Goal: Task Accomplishment & Management: Manage account settings

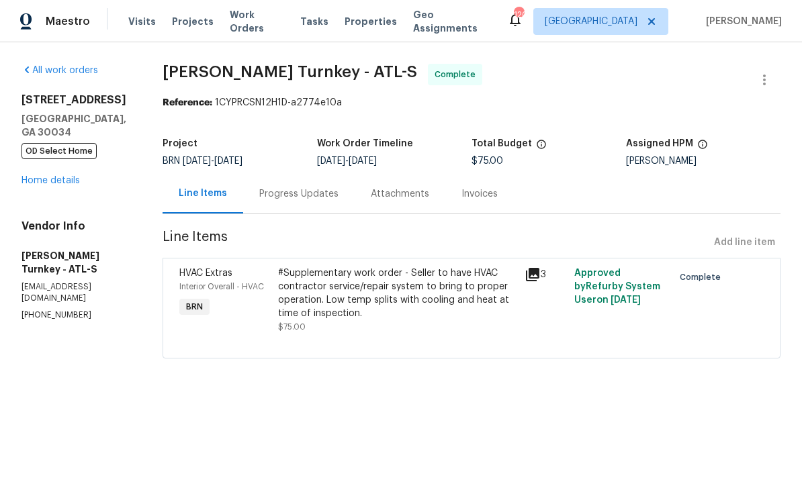
click at [248, 26] on span "Work Orders" at bounding box center [257, 21] width 54 height 27
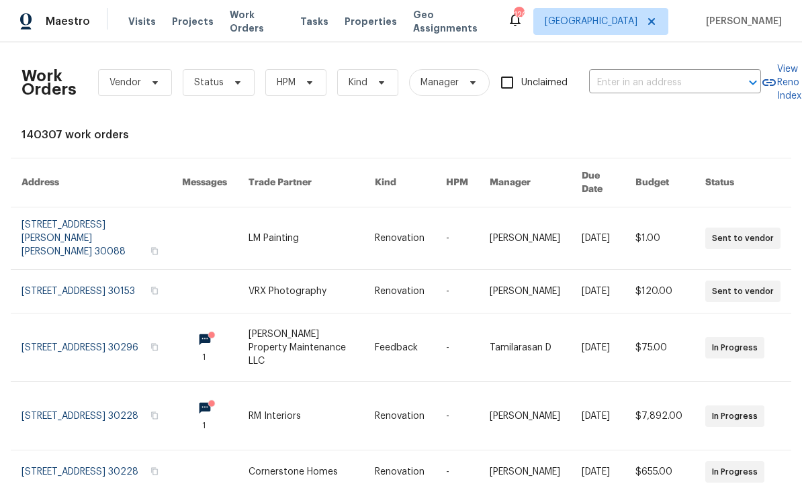
click at [633, 85] on input "text" at bounding box center [656, 83] width 134 height 21
type input "1819 rose"
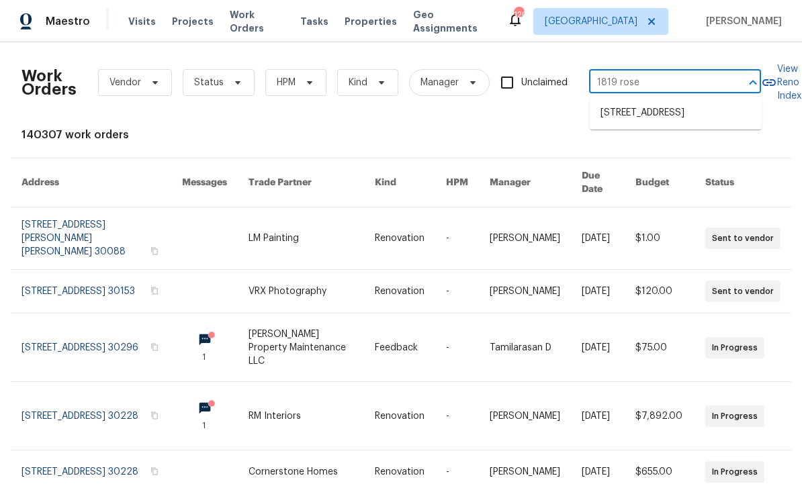
click at [678, 123] on li "1819 Rosewood Rd, Decatur, GA 30032" at bounding box center [676, 113] width 172 height 22
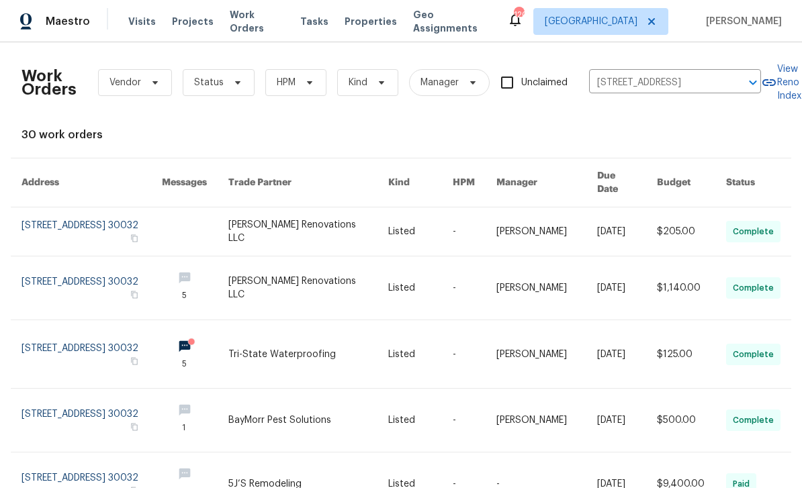
click at [42, 210] on link at bounding box center [91, 232] width 140 height 48
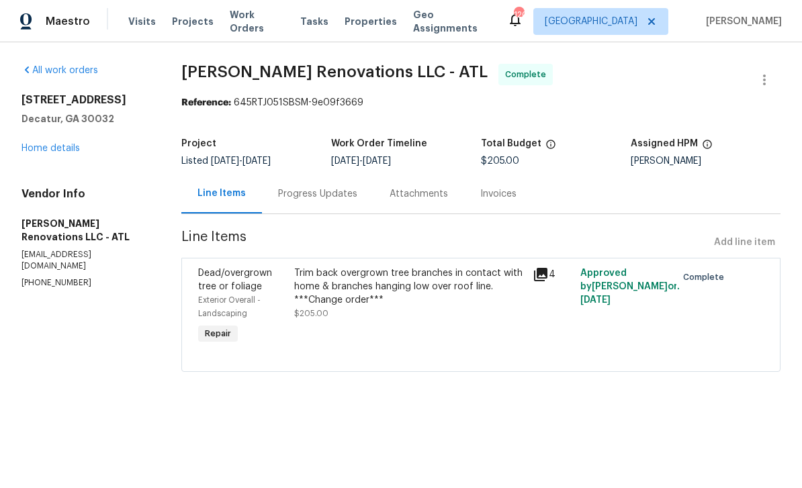
click at [44, 147] on link "Home details" at bounding box center [50, 148] width 58 height 9
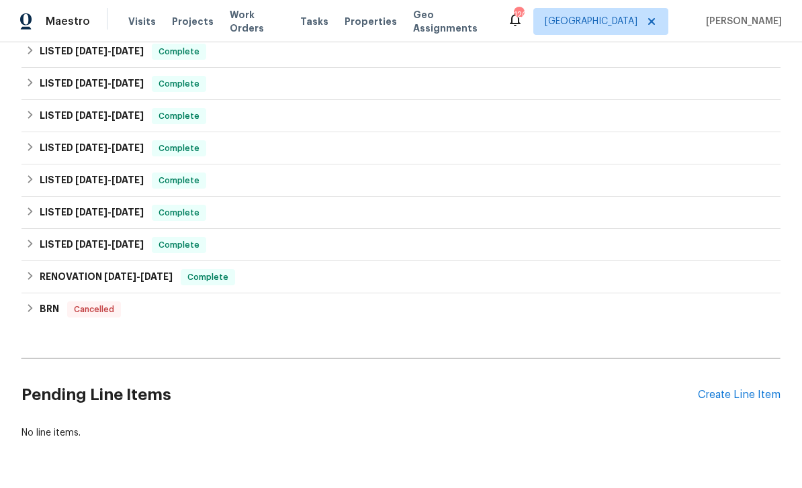
scroll to position [304, 0]
click at [735, 396] on div "Create Line Item" at bounding box center [739, 396] width 83 height 13
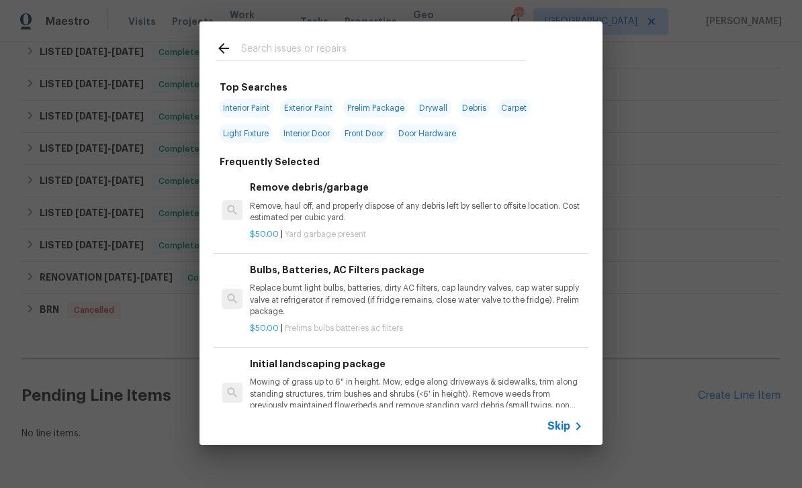
click at [495, 57] on input "text" at bounding box center [383, 50] width 285 height 20
click at [567, 427] on span "Skip" at bounding box center [558, 426] width 23 height 13
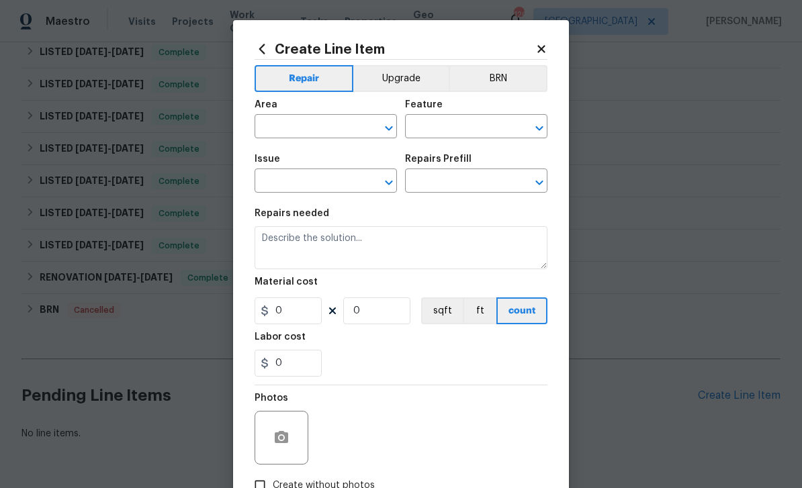
click at [345, 126] on input "text" at bounding box center [307, 128] width 105 height 21
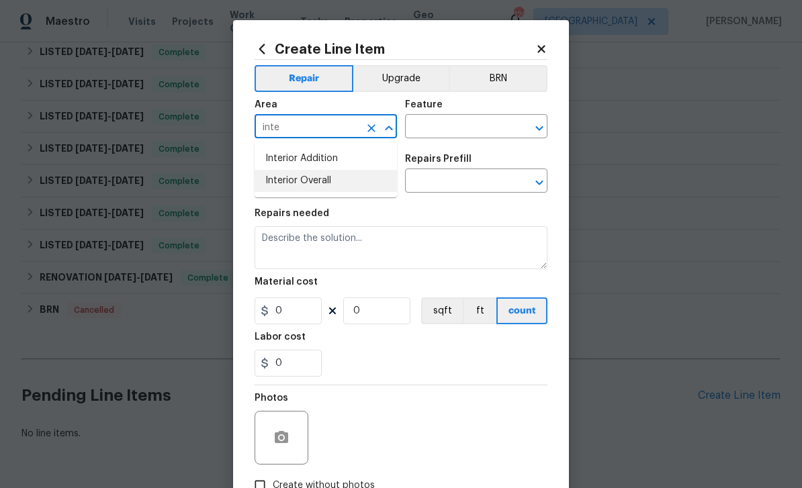
click at [343, 185] on li "Interior Overall" at bounding box center [326, 181] width 142 height 22
type input "Interior Overall"
click at [466, 133] on input "text" at bounding box center [457, 128] width 105 height 21
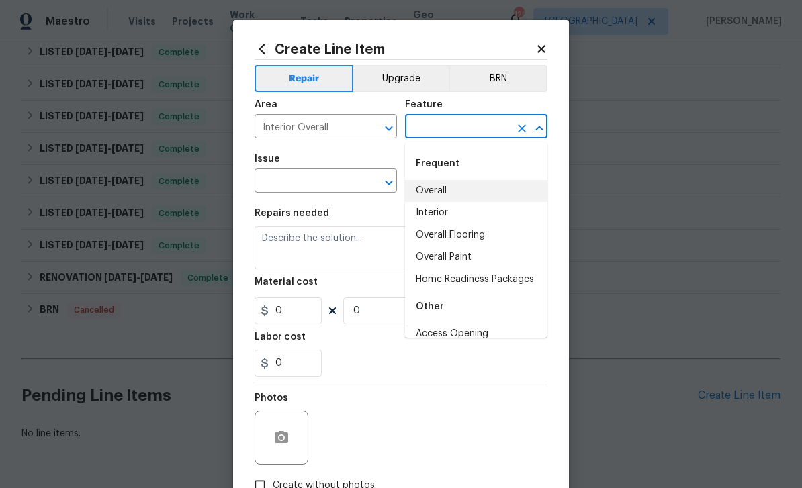
click at [470, 192] on li "Overall" at bounding box center [476, 191] width 142 height 22
type input "Overall"
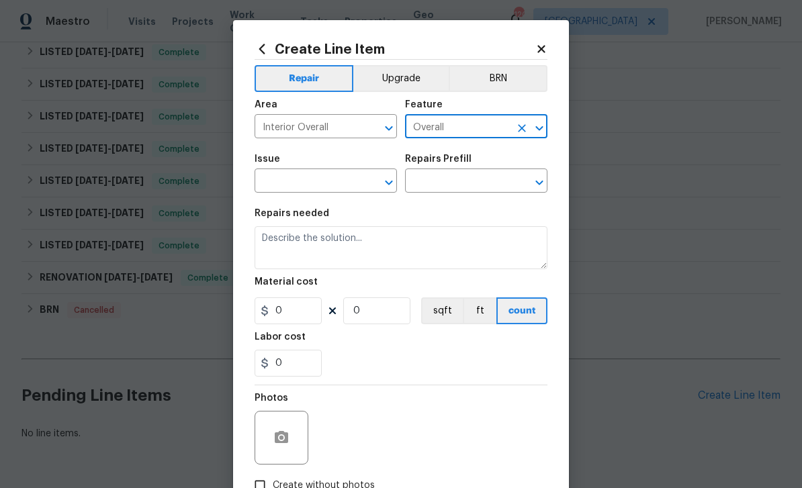
click at [359, 185] on input "text" at bounding box center [307, 182] width 105 height 21
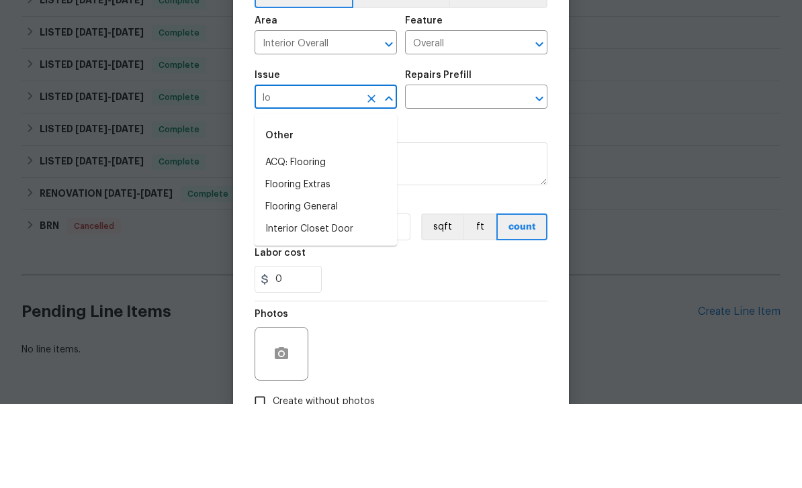
type input "l"
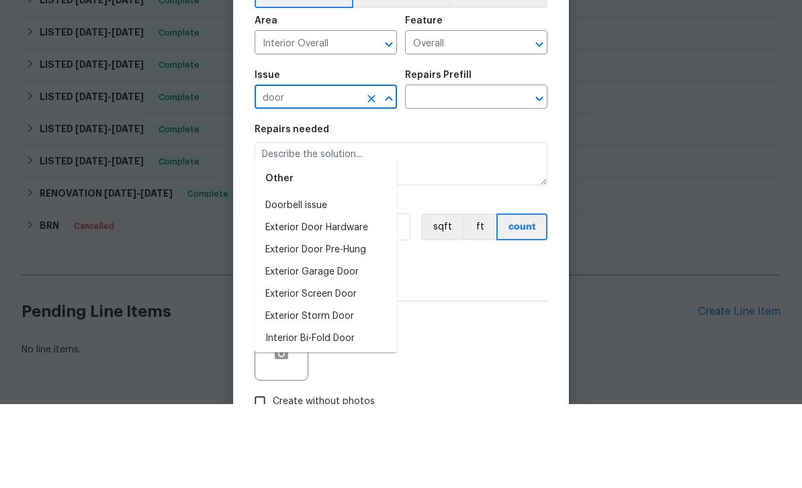
scroll to position [43, 0]
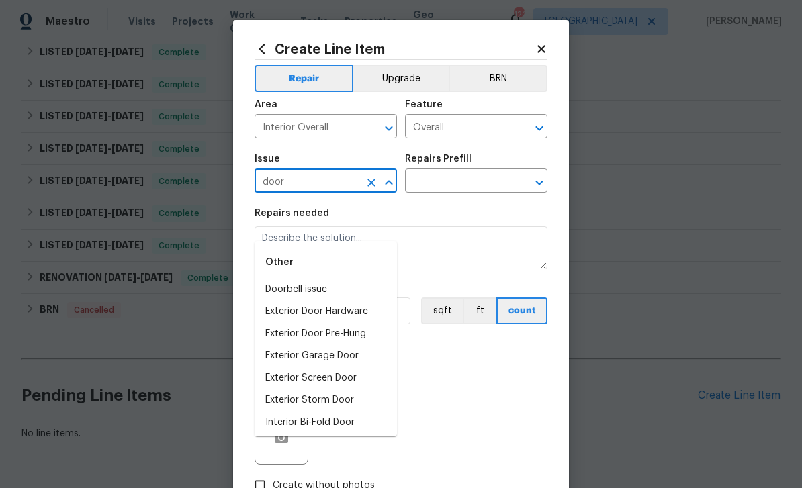
click at [371, 301] on li "Exterior Door Hardware" at bounding box center [326, 312] width 142 height 22
type input "Exterior Door Hardware"
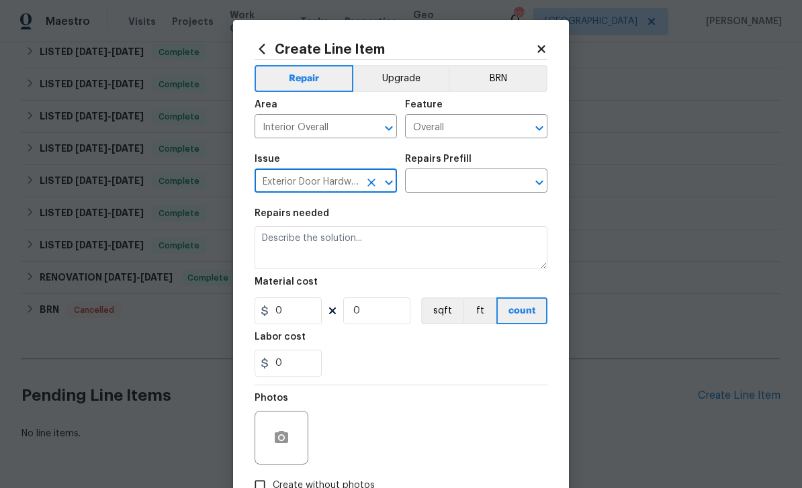
click at [461, 188] on input "text" at bounding box center [457, 182] width 105 height 21
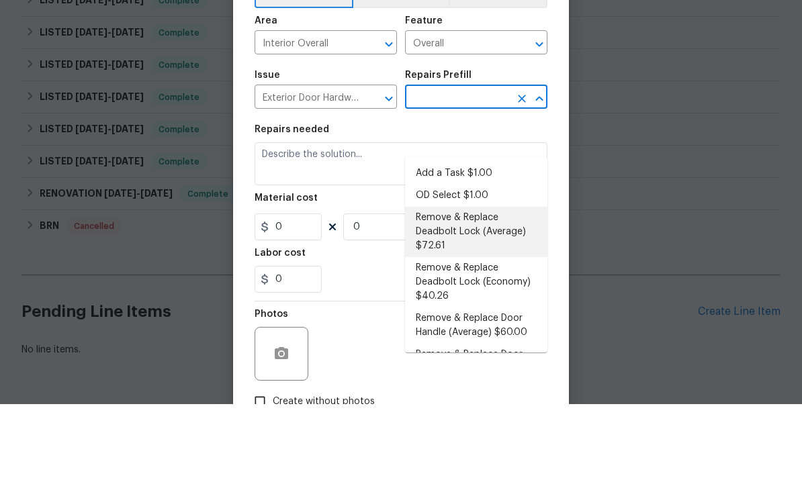
click at [492, 291] on li "Remove & Replace Deadbolt Lock (Average) $72.61" at bounding box center [476, 316] width 142 height 50
type input "Remove & Replace Deadbolt Lock (Average) $72.61"
type input "Interior Door"
type textarea "Remove the exisiting deadbolt lock and replace with new. Haul away and dispose …"
type input "1"
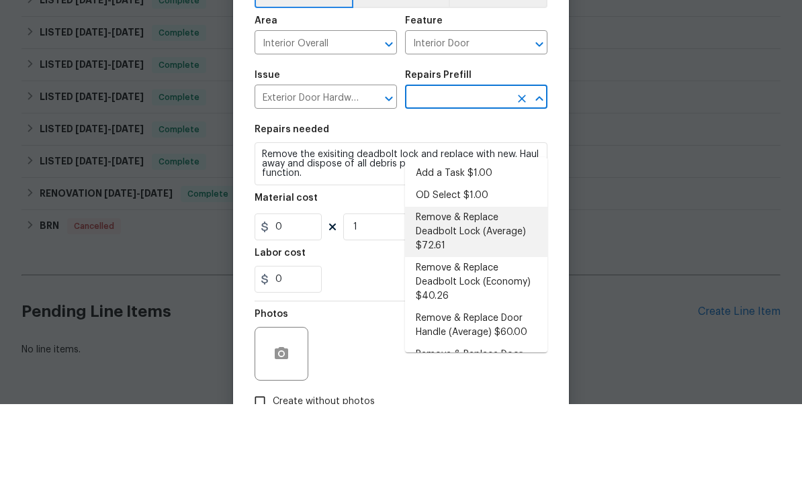
type input "Remove & Replace Deadbolt Lock (Average) $72.61"
type input "72.61"
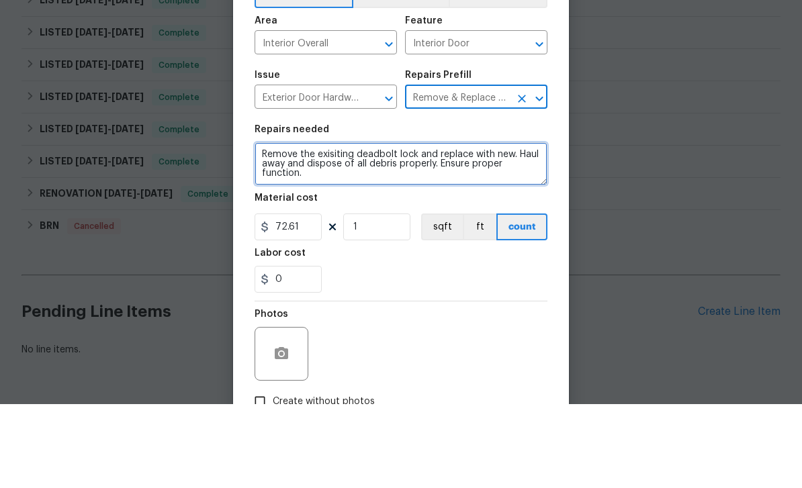
click at [339, 226] on textarea "Remove the exisiting deadbolt lock and replace with new. Haul away and dispose …" at bounding box center [401, 247] width 293 height 43
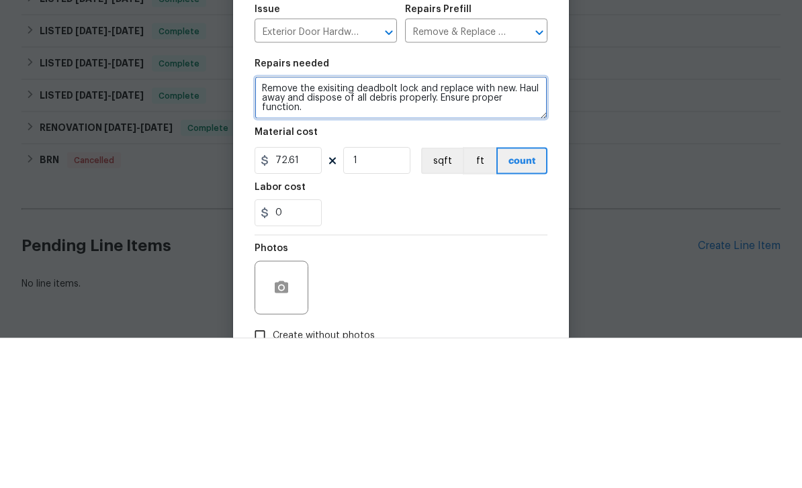
click at [320, 226] on textarea "Remove the exisiting deadbolt lock and replace with new. Haul away and dispose …" at bounding box center [401, 247] width 293 height 43
type textarea "Rekey all locks to the same key , install a lockbox"
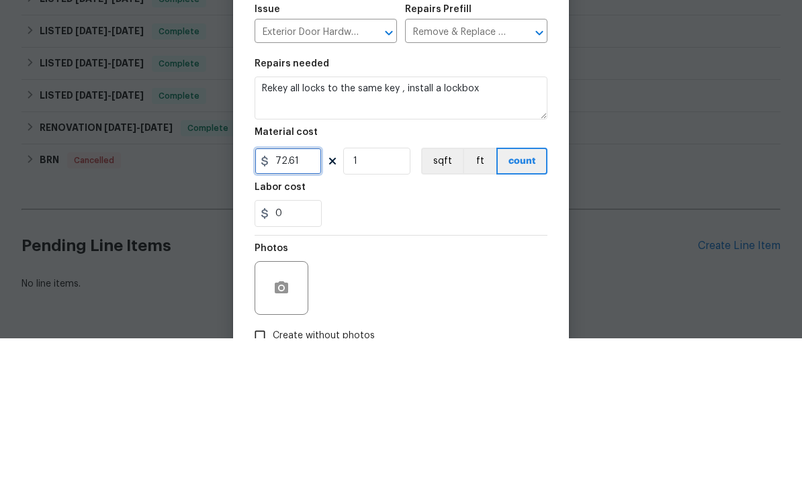
click at [308, 298] on input "72.61" at bounding box center [288, 311] width 67 height 27
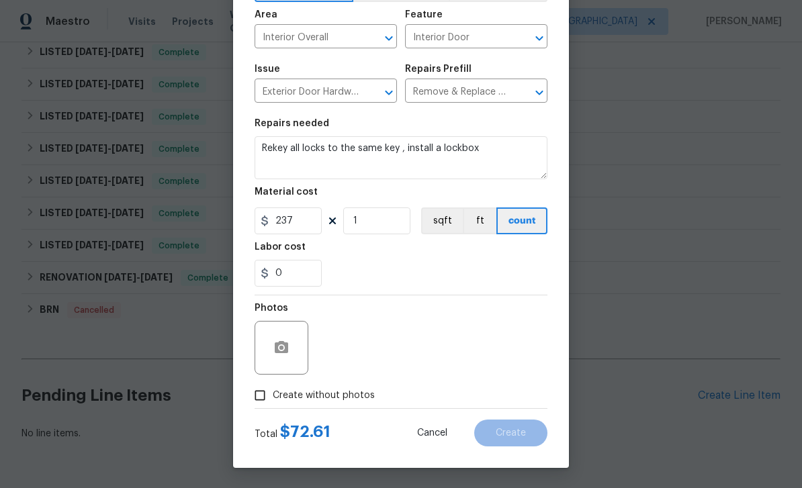
scroll to position [93, 0]
type input "237"
click at [267, 397] on input "Create without photos" at bounding box center [260, 396] width 26 height 26
checkbox input "true"
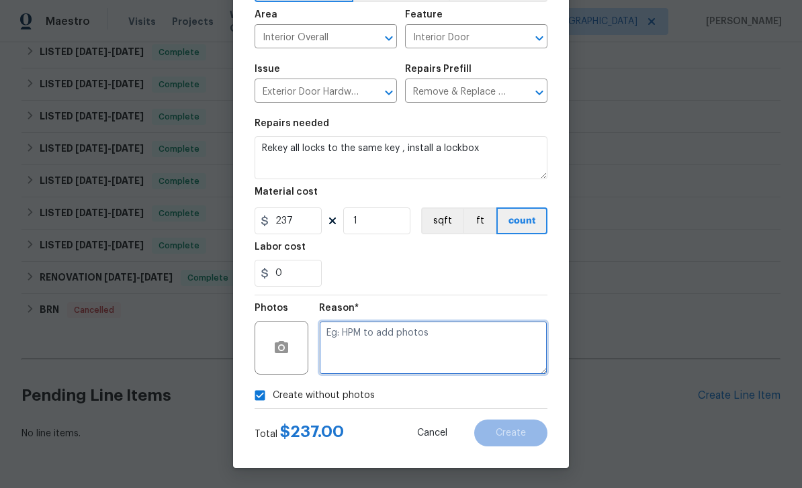
click at [400, 350] on textarea at bounding box center [433, 348] width 228 height 54
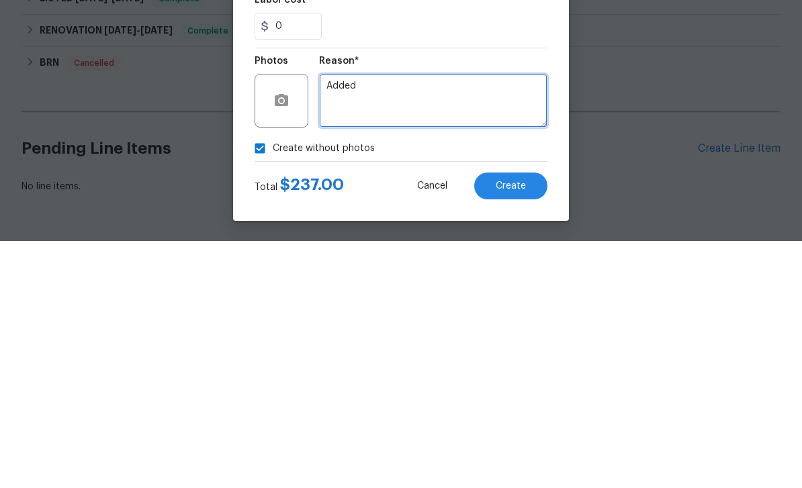
type textarea "Added"
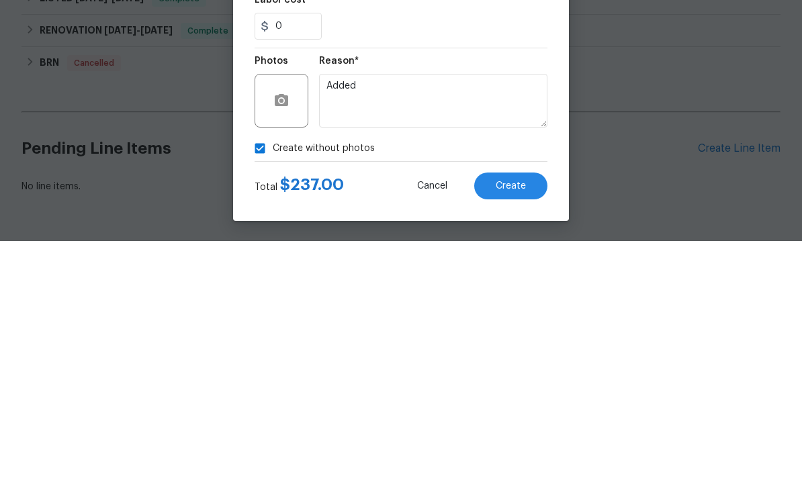
click at [536, 420] on button "Create" at bounding box center [510, 433] width 73 height 27
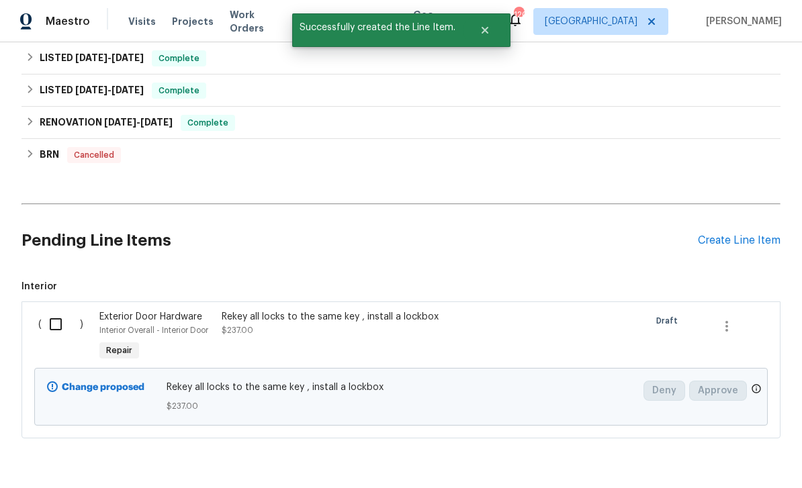
scroll to position [458, 0]
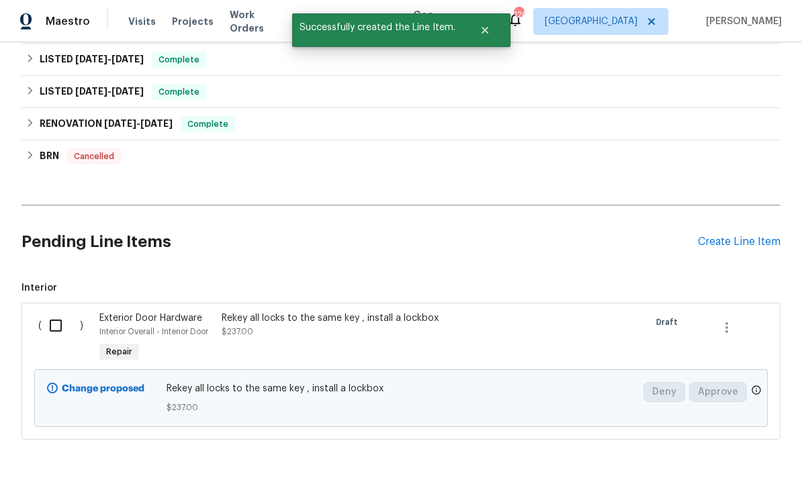
click at [49, 312] on input "checkbox" at bounding box center [61, 326] width 38 height 28
checkbox input "true"
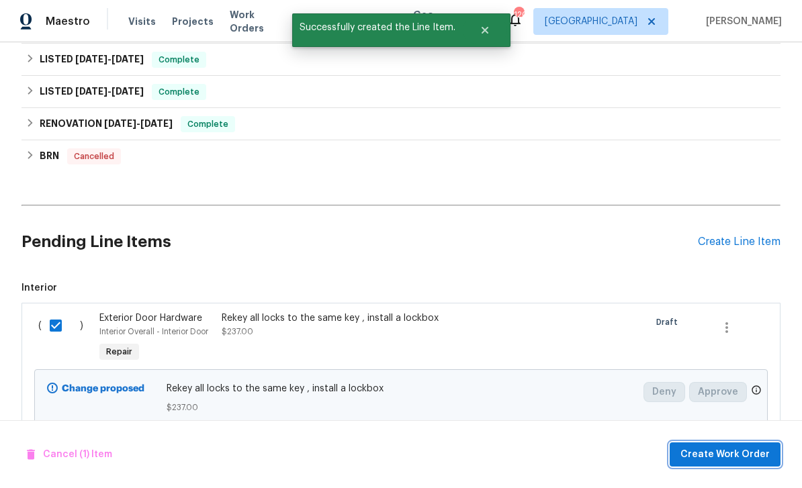
click at [740, 447] on span "Create Work Order" at bounding box center [724, 455] width 89 height 17
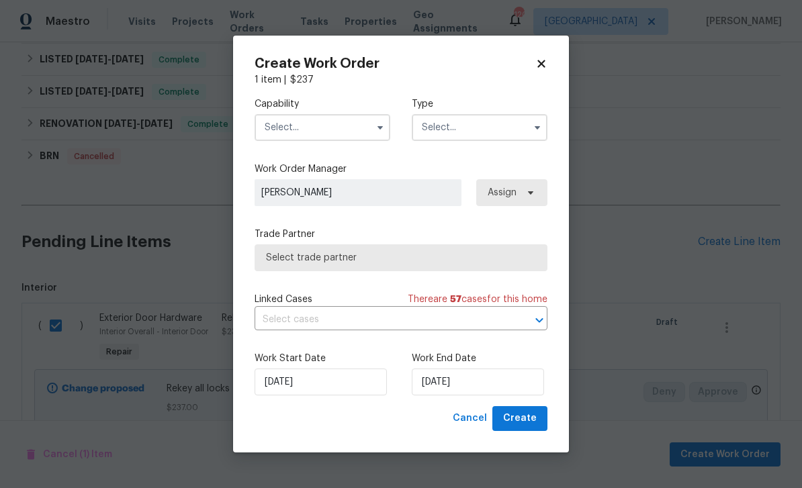
click at [343, 134] on input "text" at bounding box center [323, 127] width 136 height 27
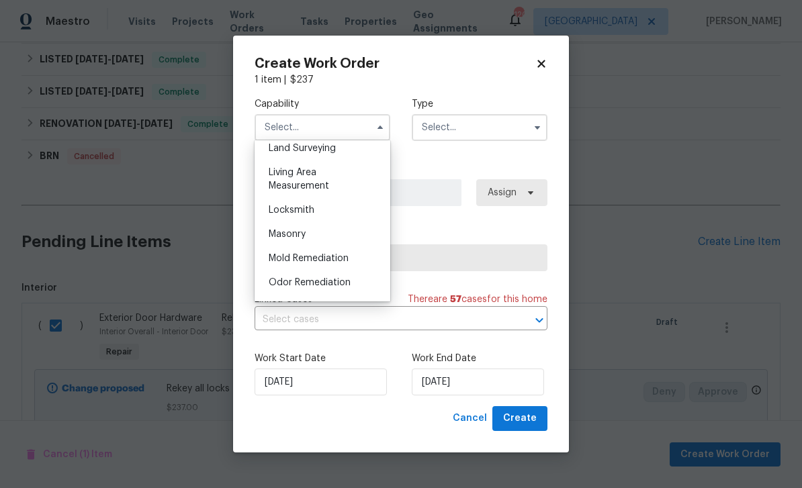
scroll to position [934, 0]
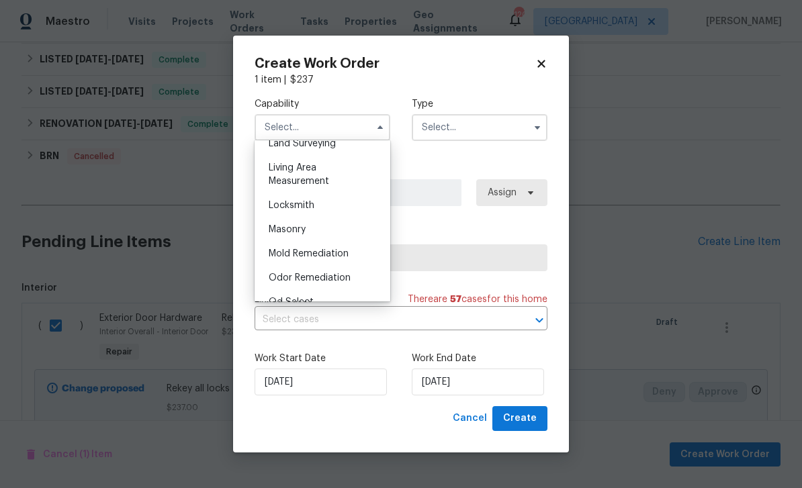
click at [324, 208] on div "Locksmith" at bounding box center [322, 205] width 129 height 24
type input "Locksmith"
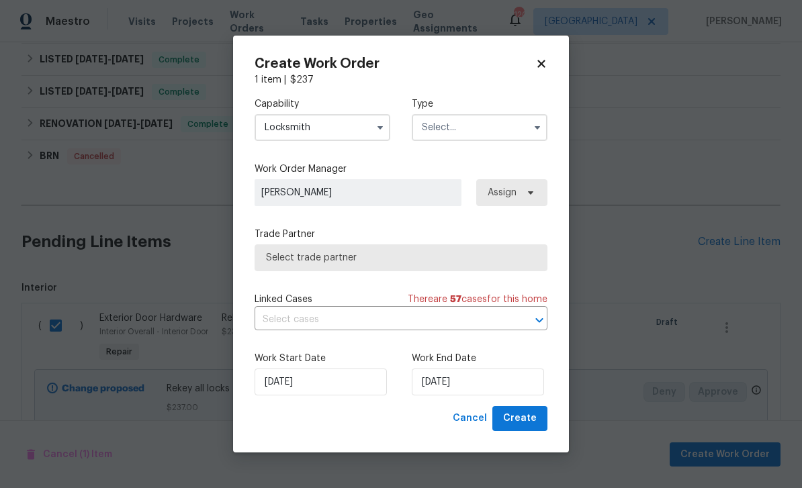
click at [464, 132] on input "text" at bounding box center [480, 127] width 136 height 27
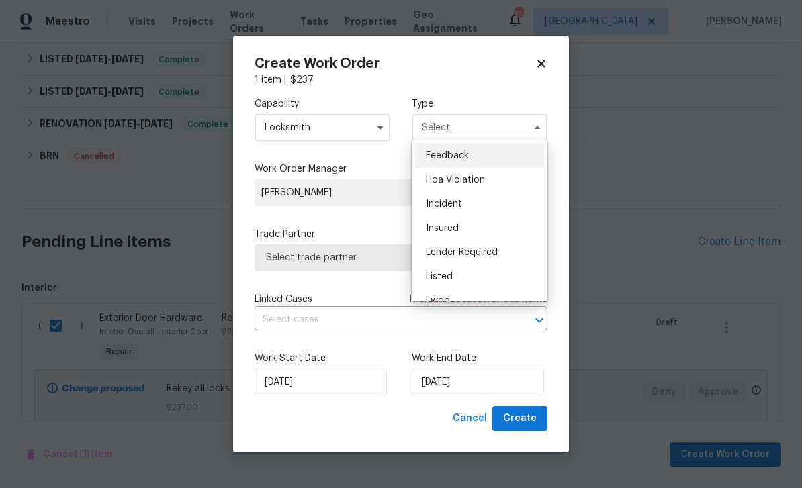
scroll to position [26, 0]
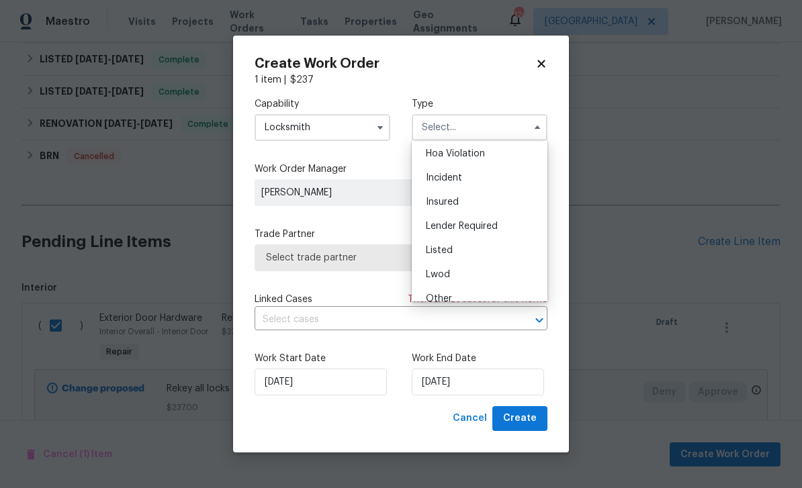
click at [469, 252] on div "Listed" at bounding box center [479, 250] width 129 height 24
type input "Listed"
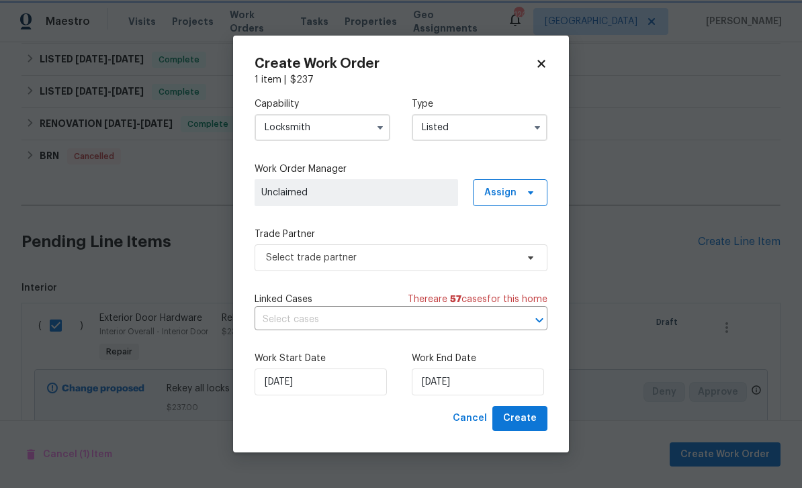
scroll to position [0, 0]
click at [486, 392] on input "9/29/2025" at bounding box center [478, 382] width 132 height 27
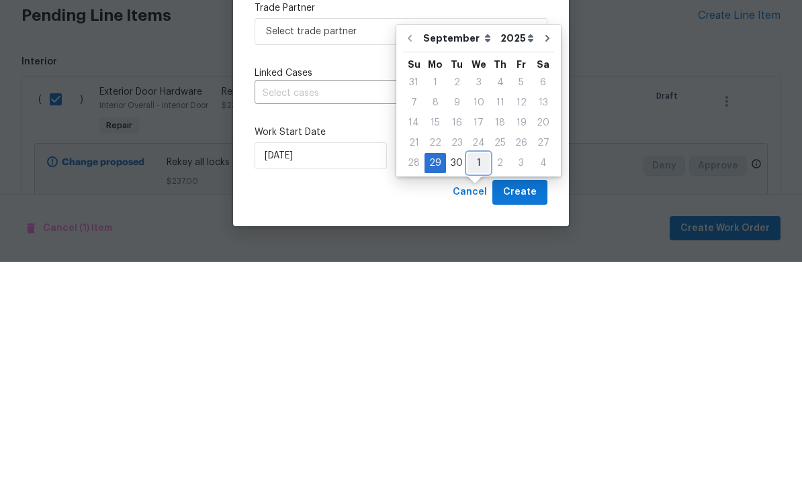
click at [478, 380] on div "1" at bounding box center [479, 389] width 22 height 19
type input "10/1/2025"
select select "9"
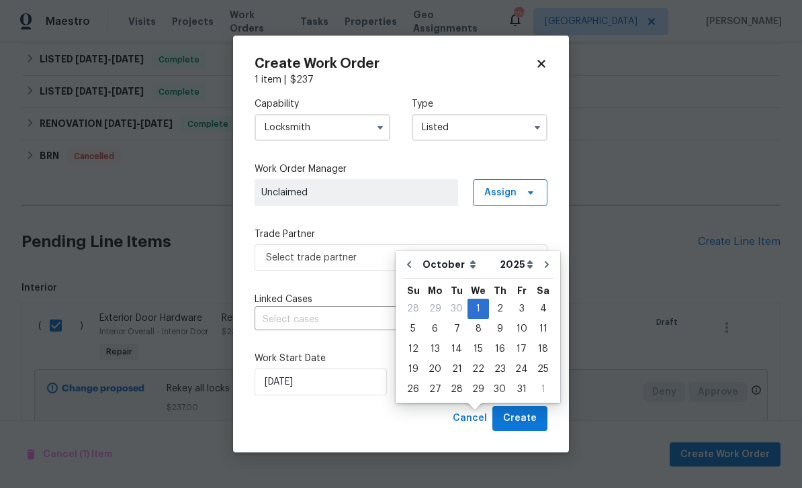
click at [376, 297] on div "Linked Cases There are 57 case s for this home" at bounding box center [401, 299] width 293 height 13
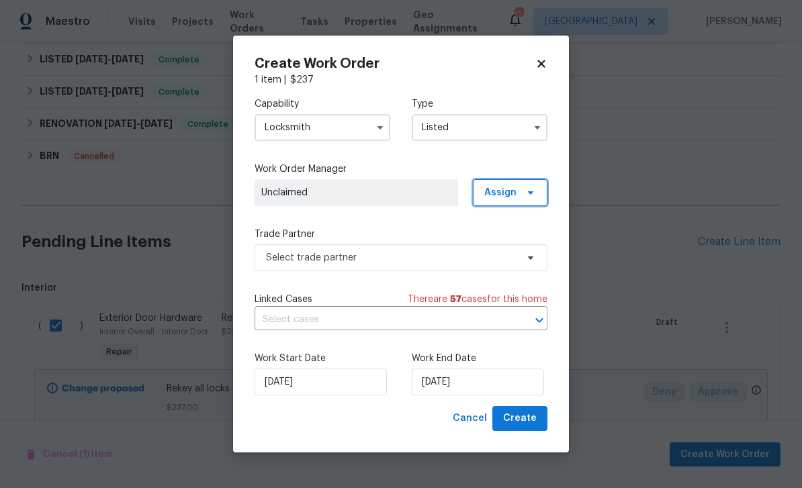
click at [506, 197] on span "Assign" at bounding box center [500, 192] width 32 height 13
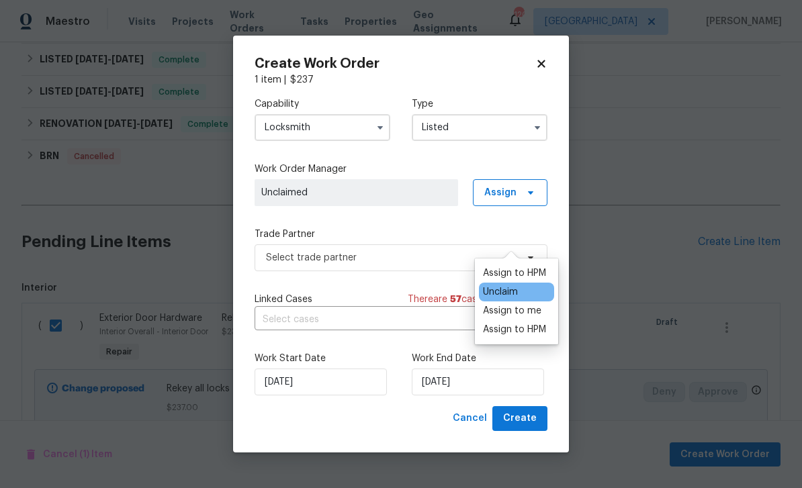
click at [518, 323] on div "Assign to HPM" at bounding box center [514, 329] width 63 height 13
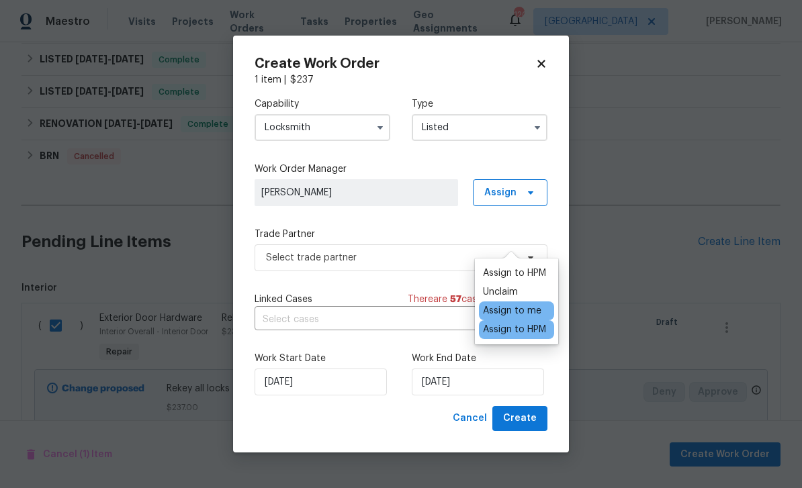
click at [439, 226] on div "Capability Locksmith Type Listed Work Order Manager Juan Lozano Assign Trade Pa…" at bounding box center [401, 247] width 293 height 320
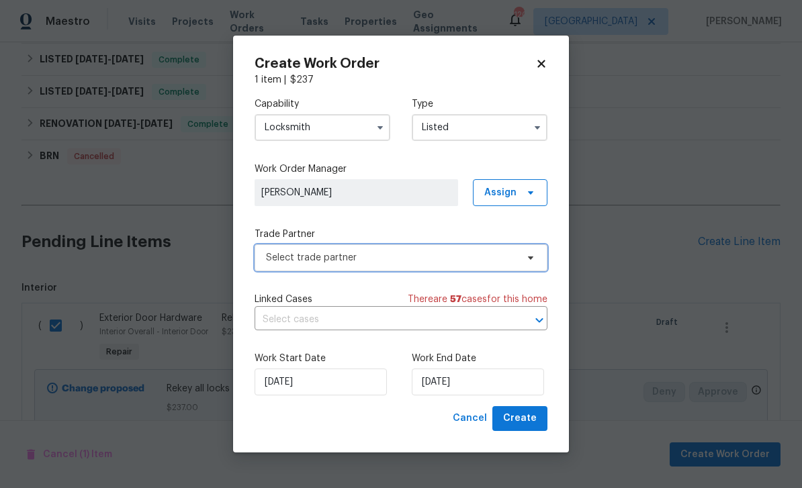
click at [449, 263] on span "Select trade partner" at bounding box center [391, 257] width 251 height 13
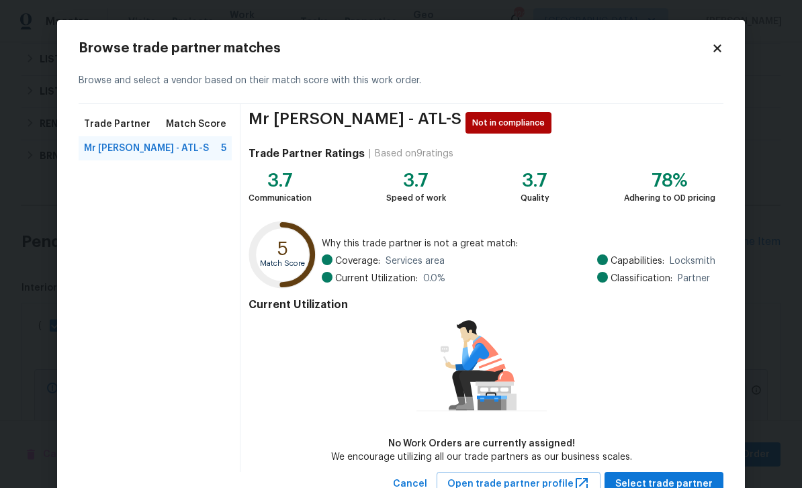
click at [694, 470] on div "Mr Rekey Locksmith - ATL-S Not in compliance Trade Partner Ratings | Based on 9…" at bounding box center [481, 288] width 483 height 368
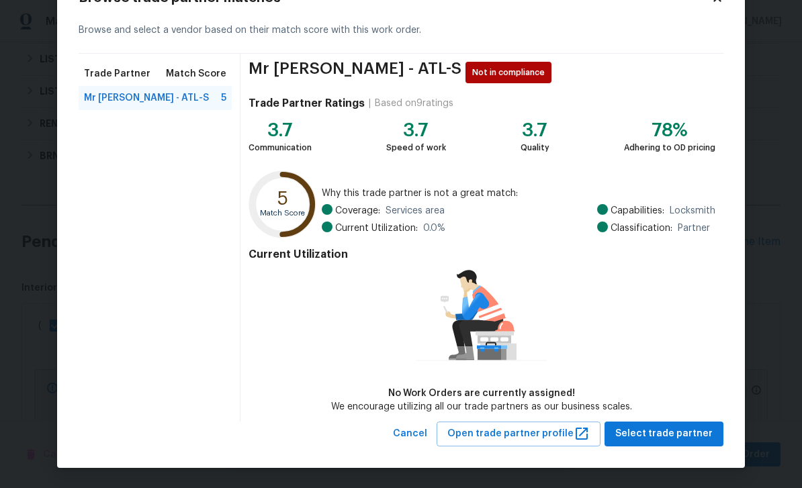
scroll to position [50, 0]
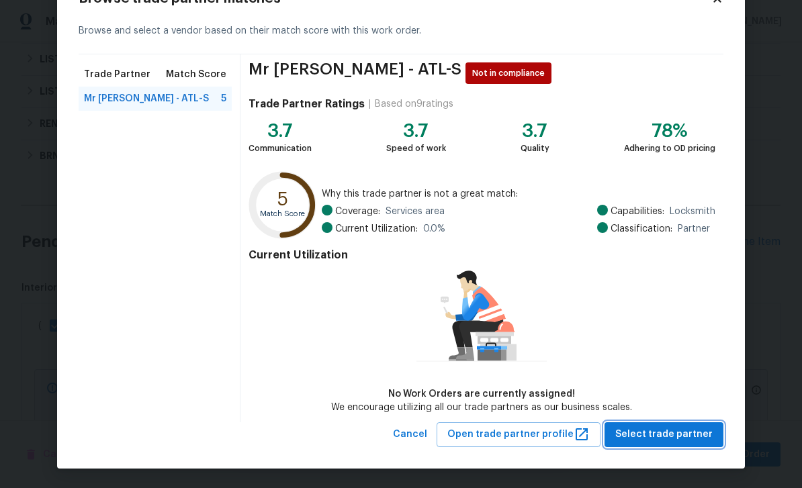
click at [683, 438] on span "Select trade partner" at bounding box center [663, 435] width 97 height 17
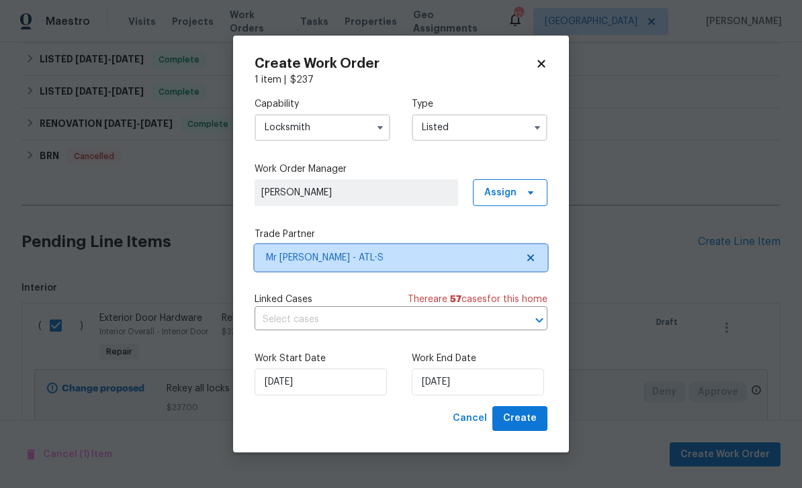
scroll to position [0, 0]
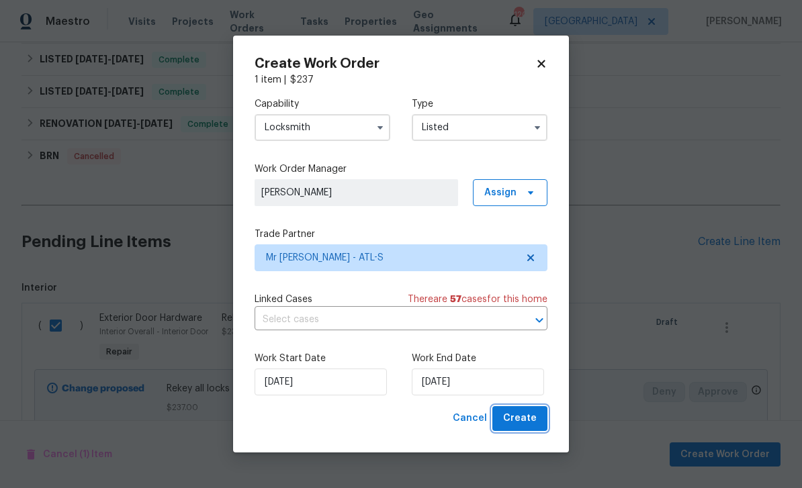
click at [532, 423] on span "Create" at bounding box center [520, 418] width 34 height 17
checkbox input "false"
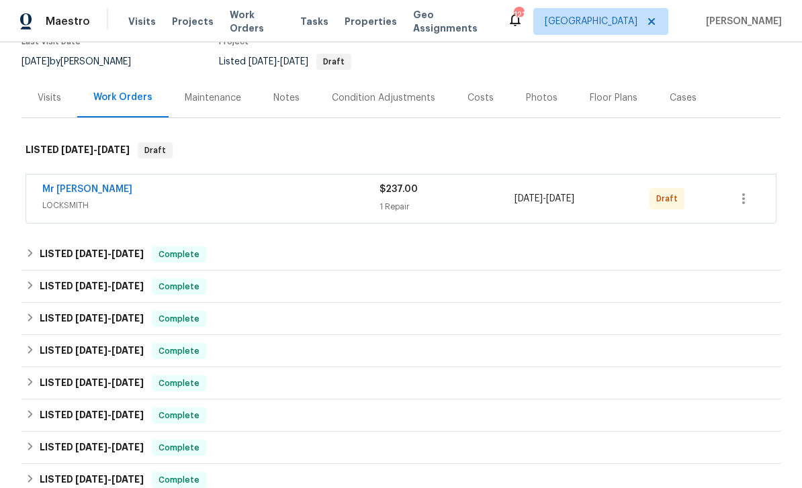
scroll to position [118, 0]
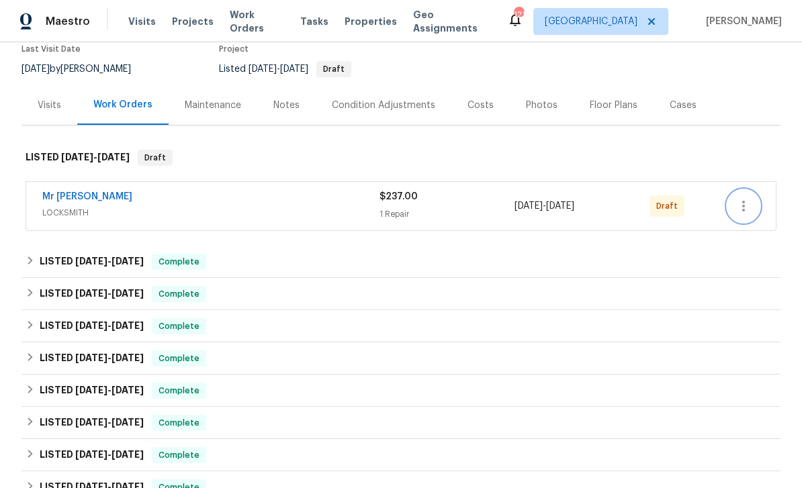
click at [754, 202] on button "button" at bounding box center [743, 206] width 32 height 32
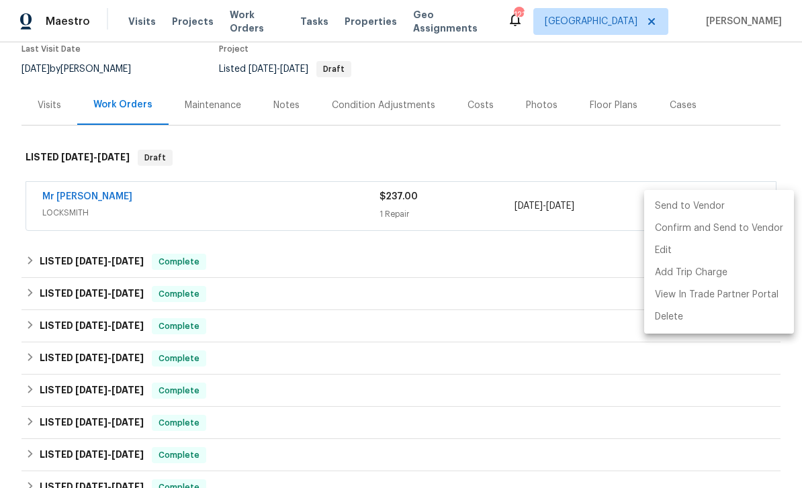
click at [723, 208] on li "Send to Vendor" at bounding box center [719, 206] width 150 height 22
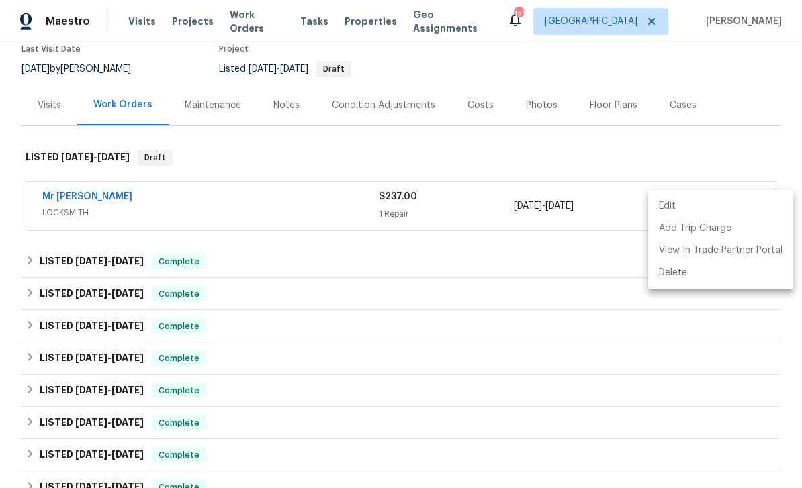
click at [737, 144] on div at bounding box center [401, 244] width 802 height 488
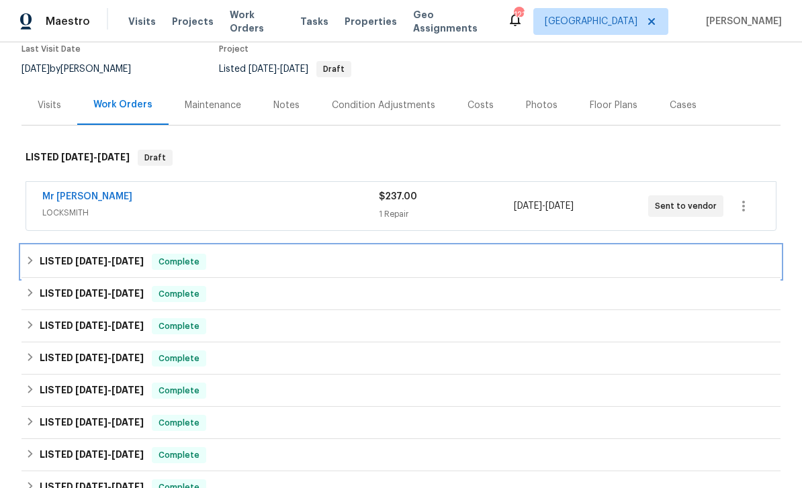
click at [710, 277] on div "LISTED 9/6/25 - 9/18/25 Complete" at bounding box center [400, 262] width 759 height 32
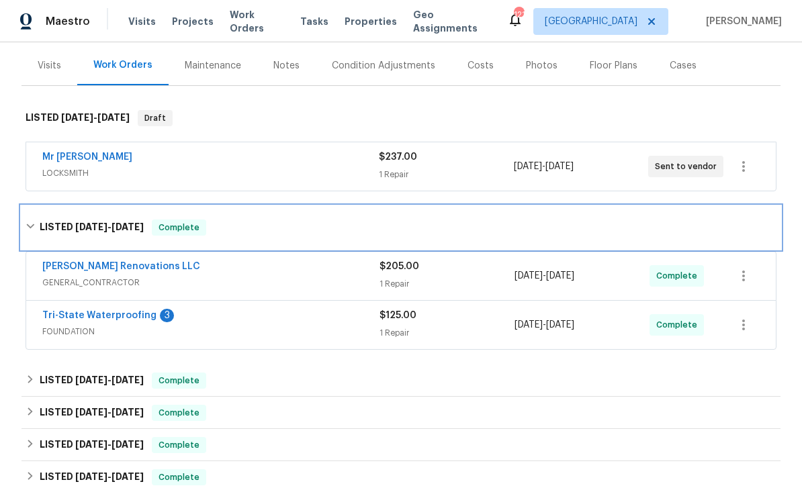
scroll to position [159, 0]
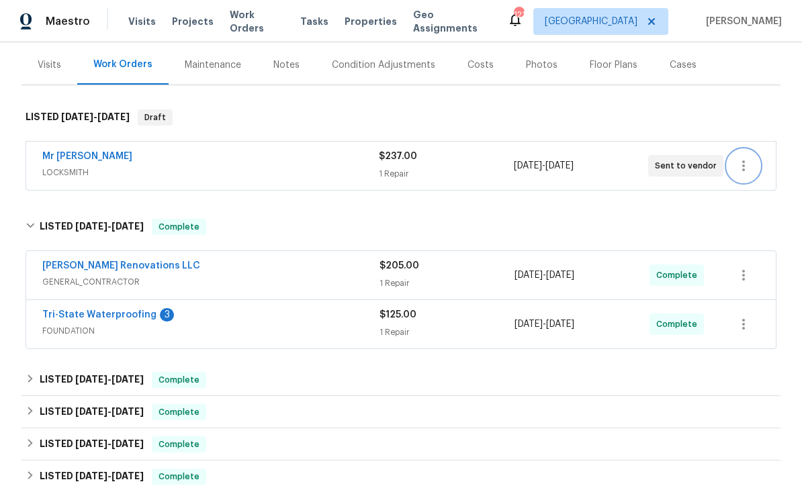
click at [749, 171] on icon "button" at bounding box center [744, 166] width 16 height 16
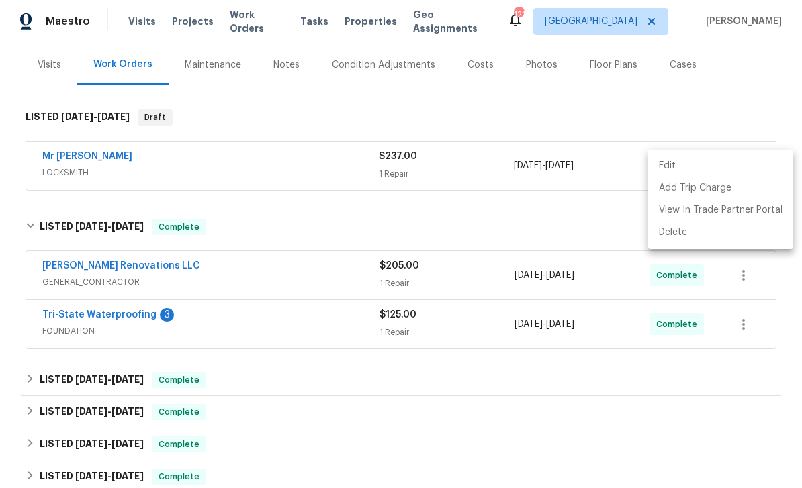
click at [707, 352] on div at bounding box center [401, 244] width 802 height 488
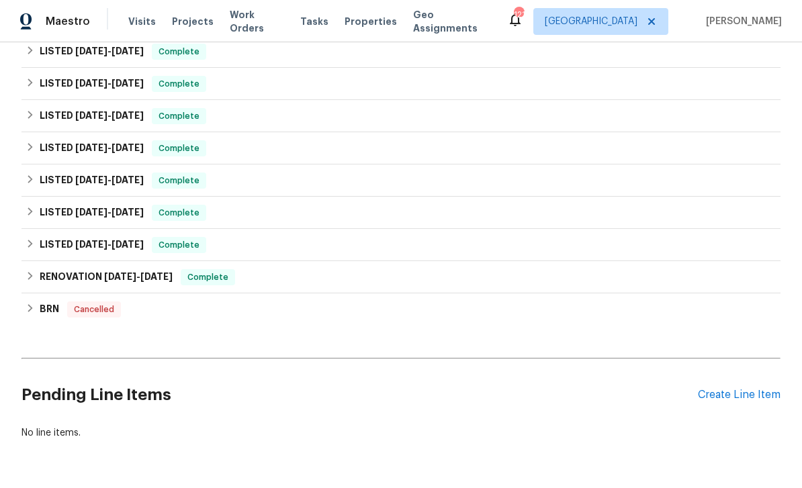
scroll to position [551, 0]
click at [738, 399] on div "Create Line Item" at bounding box center [739, 396] width 83 height 13
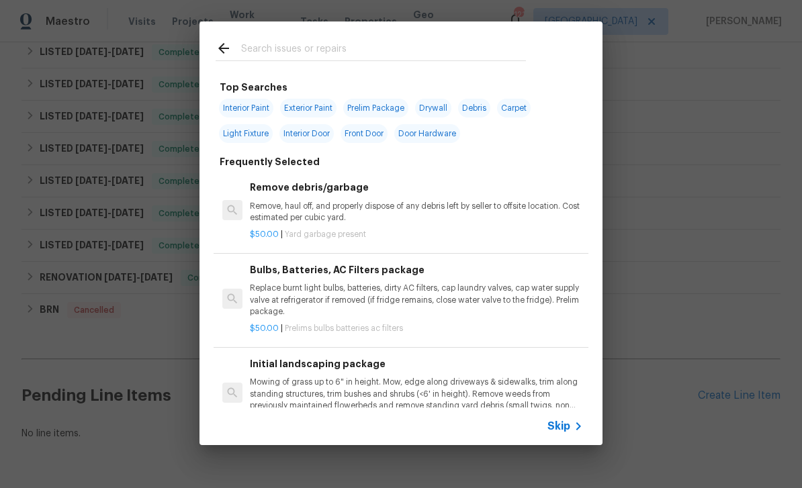
click at [486, 48] on input "text" at bounding box center [383, 50] width 285 height 20
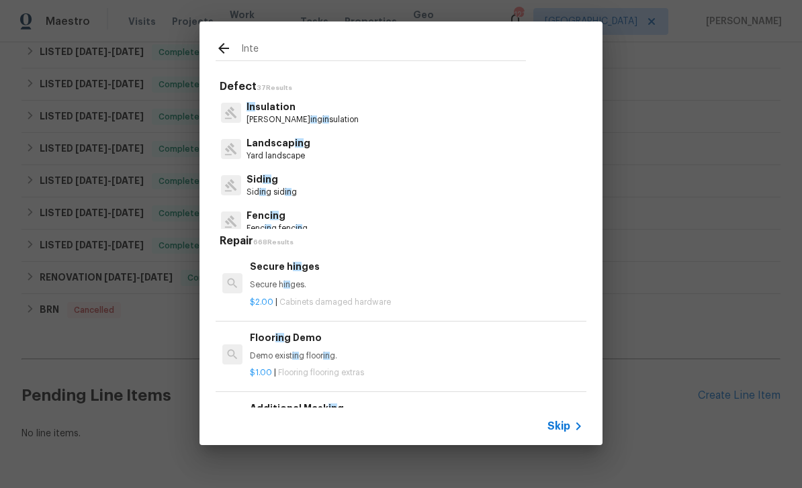
type input "Inter"
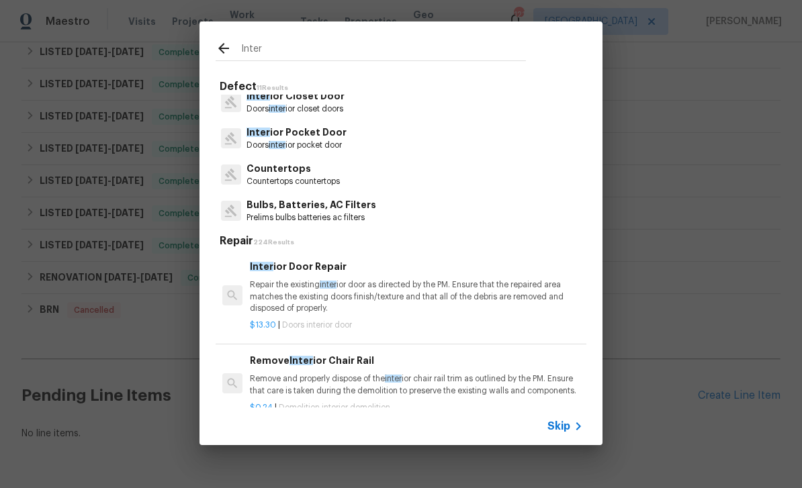
scroll to position [265, 0]
click at [571, 427] on icon at bounding box center [578, 426] width 16 height 16
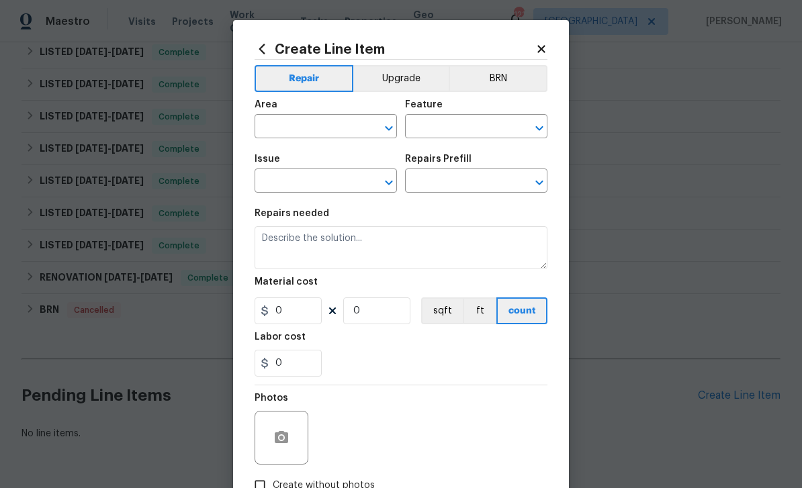
click at [349, 128] on input "text" at bounding box center [307, 128] width 105 height 21
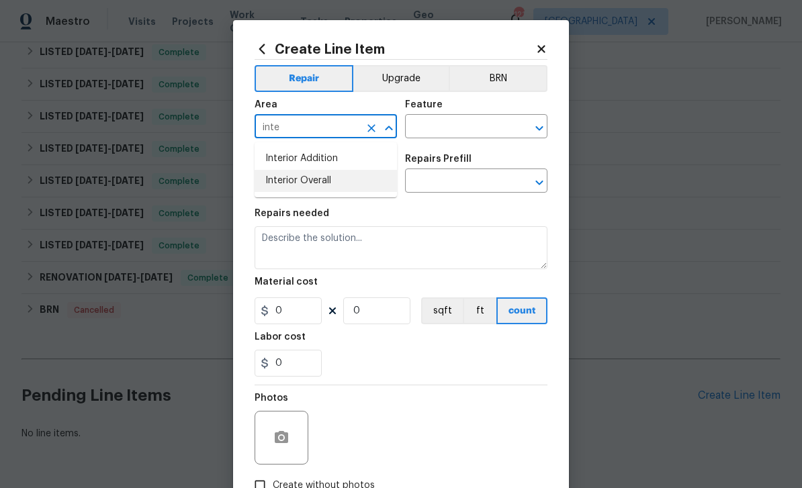
click at [340, 181] on li "Interior Overall" at bounding box center [326, 181] width 142 height 22
type input "Interior Overall"
click at [480, 128] on input "text" at bounding box center [457, 128] width 105 height 21
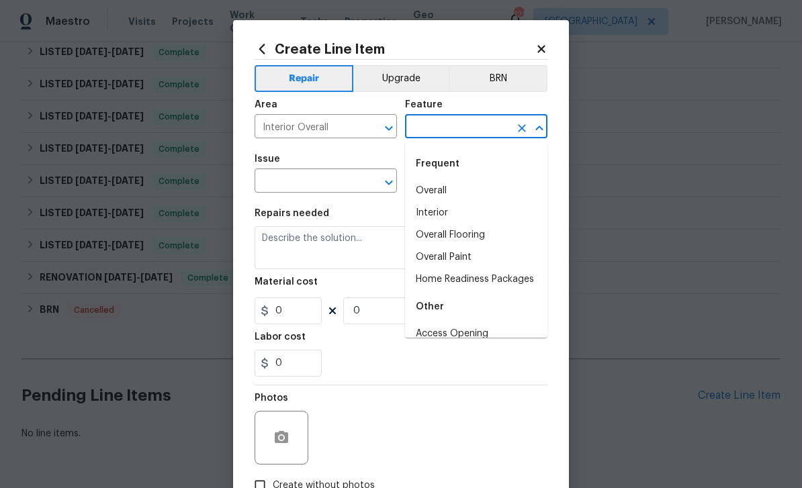
click at [463, 187] on li "Overall" at bounding box center [476, 191] width 142 height 22
type input "Overall"
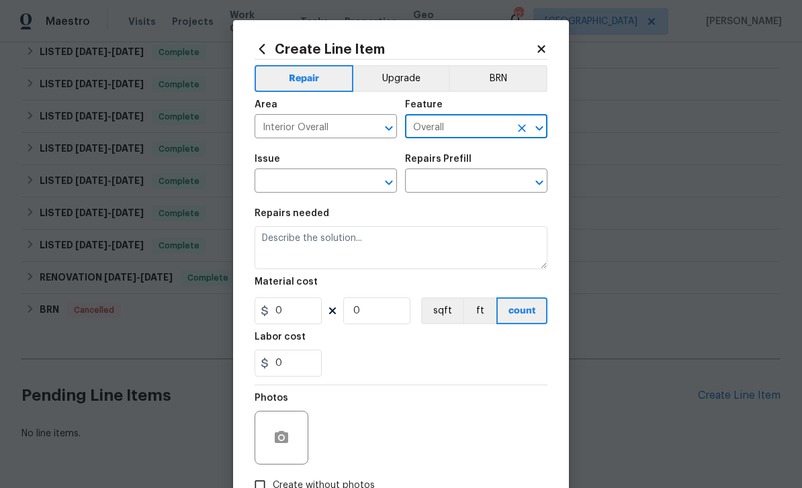
click at [344, 190] on input "text" at bounding box center [307, 182] width 105 height 21
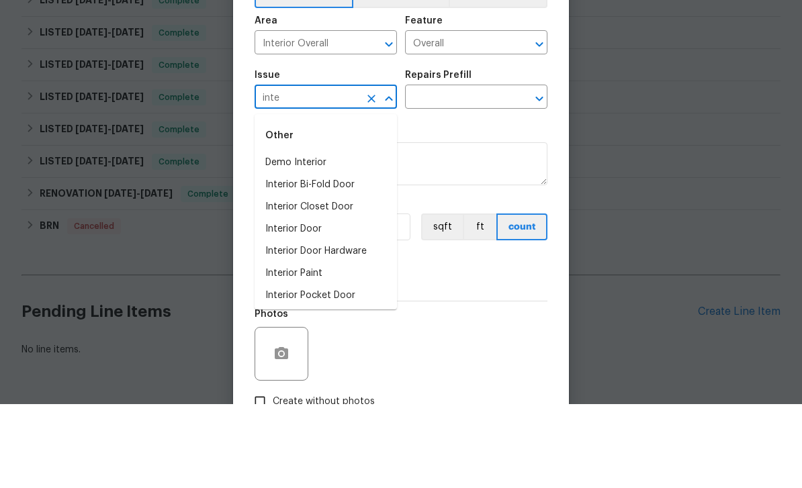
scroll to position [43, 0]
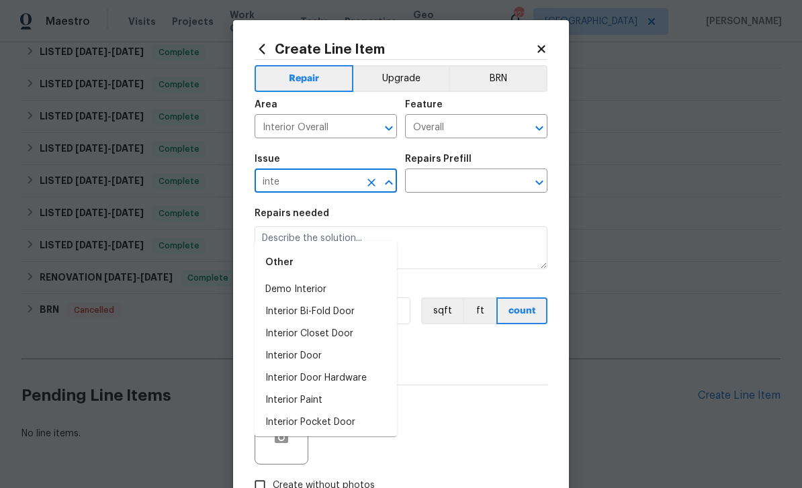
click at [330, 279] on li "Demo Interior" at bounding box center [326, 290] width 142 height 22
type input "Demo Interior"
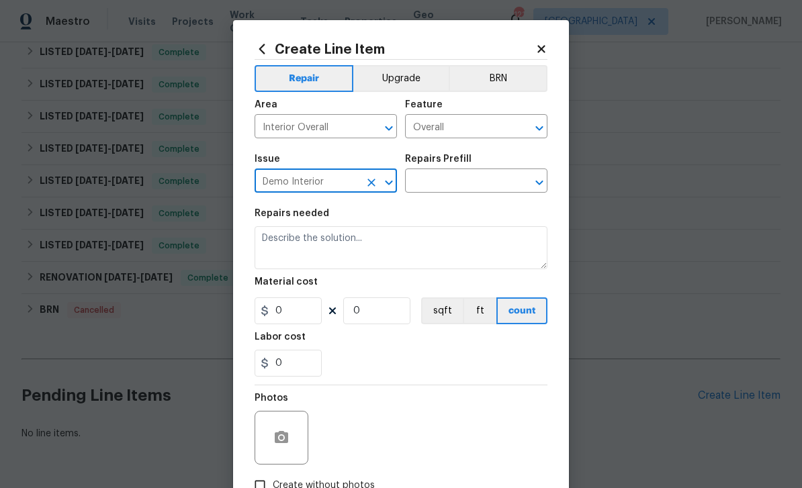
click at [461, 186] on input "text" at bounding box center [457, 182] width 105 height 21
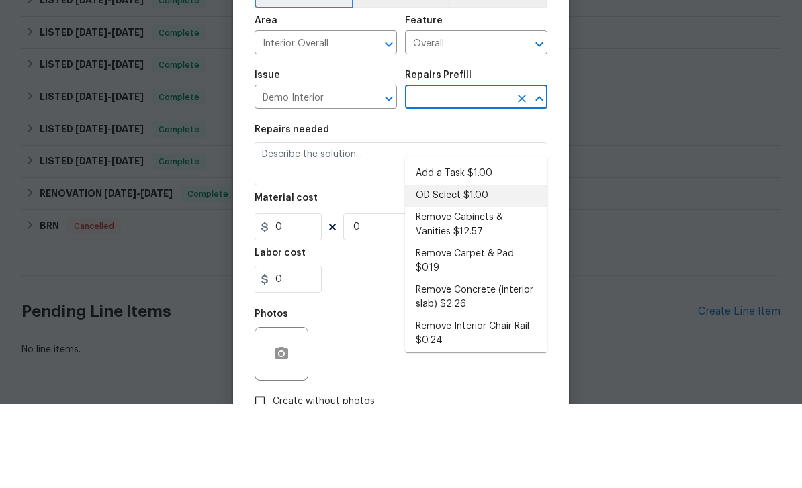
click at [476, 269] on li "OD Select $1.00" at bounding box center [476, 280] width 142 height 22
type input "OD Select $1.00"
type input "Demolition"
type textarea "Refer to the agreed upon scope document for further details."
type input "1"
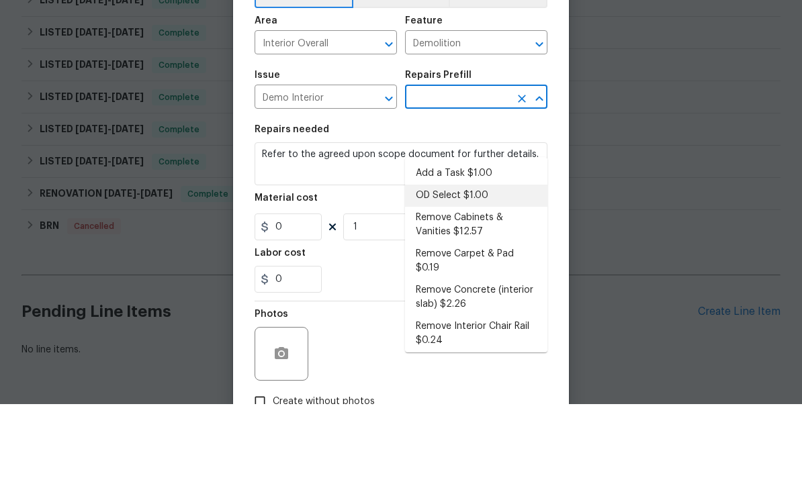
type input "OD Select $1.00"
type input "1"
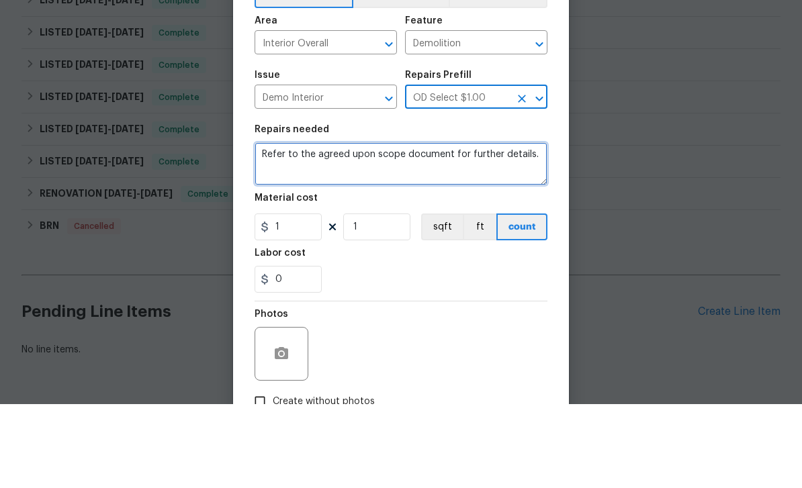
click at [531, 226] on textarea "Refer to the agreed upon scope document for further details." at bounding box center [401, 247] width 293 height 43
click at [530, 226] on textarea "Refer to the agreed upon scope document for further details." at bounding box center [401, 247] width 293 height 43
click at [531, 226] on textarea "Refer to the agreed upon scope document for further details." at bounding box center [401, 247] width 293 height 43
click at [530, 226] on textarea "Refer to the agreed upon scope document for further details." at bounding box center [401, 247] width 293 height 43
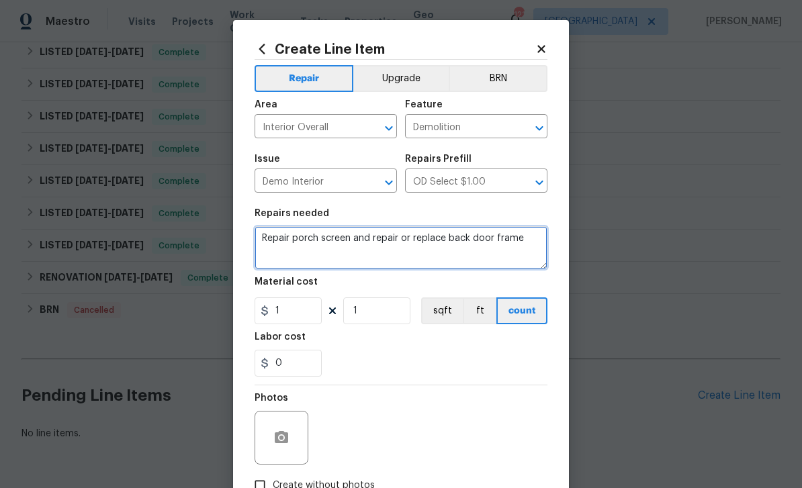
type textarea "Repair porch screen and repair or replace back door frame"
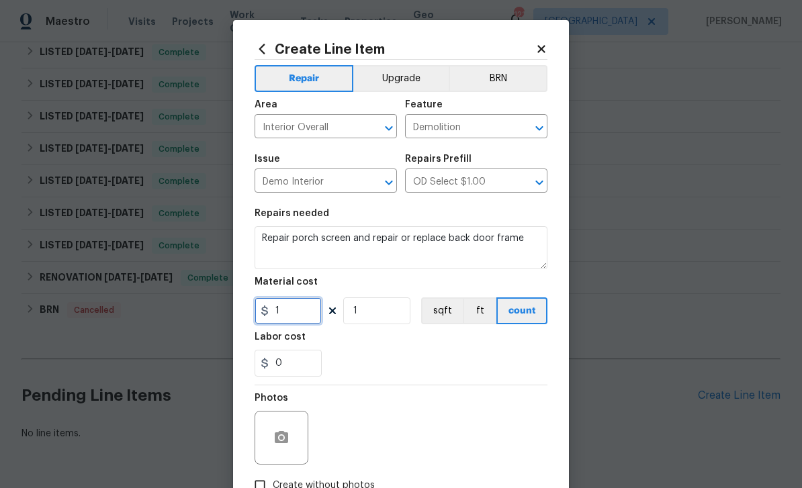
click at [310, 315] on input "1" at bounding box center [288, 311] width 67 height 27
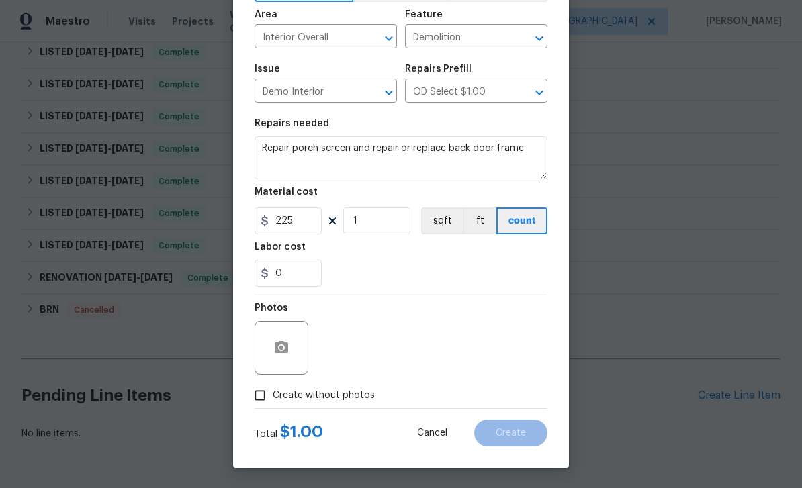
scroll to position [93, 0]
type input "225"
click at [285, 351] on icon "button" at bounding box center [281, 347] width 13 height 12
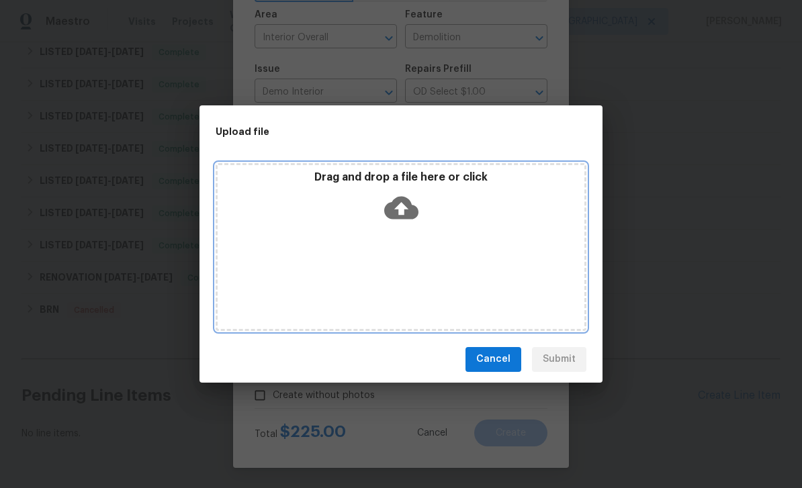
click at [408, 209] on icon at bounding box center [401, 208] width 34 height 34
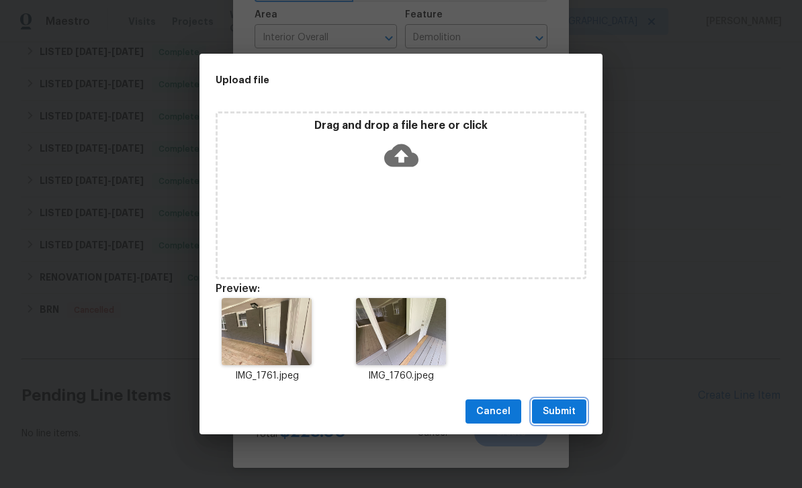
click at [570, 416] on span "Submit" at bounding box center [559, 412] width 33 height 17
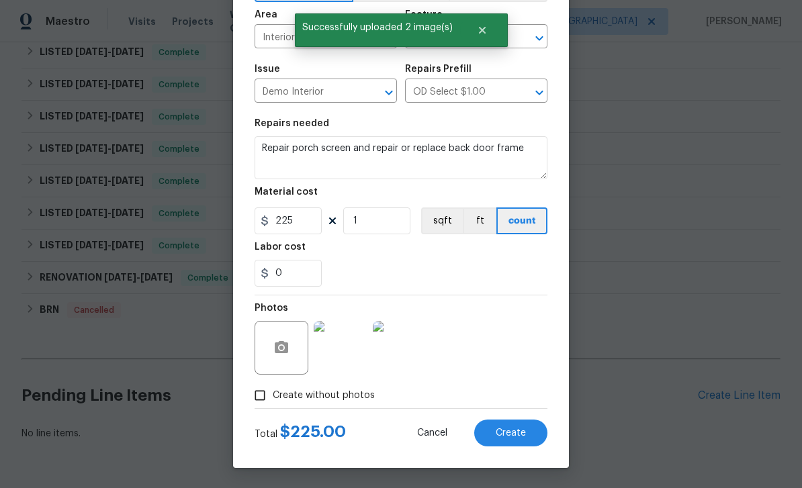
click at [525, 436] on span "Create" at bounding box center [511, 434] width 30 height 10
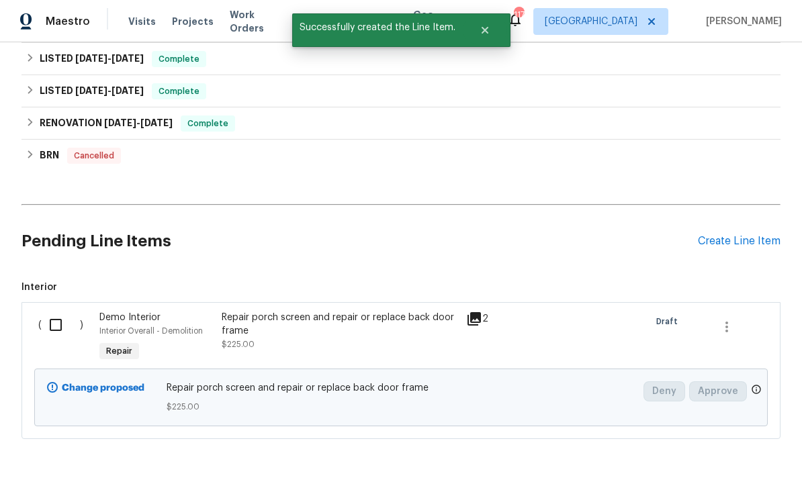
scroll to position [705, 0]
click at [53, 312] on input "checkbox" at bounding box center [61, 326] width 38 height 28
checkbox input "true"
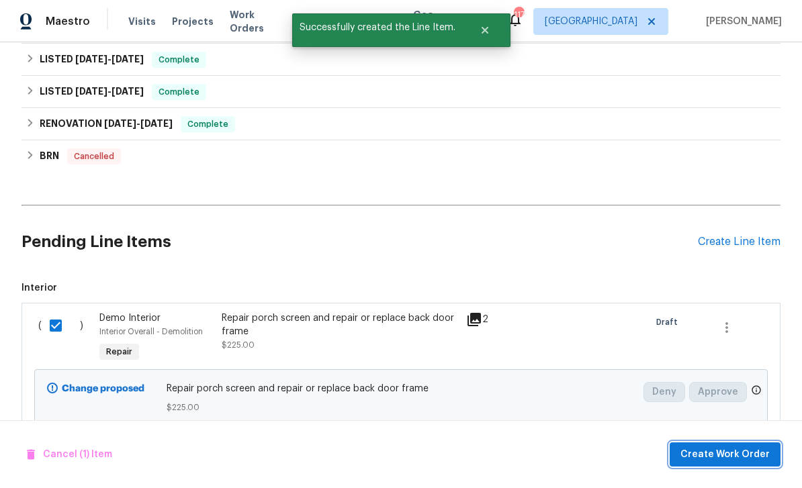
click at [730, 452] on span "Create Work Order" at bounding box center [724, 455] width 89 height 17
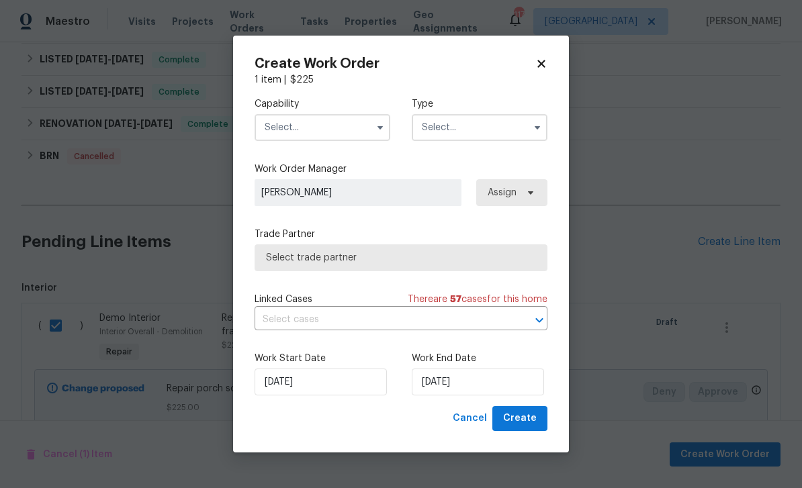
click at [364, 126] on input "text" at bounding box center [323, 127] width 136 height 27
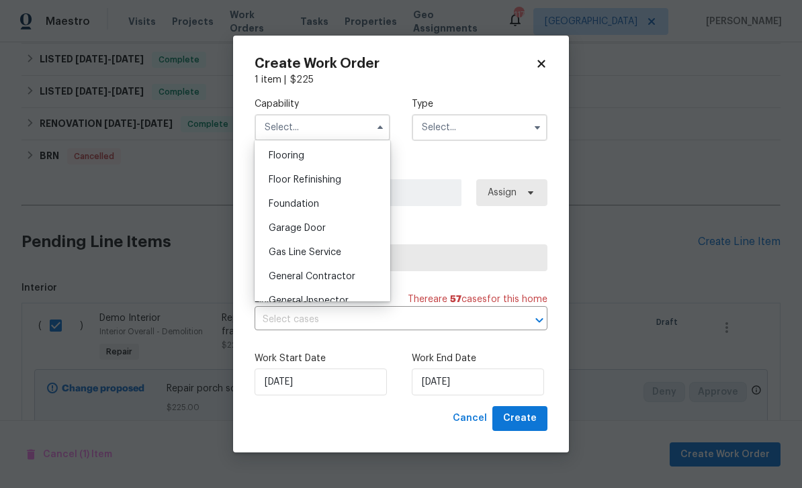
scroll to position [525, 0]
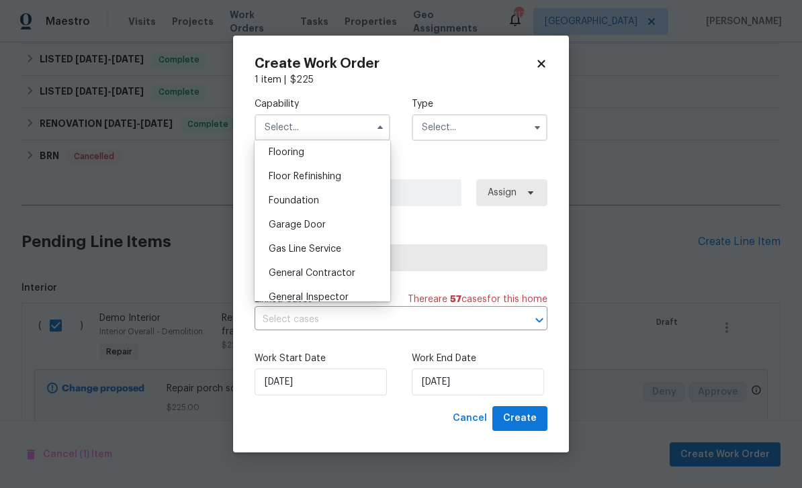
click at [353, 273] on span "General Contractor" at bounding box center [312, 273] width 87 height 9
type input "General Contractor"
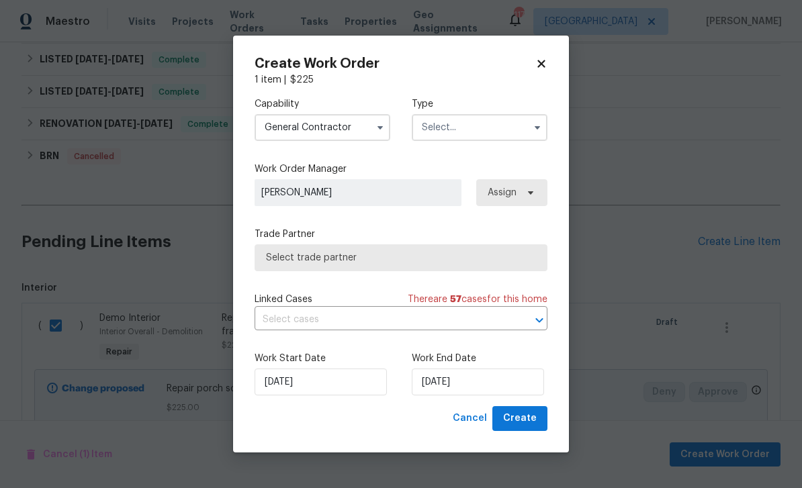
click at [477, 128] on input "text" at bounding box center [480, 127] width 136 height 27
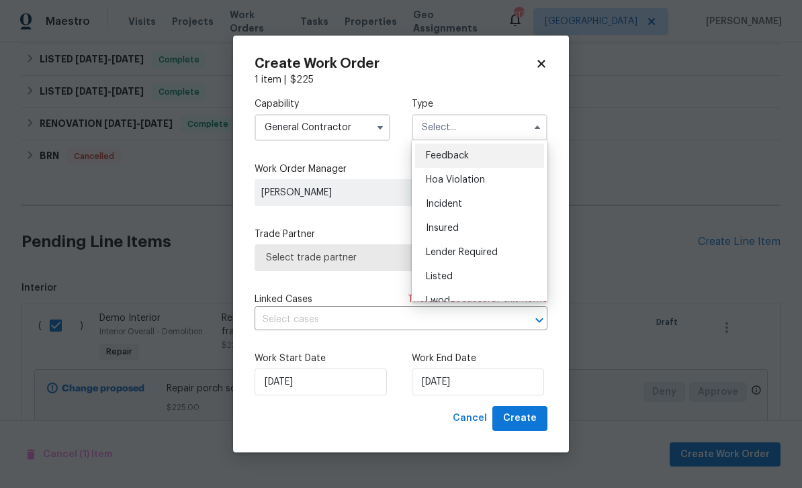
click at [461, 277] on div "Listed" at bounding box center [479, 277] width 129 height 24
type input "Listed"
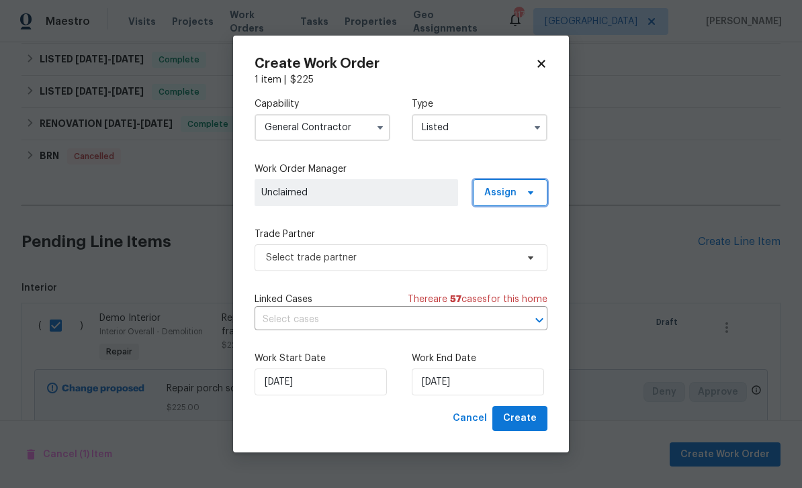
click at [515, 201] on span "Assign" at bounding box center [510, 192] width 75 height 27
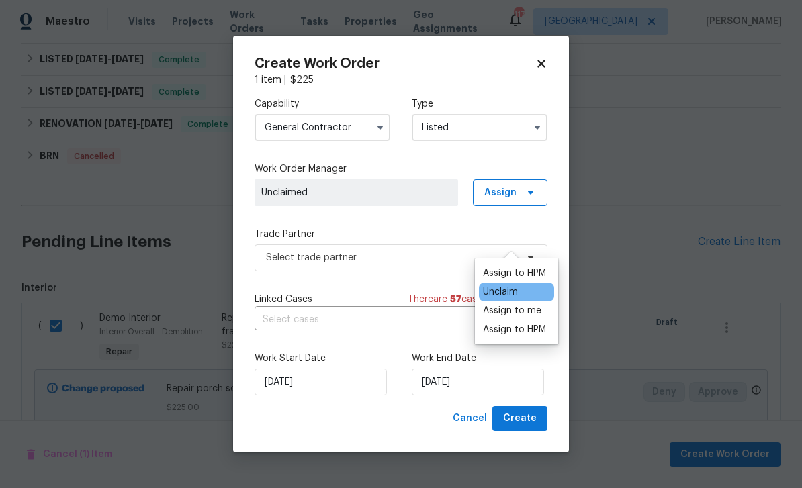
click at [530, 323] on div "Assign to HPM" at bounding box center [514, 329] width 63 height 13
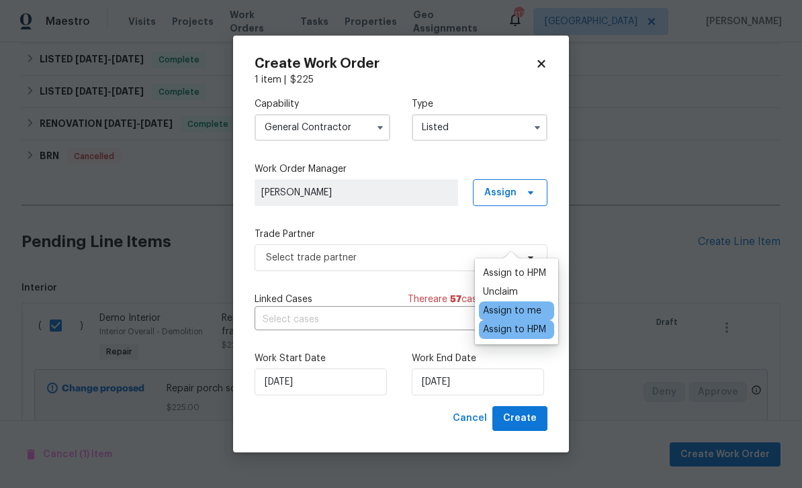
click at [528, 161] on div "Capability General Contractor Type Listed Work Order Manager Juan Lozano Assign…" at bounding box center [401, 247] width 293 height 320
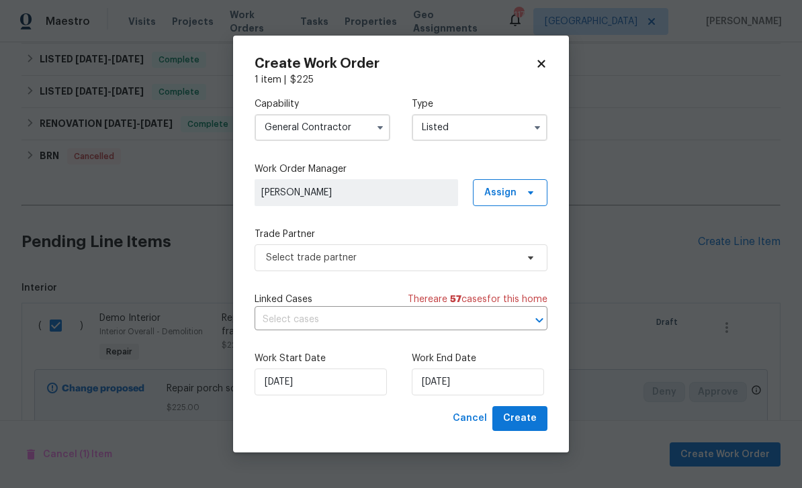
click at [536, 166] on label "Work Order Manager" at bounding box center [401, 169] width 293 height 13
click at [484, 385] on input "9/29/2025" at bounding box center [478, 382] width 132 height 27
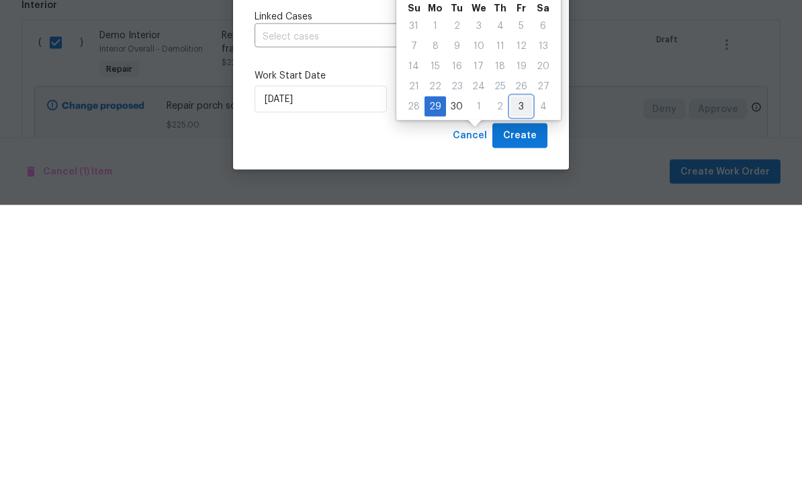
click at [518, 380] on div "3" at bounding box center [521, 389] width 21 height 19
type input "10/3/2025"
select select "9"
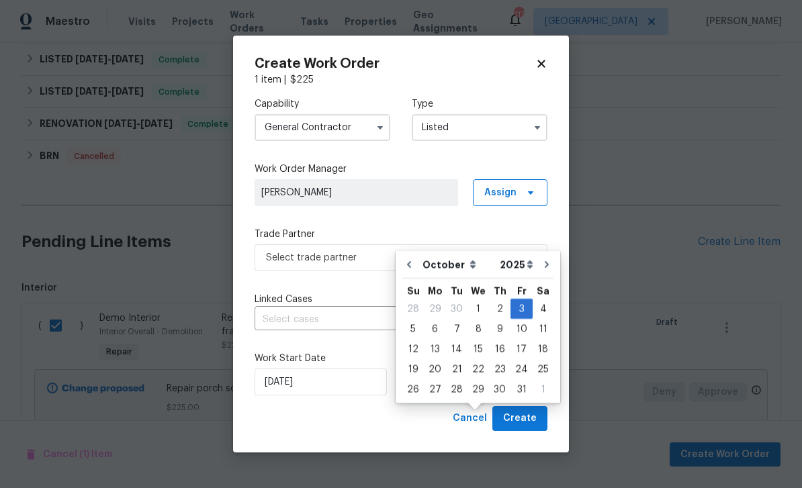
click at [382, 285] on div "Capability General Contractor Type Listed Work Order Manager Juan Lozano Assign…" at bounding box center [401, 247] width 293 height 320
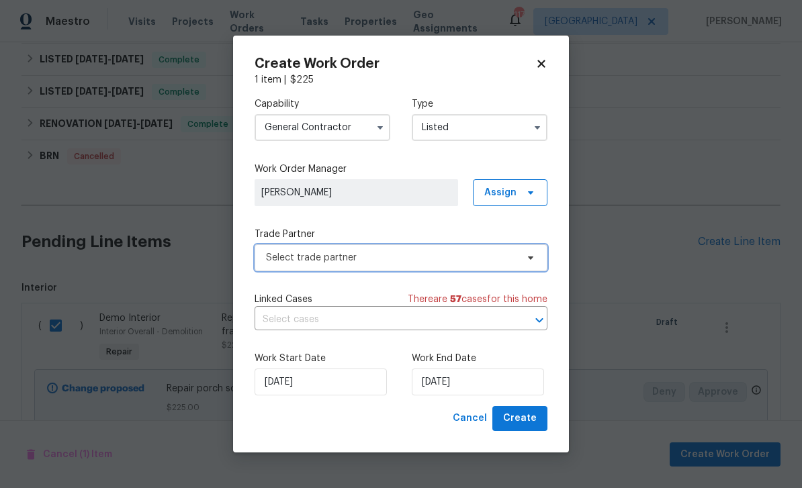
click at [494, 255] on span "Select trade partner" at bounding box center [391, 257] width 251 height 13
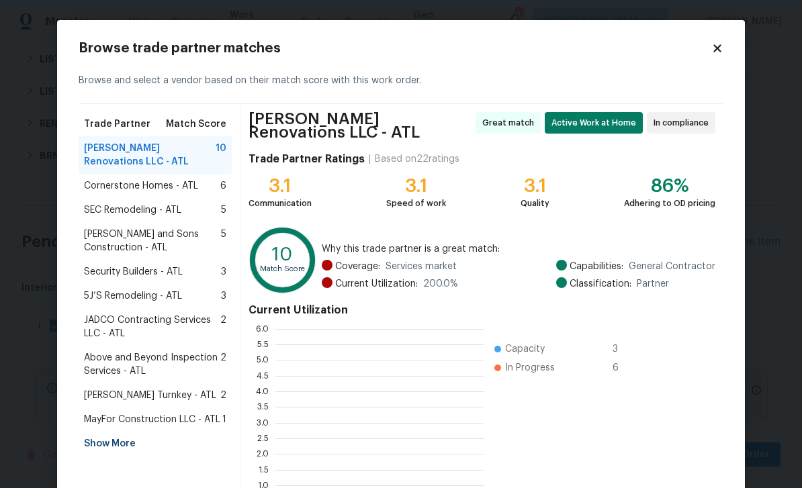
scroll to position [1, 1]
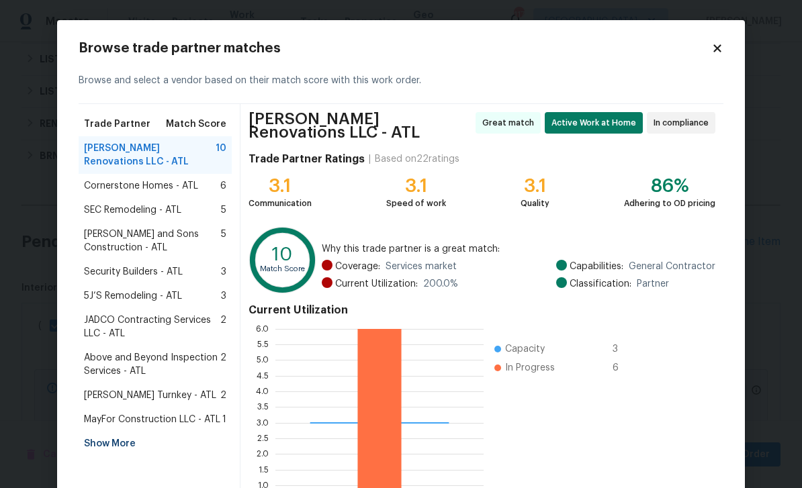
click at [107, 434] on div "Show More" at bounding box center [155, 444] width 153 height 24
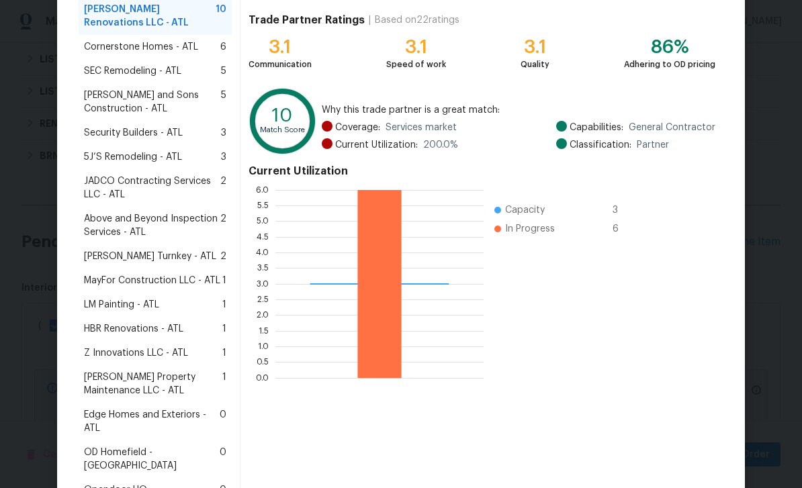
scroll to position [157, 0]
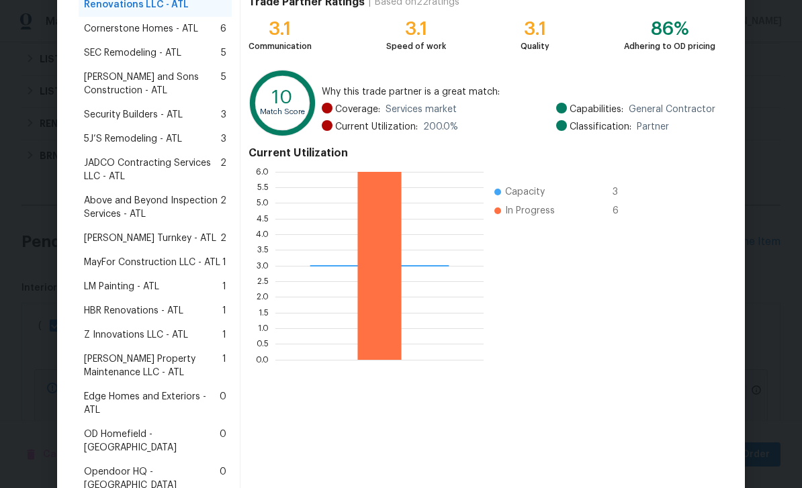
click at [106, 297] on div "LM Painting - ATL 1" at bounding box center [155, 287] width 153 height 24
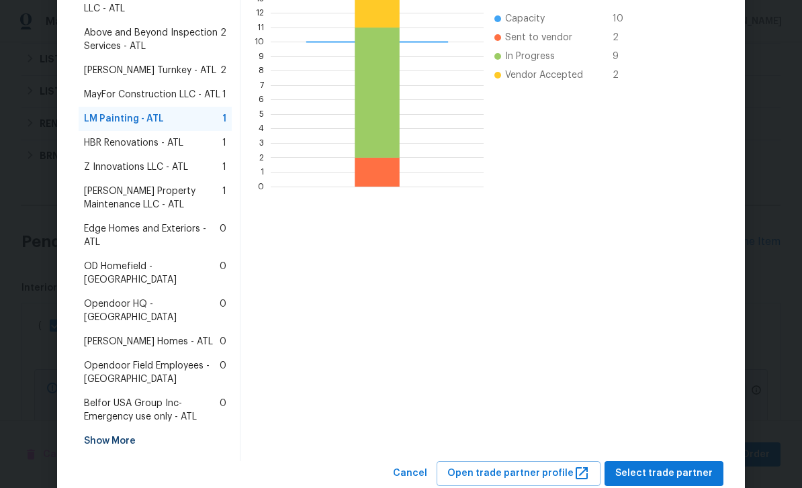
scroll to position [324, 0]
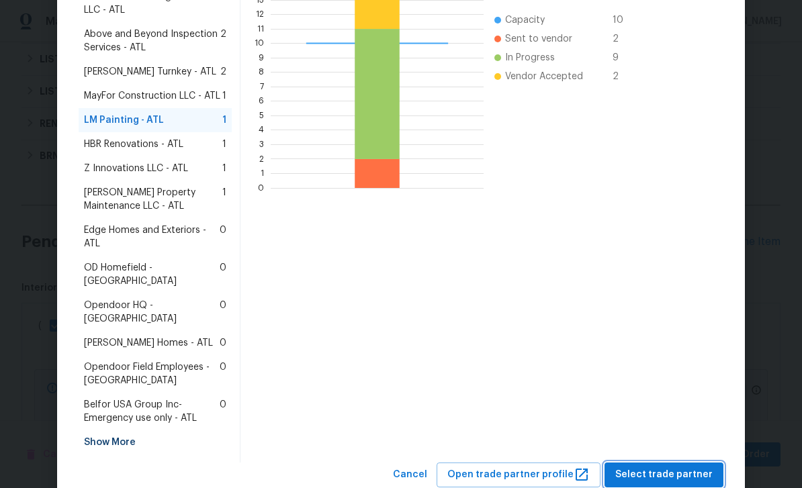
click at [684, 467] on span "Select trade partner" at bounding box center [663, 475] width 97 height 17
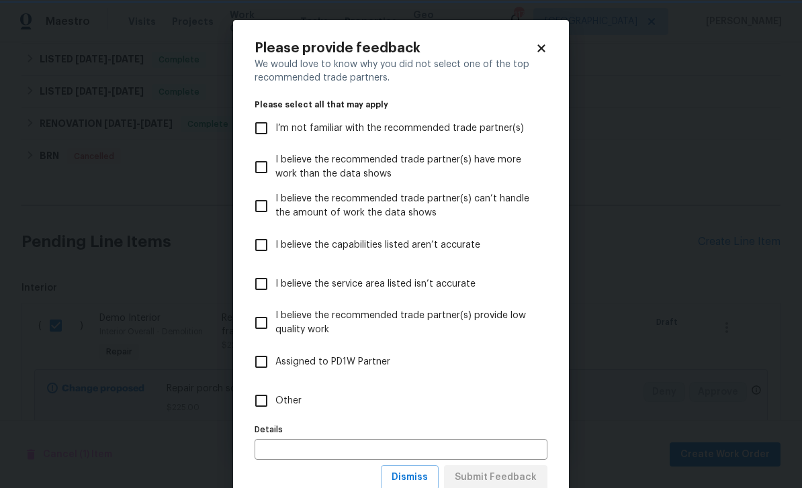
scroll to position [0, 0]
click at [486, 145] on label "I’m not familiar with the recommended trade partner(s)" at bounding box center [392, 128] width 290 height 39
click at [275, 142] on input "I’m not familiar with the recommended trade partner(s)" at bounding box center [261, 128] width 28 height 28
checkbox input "true"
click at [518, 475] on span "Submit Feedback" at bounding box center [496, 478] width 82 height 17
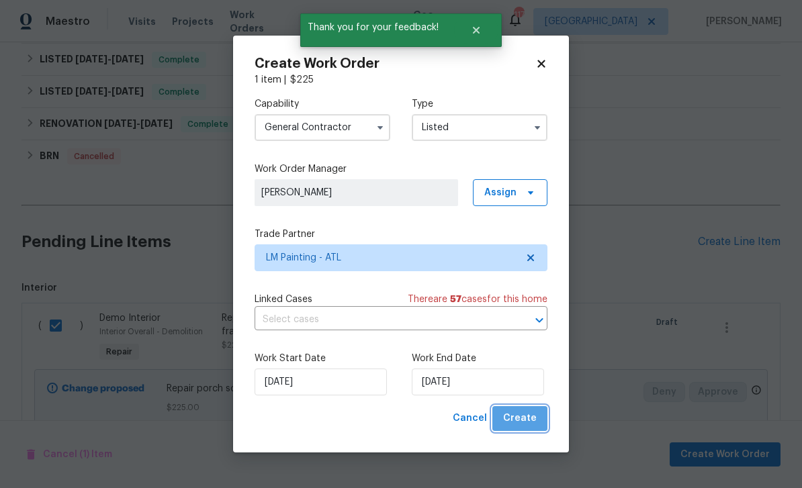
click at [531, 415] on span "Create" at bounding box center [520, 418] width 34 height 17
checkbox input "false"
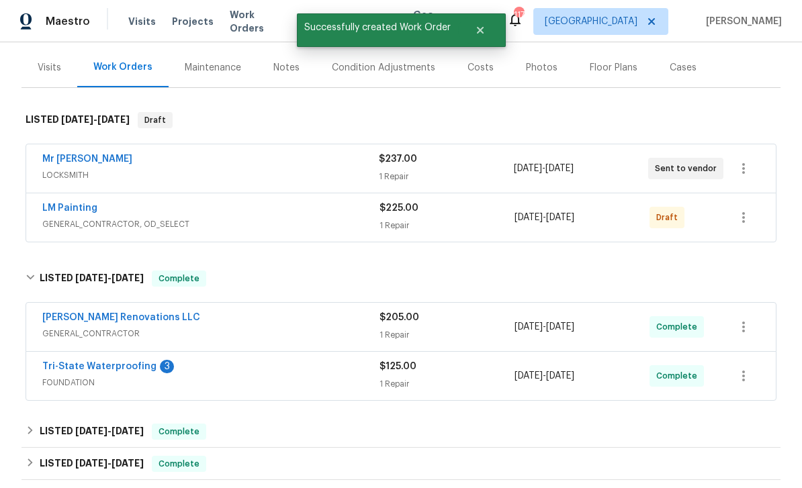
scroll to position [155, 0]
click at [748, 210] on icon "button" at bounding box center [744, 218] width 16 height 16
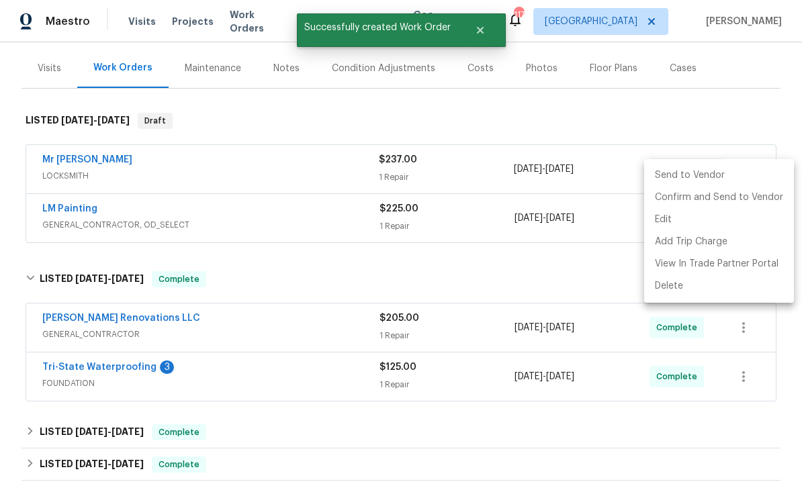
click at [715, 179] on li "Send to Vendor" at bounding box center [719, 176] width 150 height 22
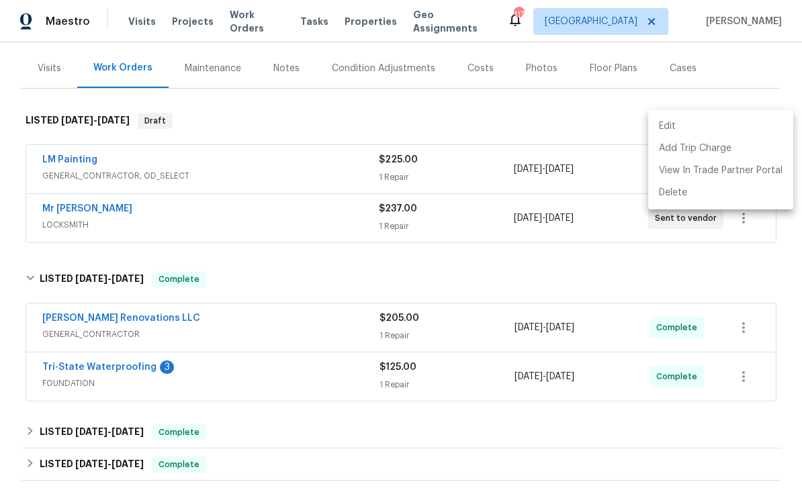
click at [560, 250] on div at bounding box center [401, 244] width 802 height 488
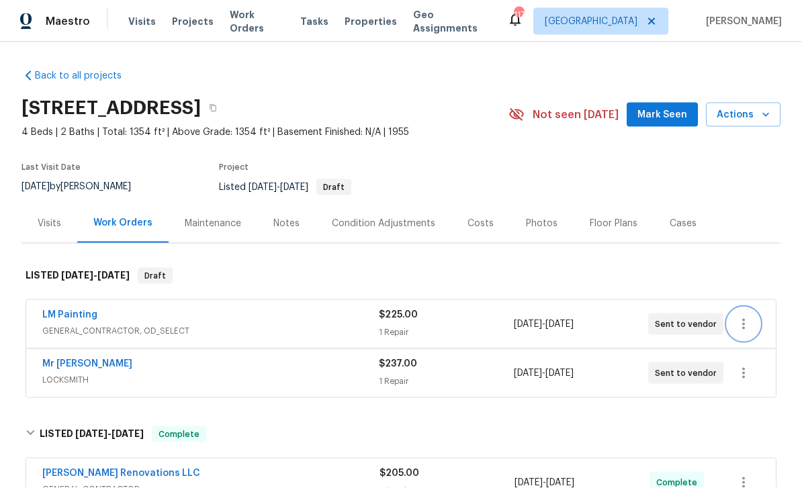
scroll to position [0, 0]
click at [247, 21] on span "Work Orders" at bounding box center [257, 21] width 54 height 27
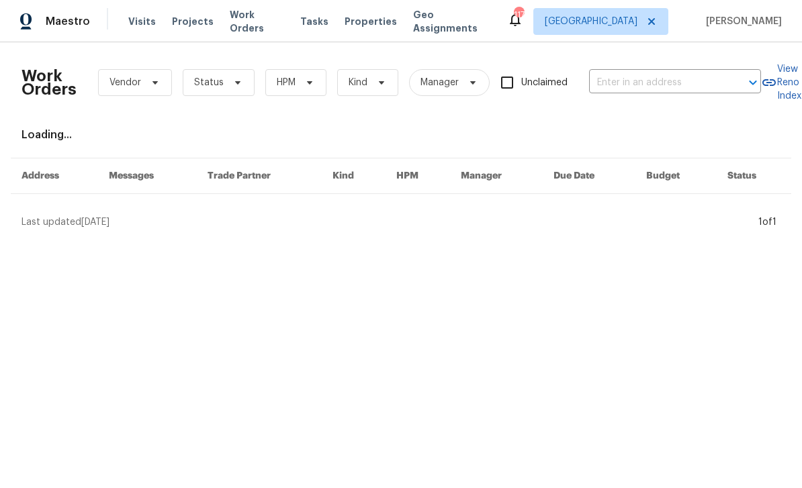
click at [653, 78] on input "text" at bounding box center [656, 83] width 134 height 21
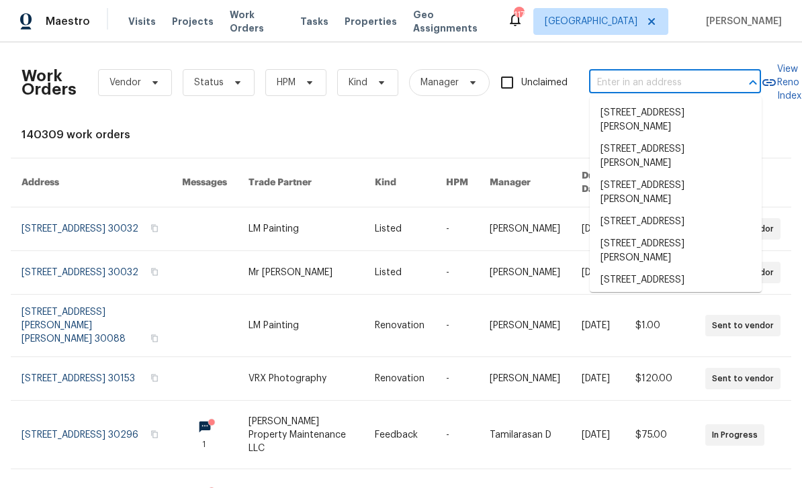
click at [632, 75] on input "text" at bounding box center [656, 83] width 134 height 21
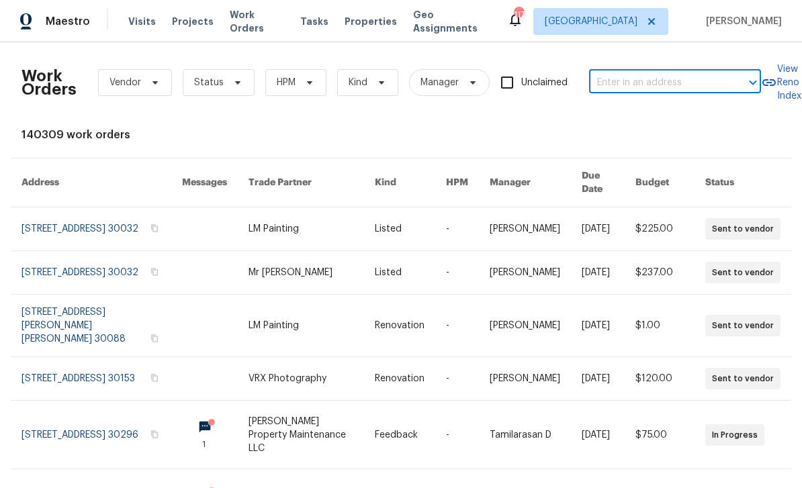
paste input "3508 Sweetgum Ln, Decatur, GA 30032"
type input "3508 Sweetgum Ln, Decatur, GA 30032"
click at [690, 124] on li "3508 Sweetgum Ln, Decatur, GA 30032" at bounding box center [676, 113] width 172 height 22
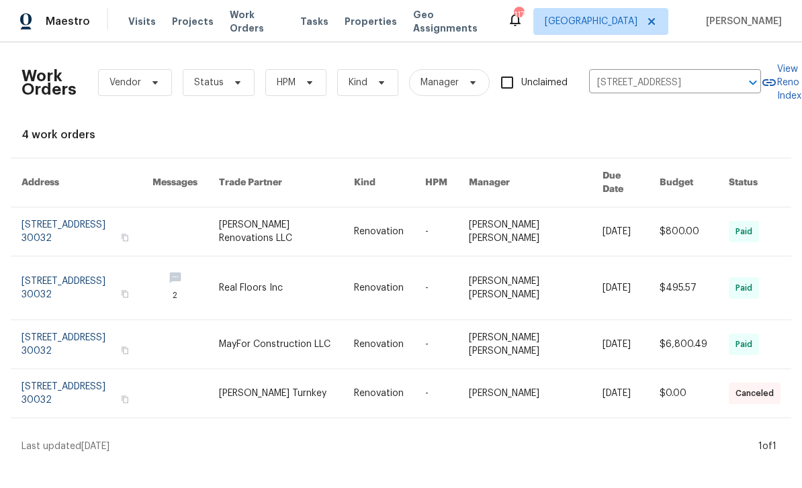
click at [49, 214] on link at bounding box center [86, 232] width 131 height 48
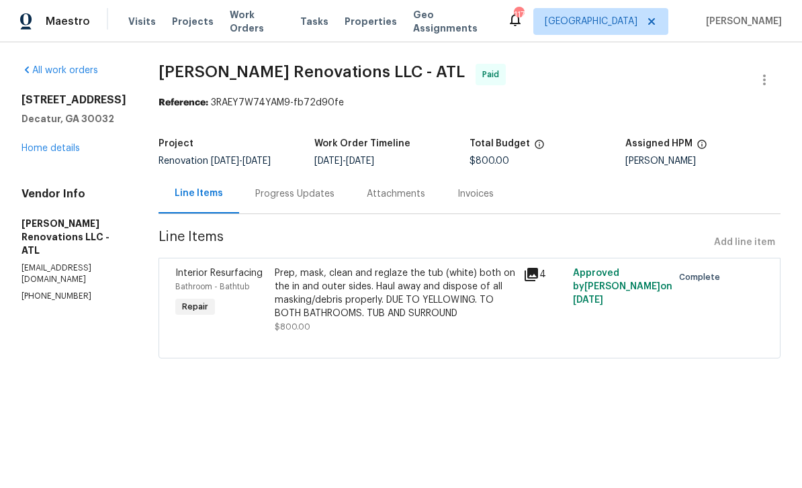
click at [36, 151] on link "Home details" at bounding box center [50, 148] width 58 height 9
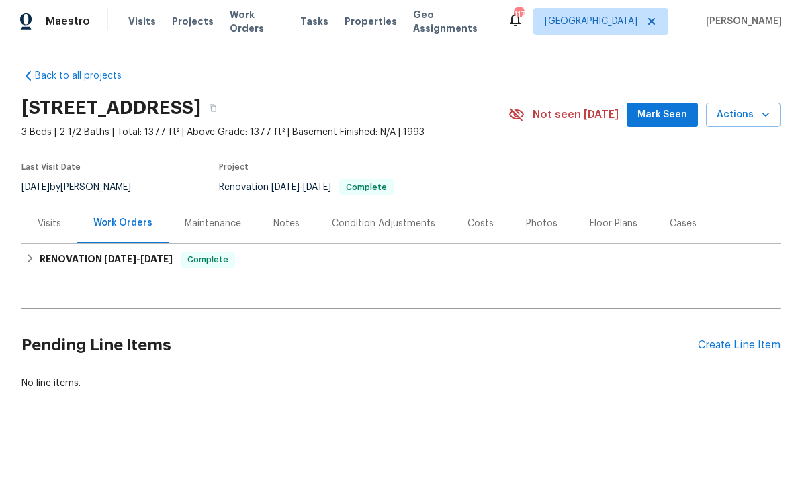
click at [526, 228] on div "Photos" at bounding box center [542, 223] width 32 height 13
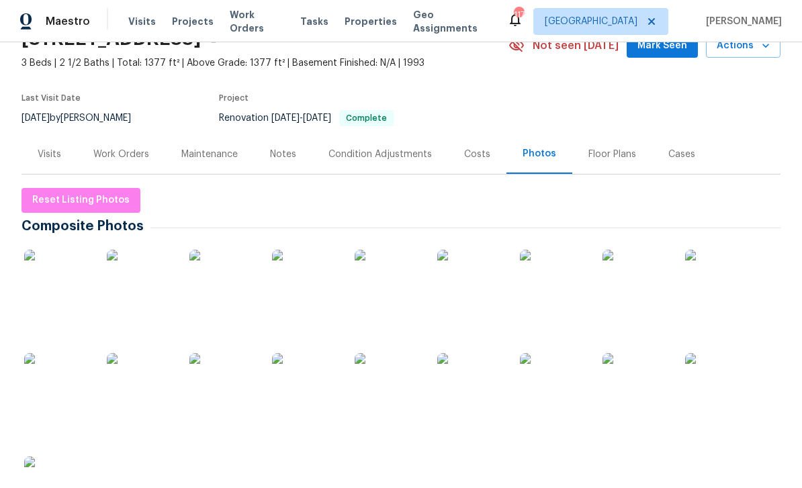
scroll to position [71, 0]
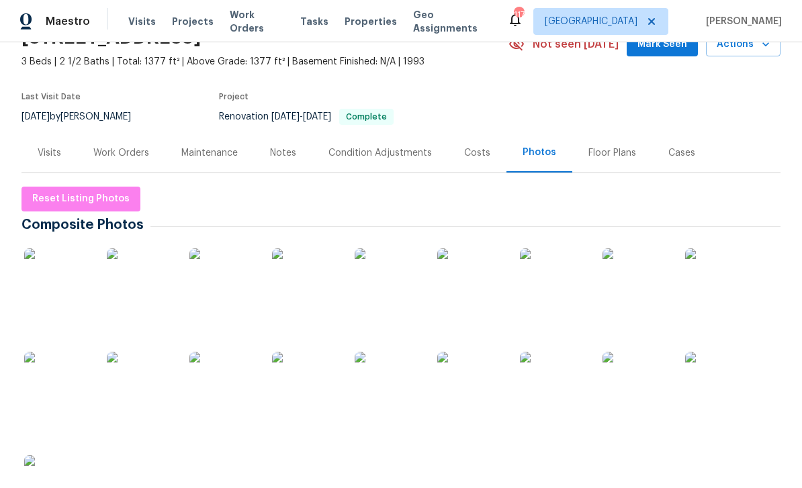
click at [323, 386] on img at bounding box center [305, 385] width 67 height 67
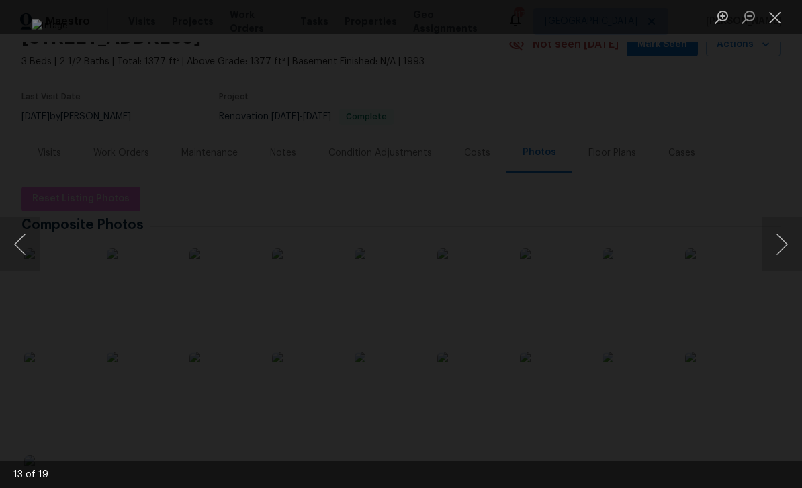
click at [781, 13] on button "Close lightbox" at bounding box center [775, 17] width 27 height 24
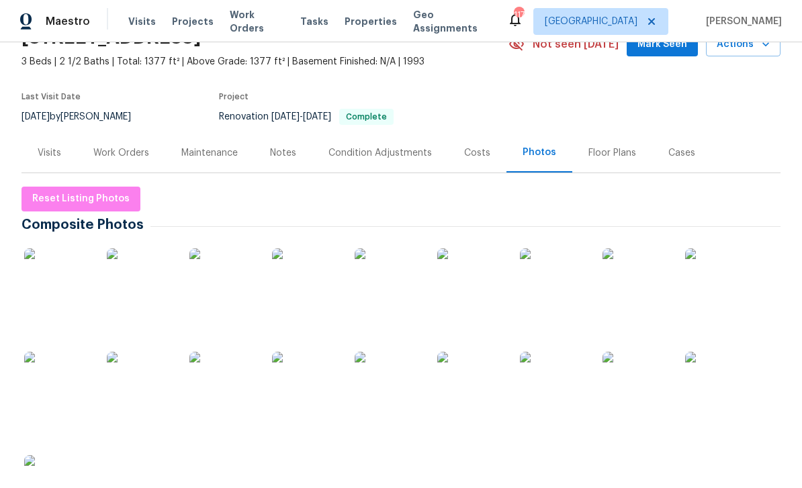
click at [120, 150] on div "Work Orders" at bounding box center [121, 152] width 56 height 13
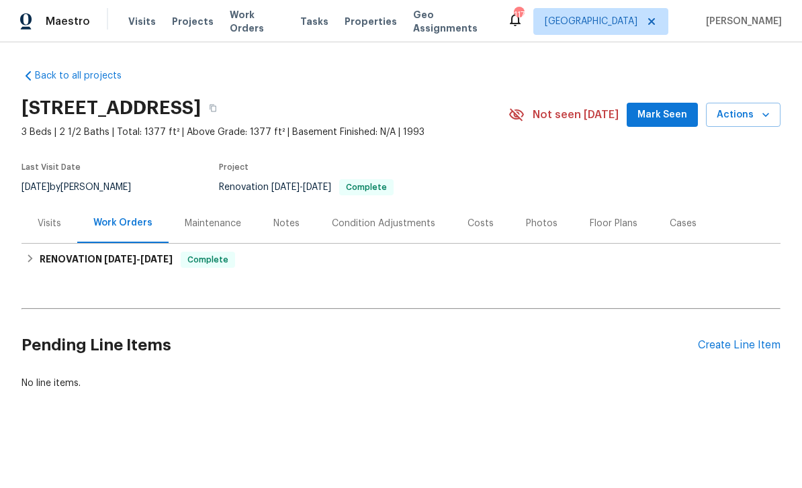
click at [753, 347] on div "Create Line Item" at bounding box center [739, 345] width 83 height 13
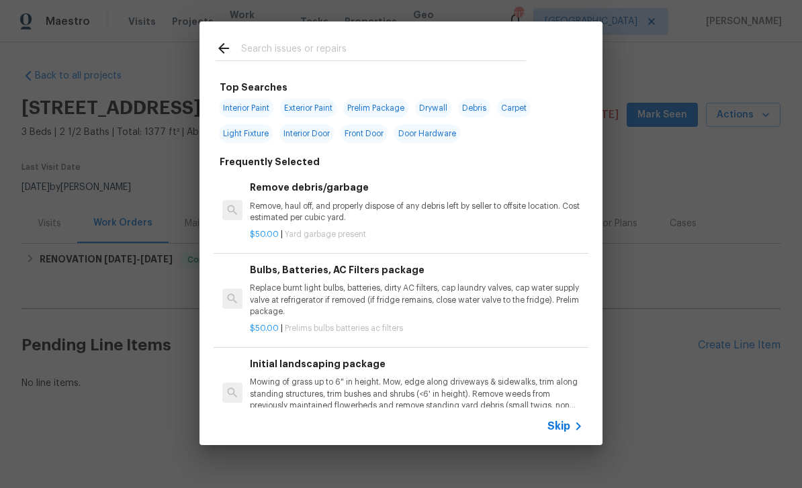
click at [468, 54] on input "text" at bounding box center [383, 50] width 285 height 20
type input "Inte"
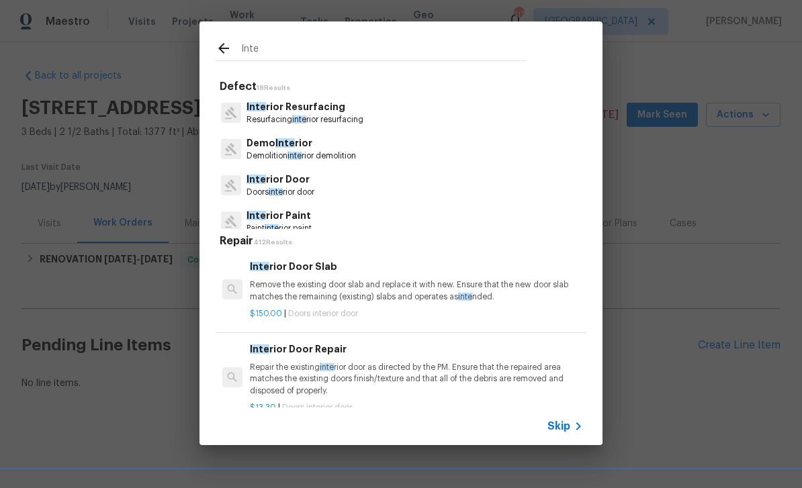
click at [265, 176] on p "Inte rior Door" at bounding box center [281, 180] width 68 height 14
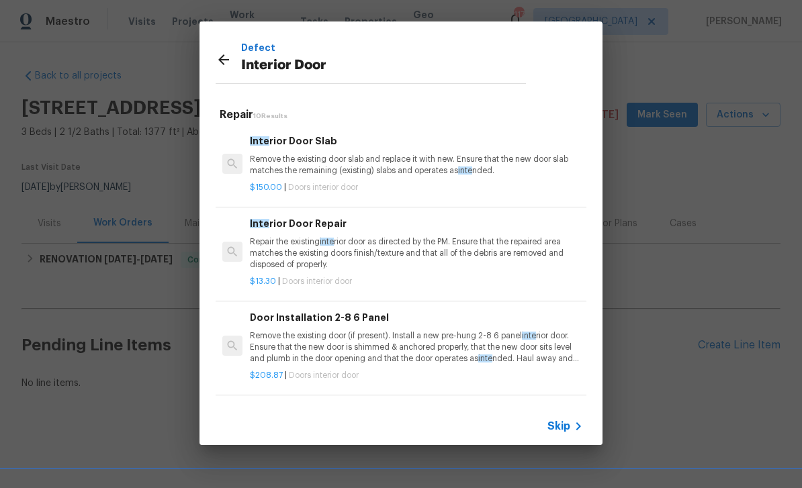
click at [514, 65] on p "Interior Door" at bounding box center [383, 65] width 285 height 21
click at [226, 52] on icon at bounding box center [224, 60] width 16 height 16
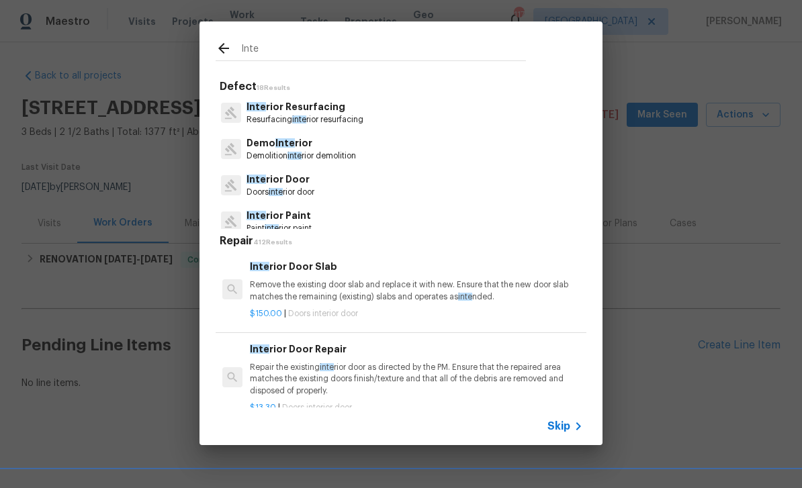
click at [226, 63] on div "Inte" at bounding box center [371, 47] width 343 height 53
click at [495, 50] on input "Inte" at bounding box center [383, 50] width 285 height 20
type input "I"
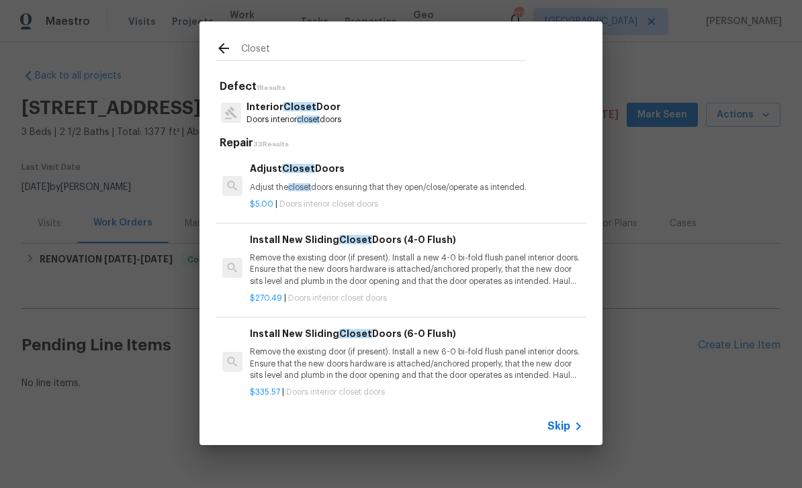
type input "Closet"
click at [360, 116] on div "Interior Closet Door Doors interior closet doors" at bounding box center [401, 113] width 371 height 36
click at [465, 277] on p "Remove the existing door (if present). Install a new 4-0 bi-fold flush panel in…" at bounding box center [416, 270] width 333 height 34
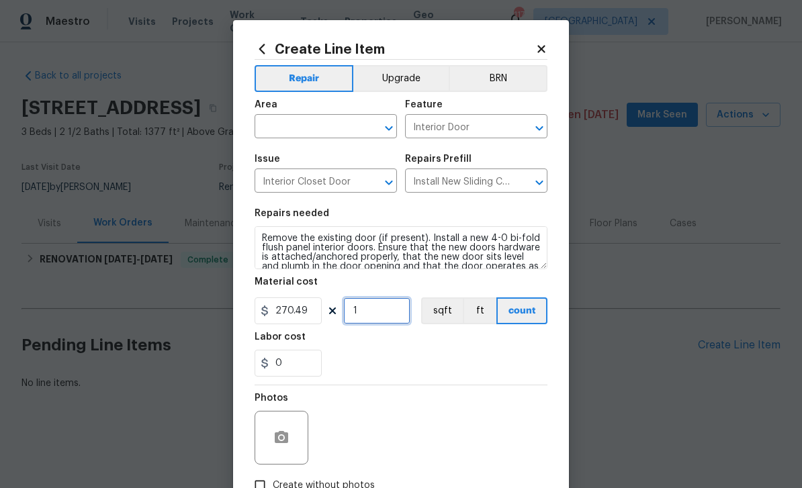
click at [385, 319] on input "1" at bounding box center [376, 311] width 67 height 27
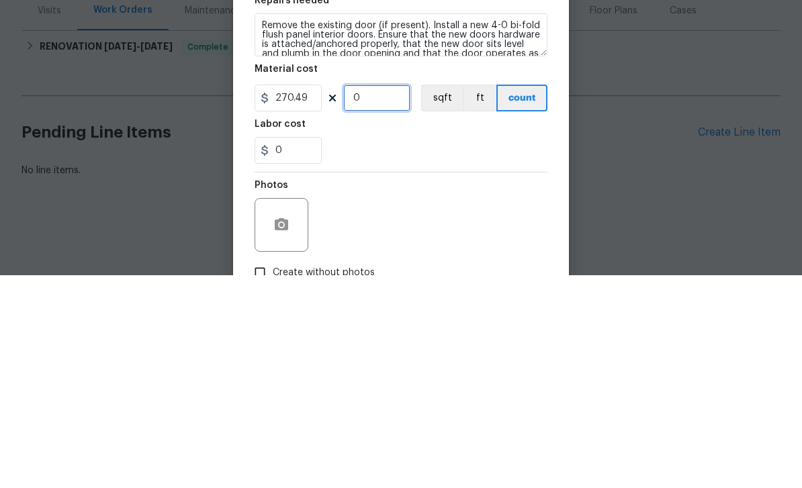
type input "2"
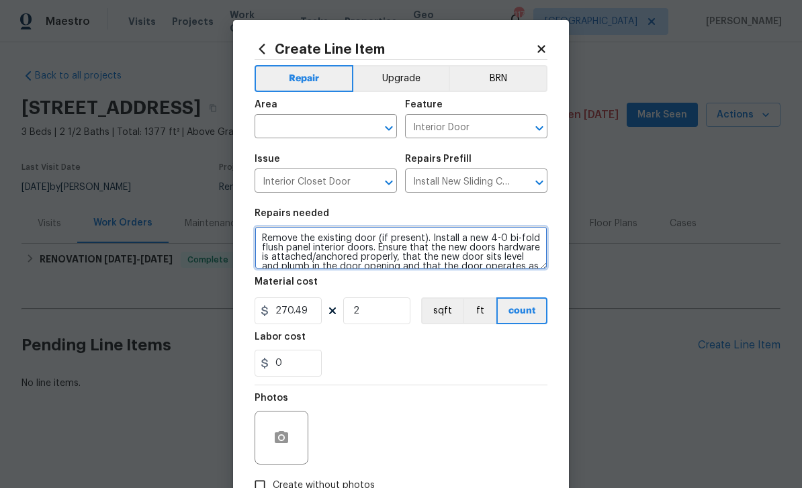
click at [265, 238] on textarea "Remove the existing door (if present). Install a new 4-0 bi-fold flush panel in…" at bounding box center [401, 247] width 293 height 43
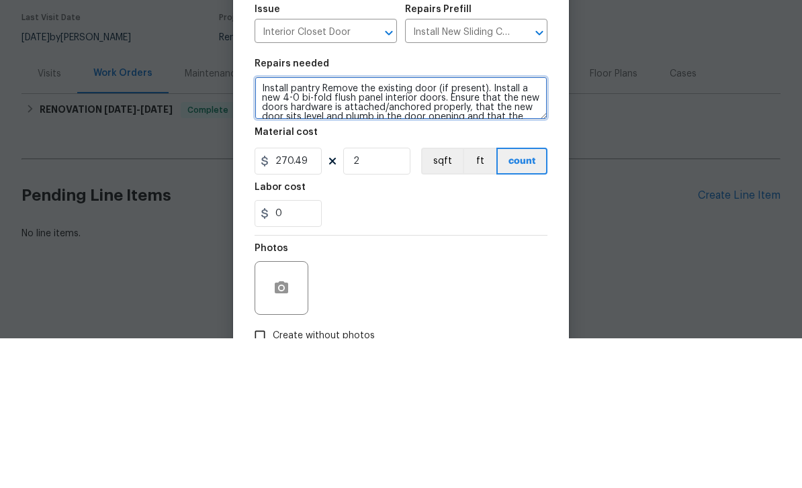
click at [290, 226] on textarea "Install pantry Remove the existing door (if present). Install a new 4-0 bi-fold…" at bounding box center [401, 247] width 293 height 43
click at [355, 226] on textarea "Install kitchen pantry Remove the existing door (if present). Install a new 4-0…" at bounding box center [401, 247] width 293 height 43
click at [357, 226] on textarea "Install kitchen pantry Remove the existing door (if present). Install a new 4-0…" at bounding box center [401, 247] width 293 height 43
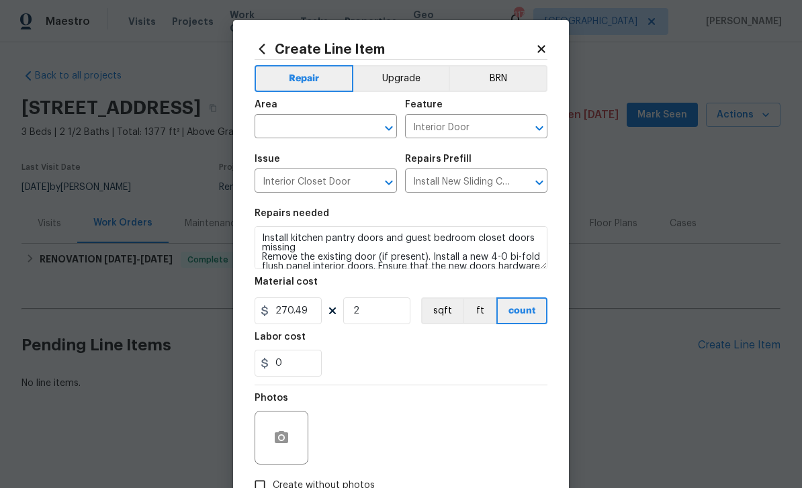
scroll to position [49, 0]
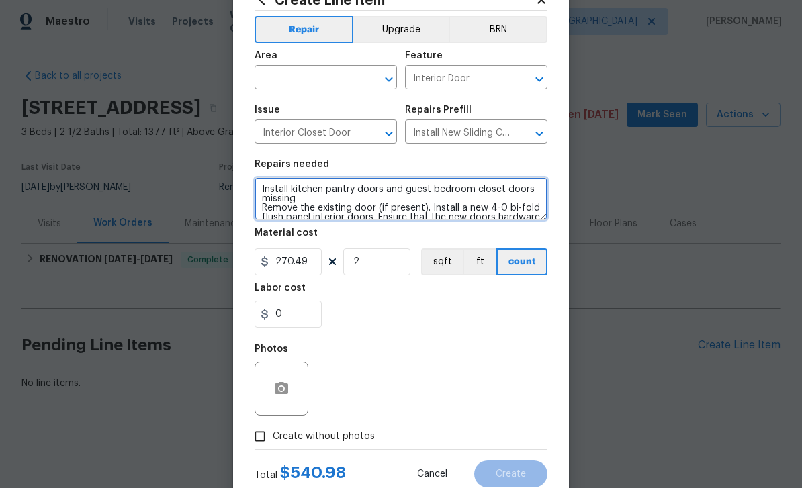
type textarea "Install kitchen pantry doors and guest bedroom closet doors missing Remove the …"
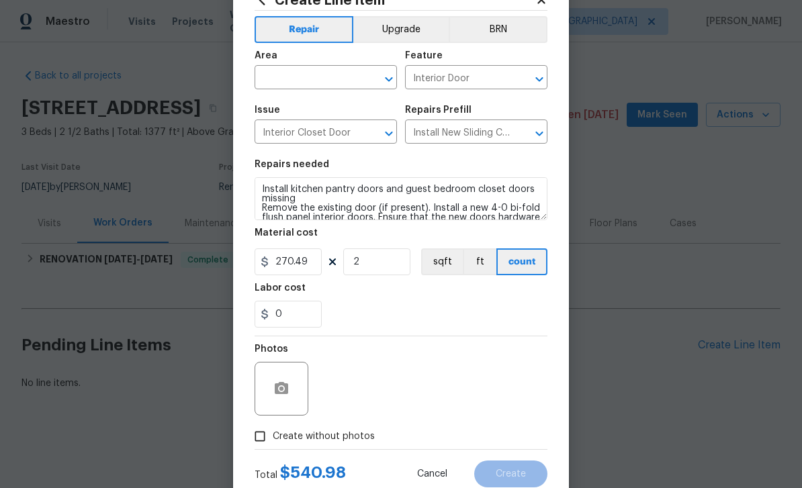
click at [263, 440] on input "Create without photos" at bounding box center [260, 437] width 26 height 26
checkbox input "true"
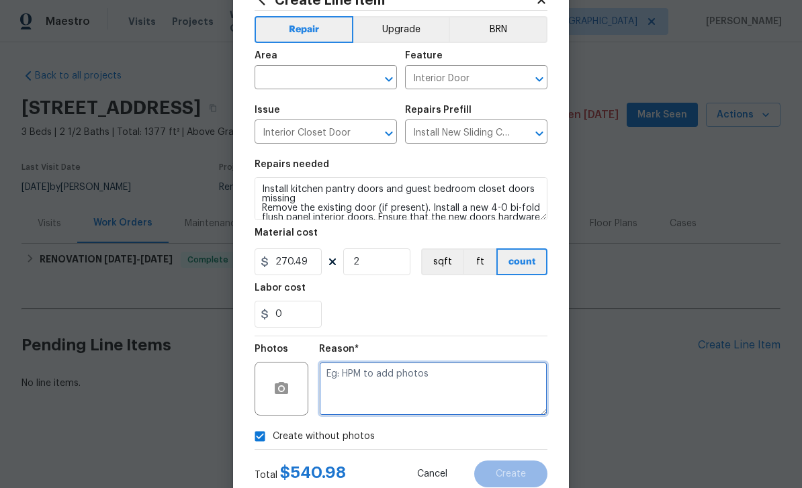
click at [373, 386] on textarea at bounding box center [433, 389] width 228 height 54
type textarea "Added"
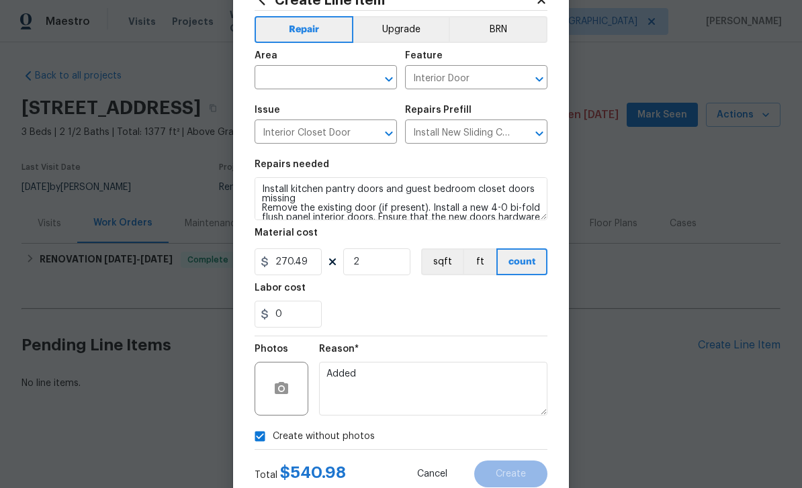
click at [352, 89] on input "text" at bounding box center [307, 79] width 105 height 21
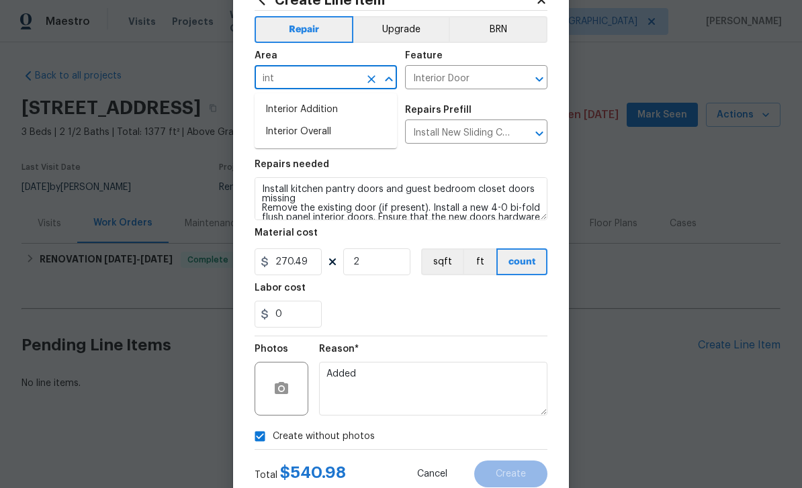
click at [345, 135] on li "Interior Overall" at bounding box center [326, 132] width 142 height 22
type input "Interior Overall"
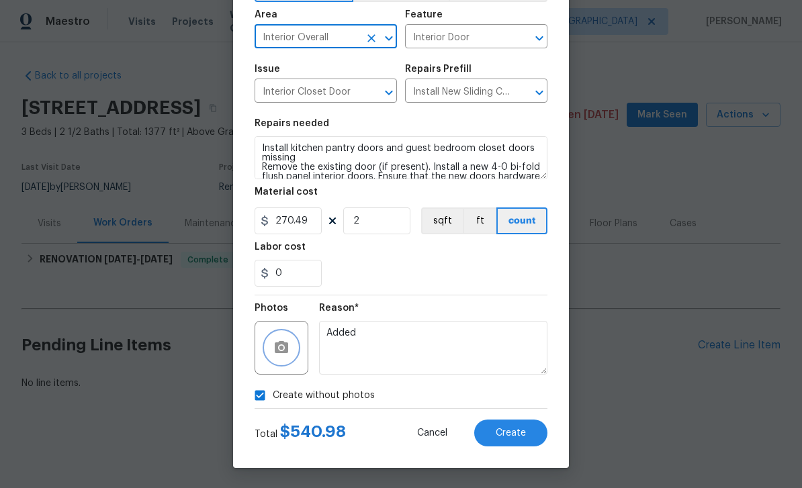
click at [296, 349] on button "button" at bounding box center [281, 348] width 32 height 32
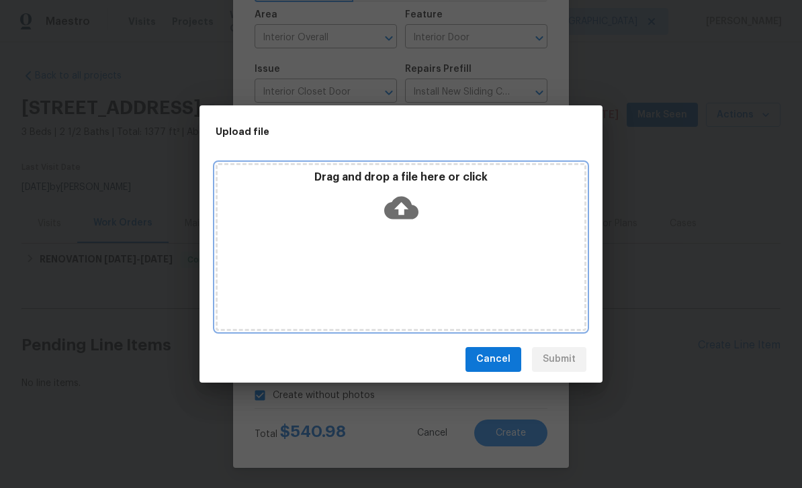
click at [410, 205] on icon at bounding box center [401, 207] width 34 height 23
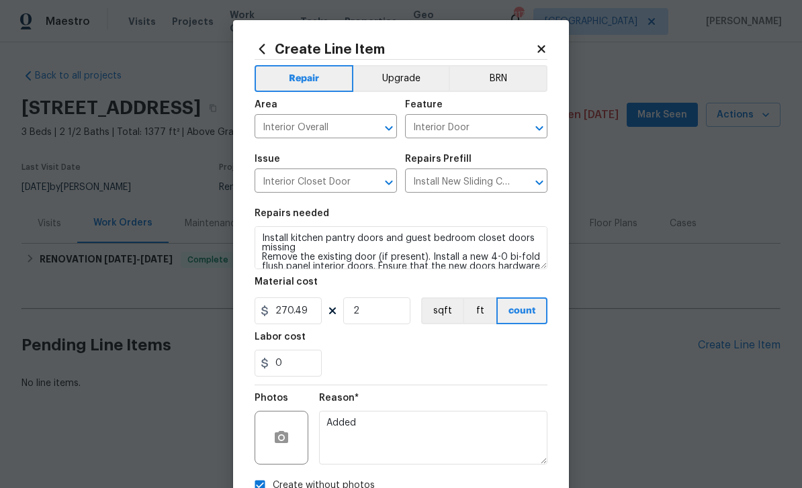
scroll to position [91, 0]
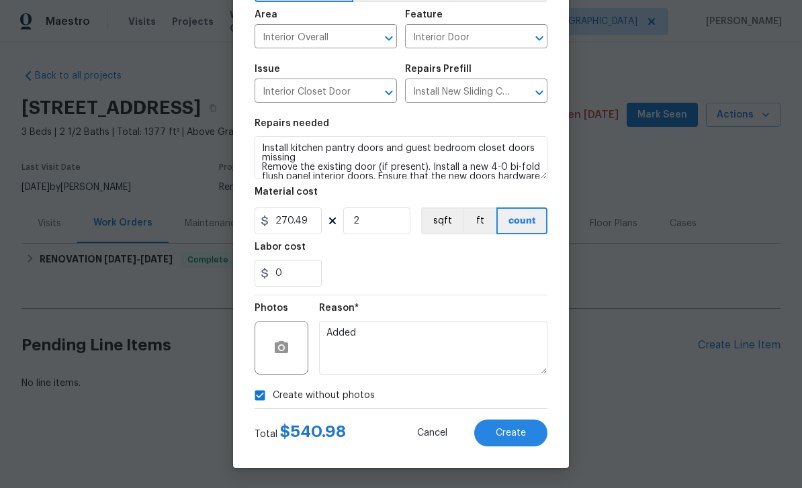
click at [525, 442] on button "Create" at bounding box center [510, 433] width 73 height 27
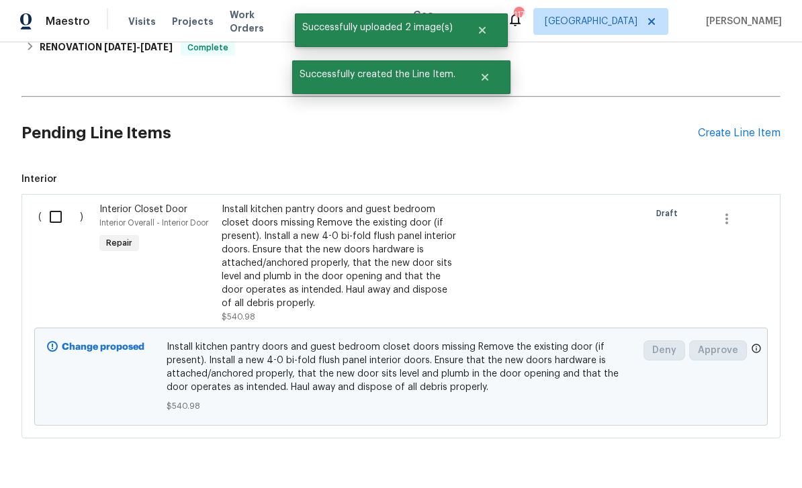
scroll to position [211, 0]
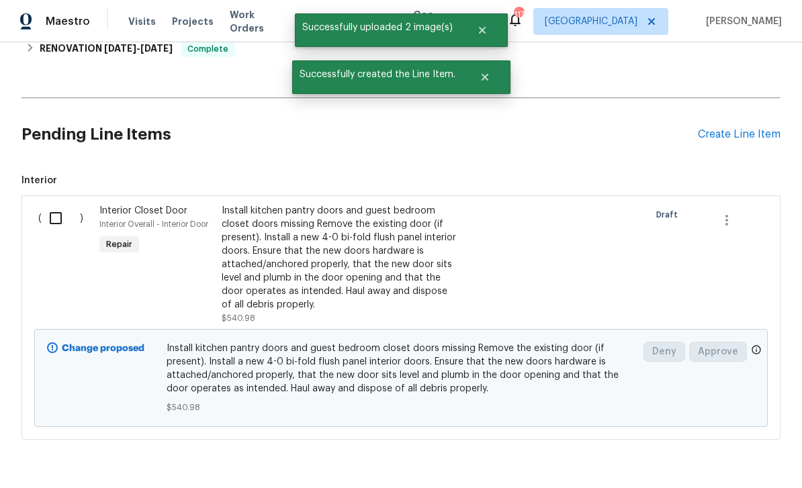
click at [52, 213] on input "checkbox" at bounding box center [61, 218] width 38 height 28
checkbox input "true"
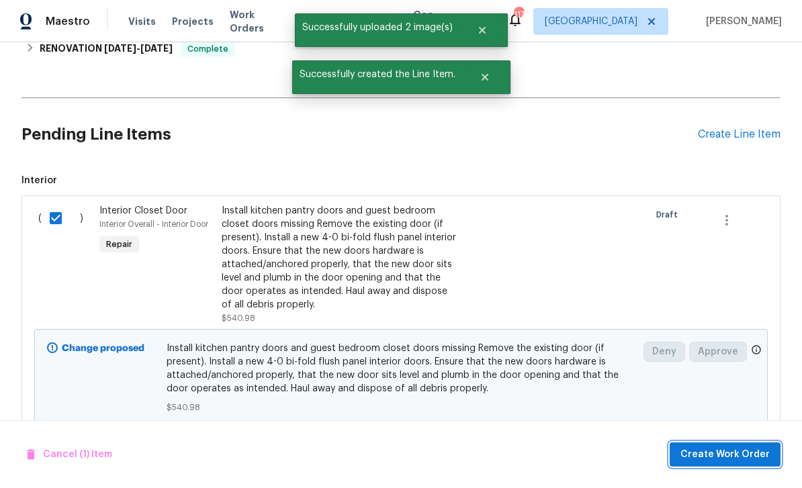
click at [739, 461] on span "Create Work Order" at bounding box center [724, 455] width 89 height 17
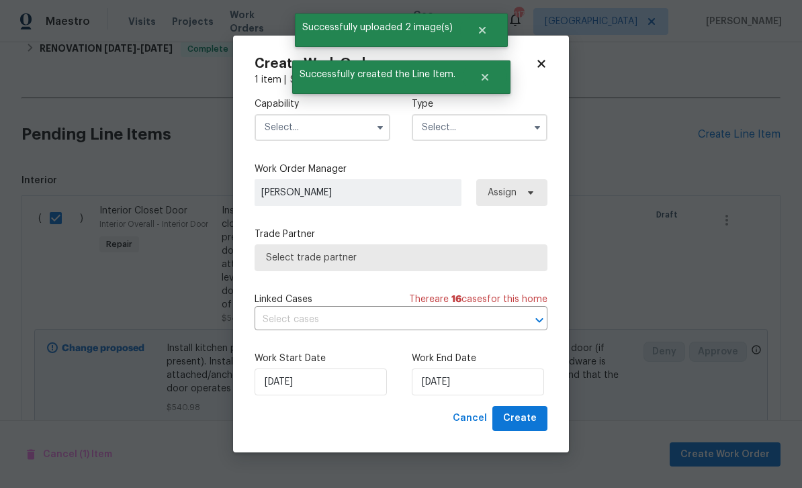
click at [359, 132] on input "text" at bounding box center [323, 127] width 136 height 27
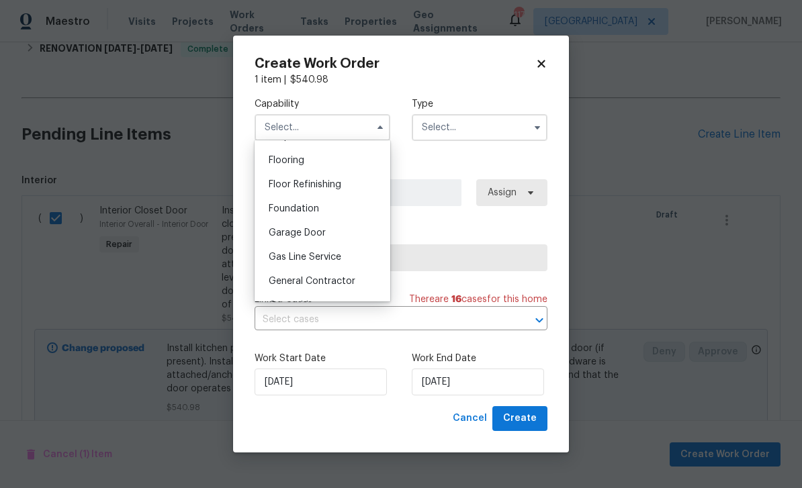
scroll to position [555, 0]
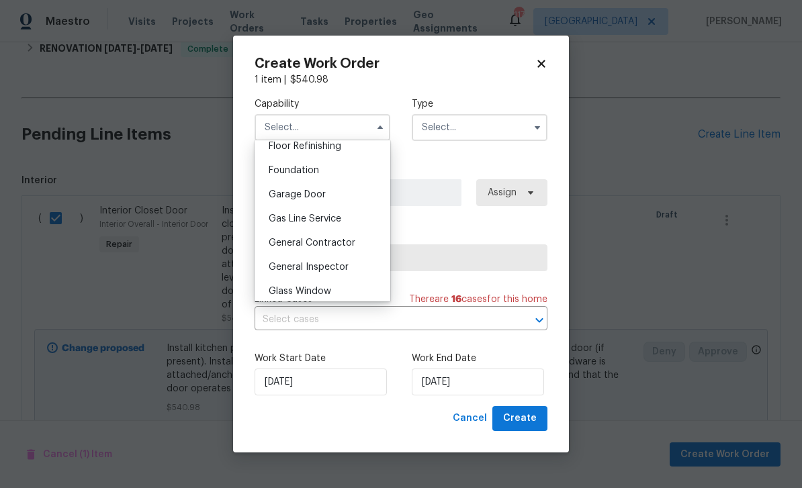
click at [351, 249] on div "General Contractor" at bounding box center [322, 243] width 129 height 24
type input "General Contractor"
click at [461, 137] on input "text" at bounding box center [480, 127] width 136 height 27
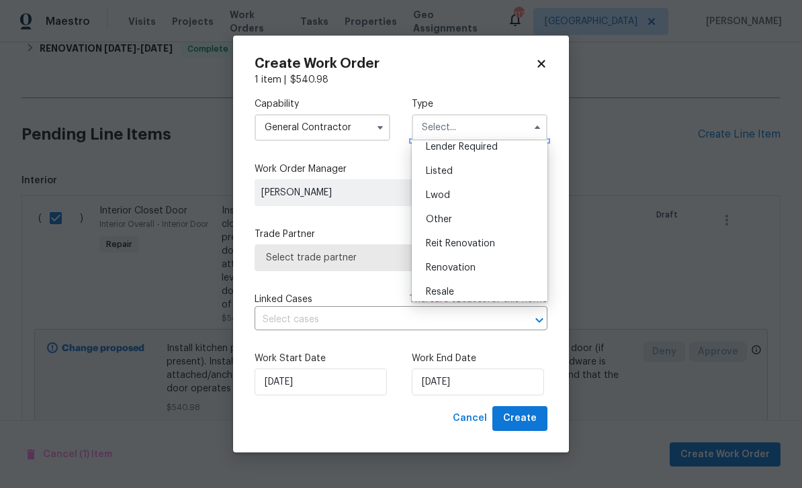
scroll to position [94, 0]
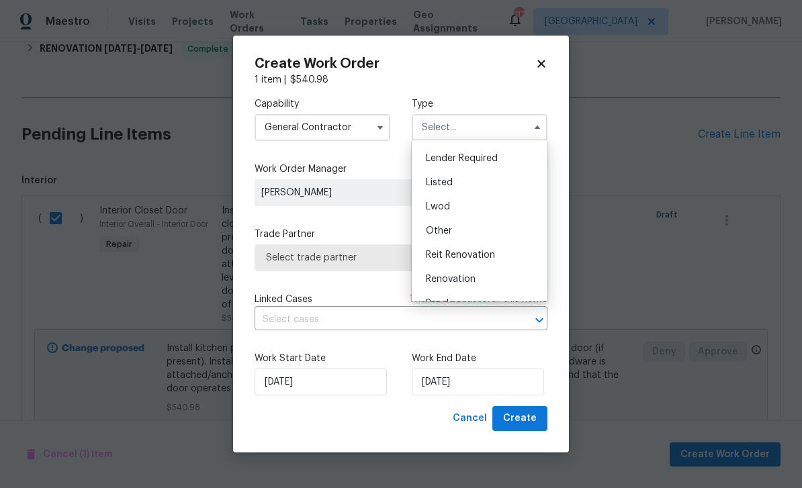
click at [462, 186] on div "Listed" at bounding box center [479, 183] width 129 height 24
type input "Listed"
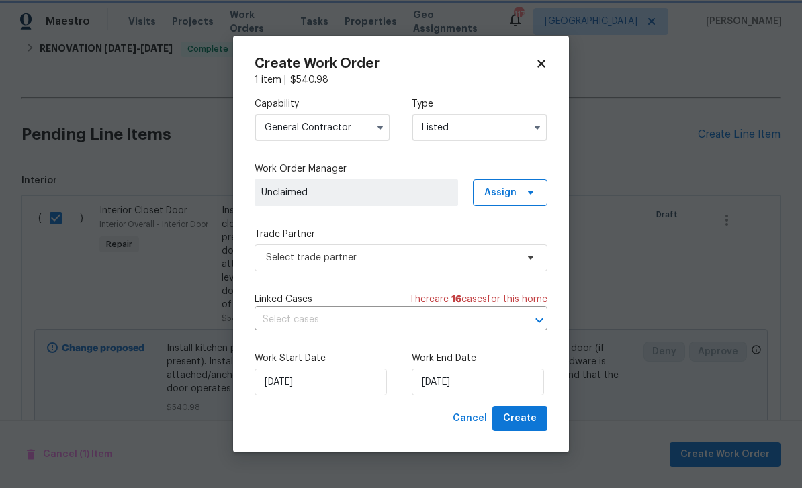
scroll to position [0, 0]
click at [520, 192] on span "Assign" at bounding box center [510, 192] width 75 height 27
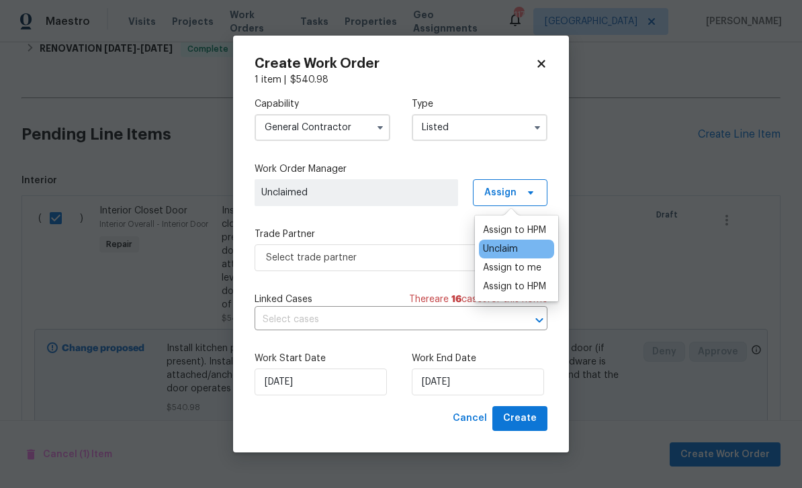
click at [523, 284] on div "Assign to HPM" at bounding box center [514, 286] width 63 height 13
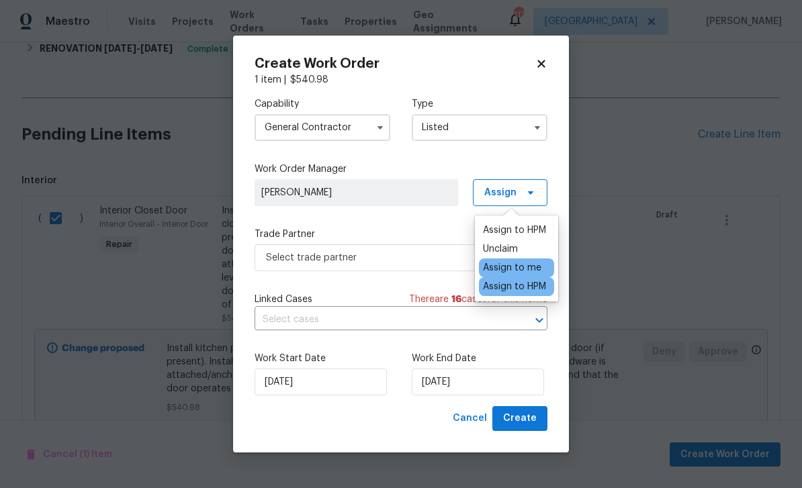
click at [451, 224] on div "Capability General Contractor Type Listed Work Order Manager Juan Lozano Assign…" at bounding box center [401, 247] width 293 height 320
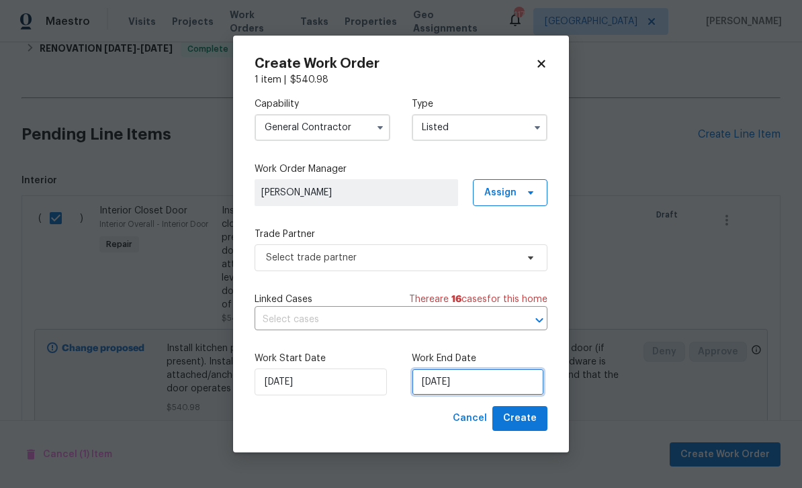
click at [492, 387] on input "9/29/2025" at bounding box center [478, 382] width 132 height 27
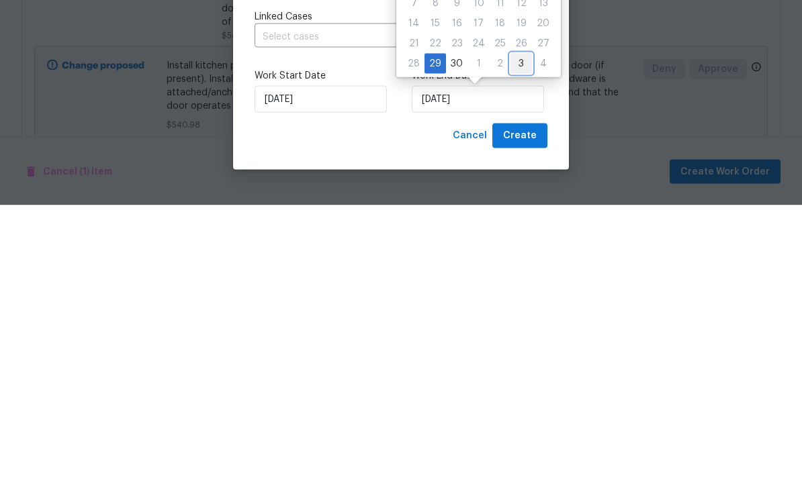
click at [517, 337] on div "3" at bounding box center [521, 346] width 21 height 19
type input "10/3/2025"
select select "9"
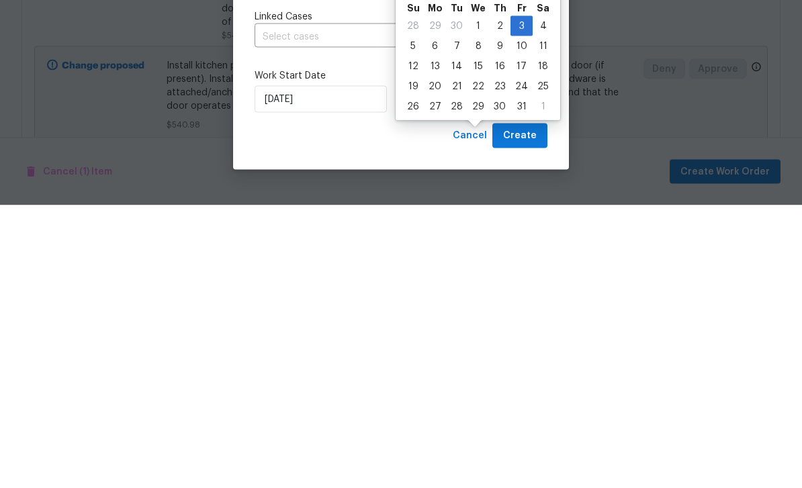
scroll to position [43, 0]
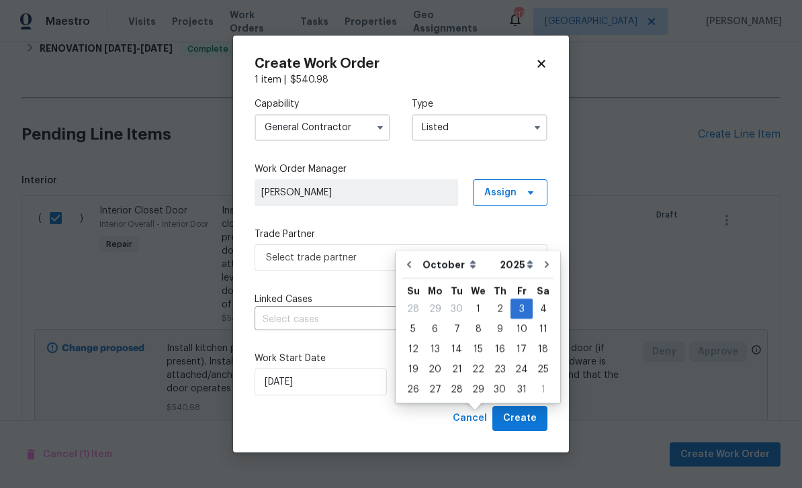
click at [367, 224] on div "Capability General Contractor Type Listed Work Order Manager Juan Lozano Assign…" at bounding box center [401, 247] width 293 height 320
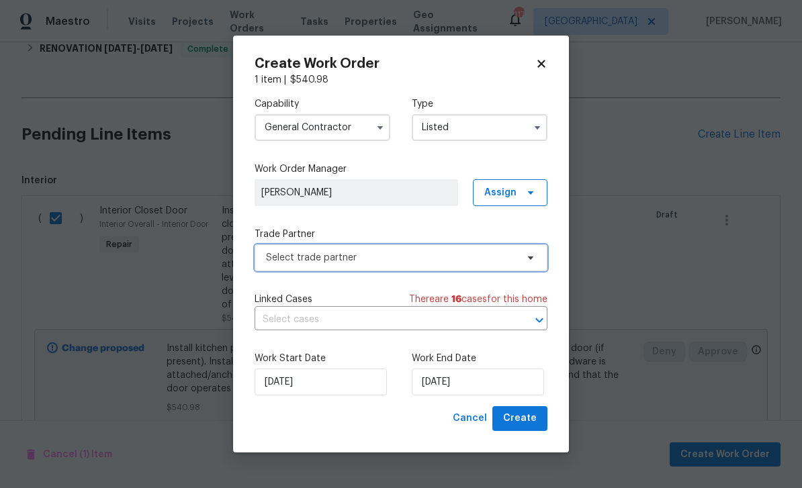
click at [390, 260] on span "Select trade partner" at bounding box center [391, 257] width 251 height 13
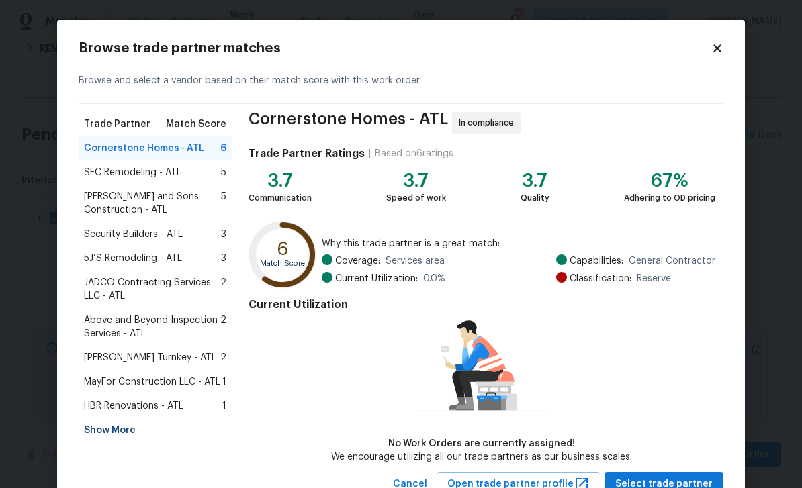
scroll to position [28, 0]
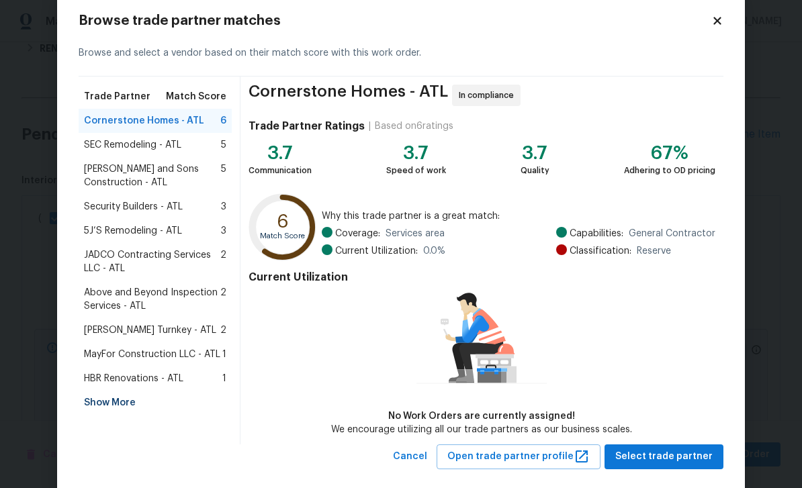
click at [128, 406] on div "Show More" at bounding box center [155, 403] width 153 height 24
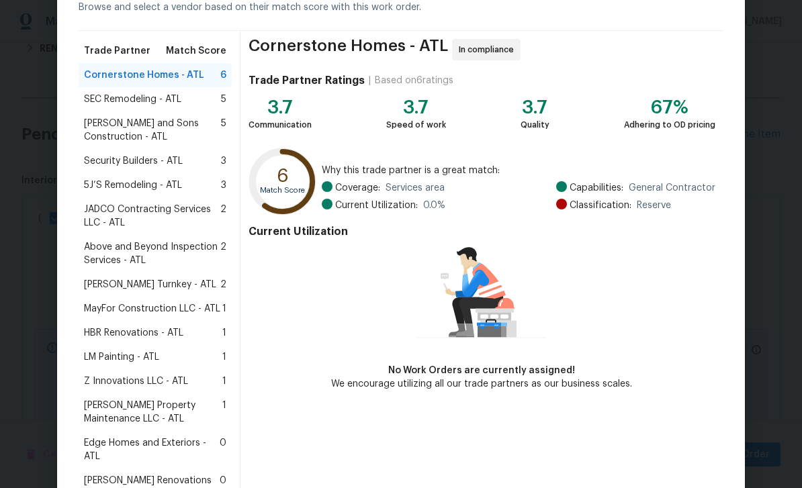
scroll to position [74, 0]
click at [162, 363] on div "LM Painting - ATL 1" at bounding box center [155, 356] width 142 height 13
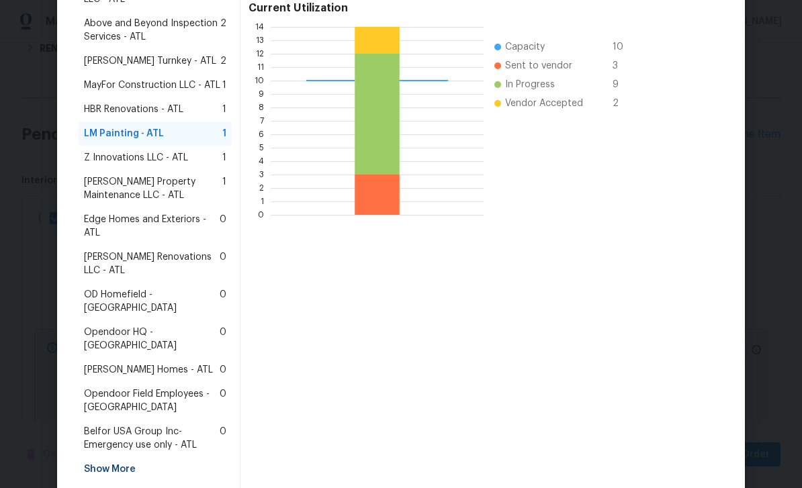
scroll to position [299, 0]
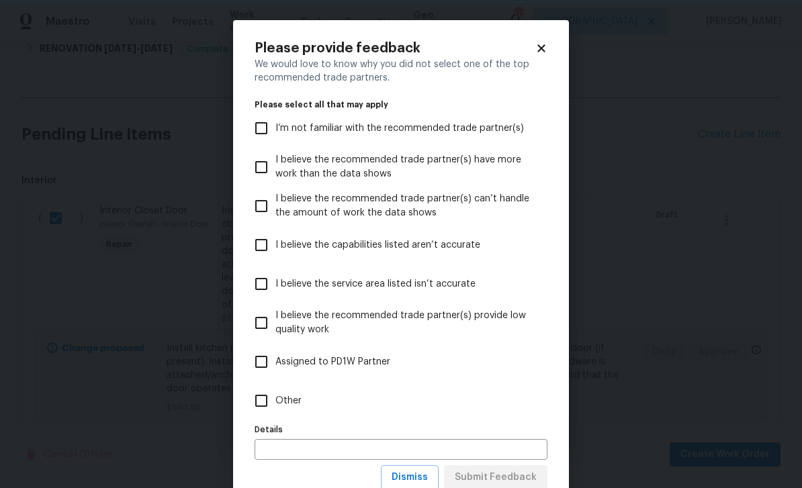
scroll to position [0, 0]
click at [504, 134] on span "I’m not familiar with the recommended trade partner(s)" at bounding box center [399, 129] width 249 height 14
click at [275, 134] on input "I’m not familiar with the recommended trade partner(s)" at bounding box center [261, 128] width 28 height 28
checkbox input "true"
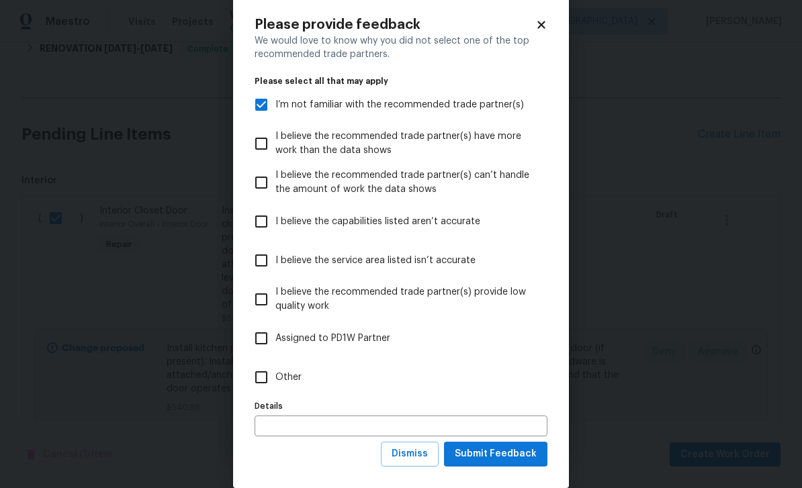
scroll to position [24, 0]
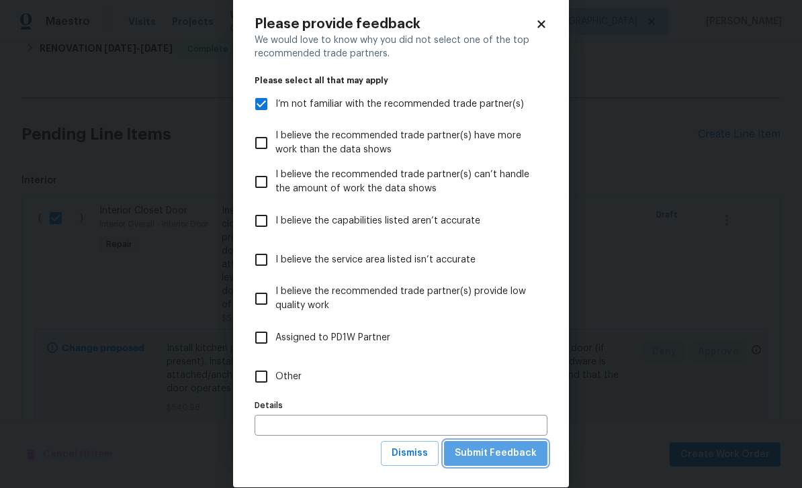
click at [521, 458] on span "Submit Feedback" at bounding box center [496, 453] width 82 height 17
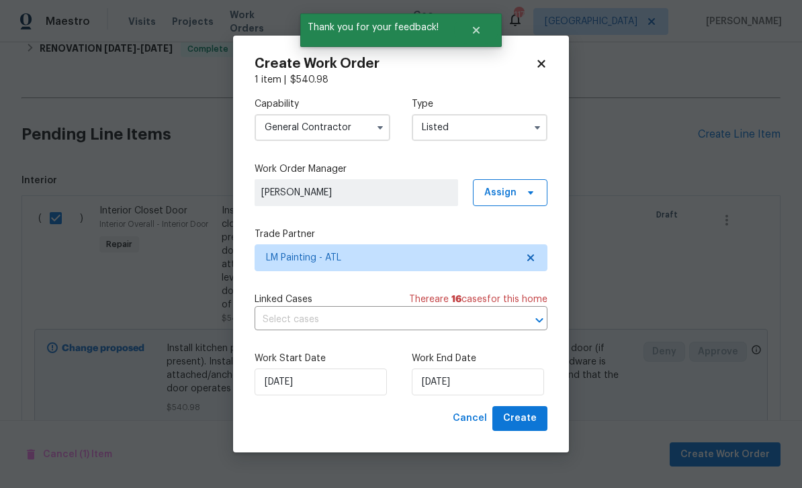
scroll to position [0, 0]
click at [538, 424] on button "Create" at bounding box center [519, 418] width 55 height 25
checkbox input "false"
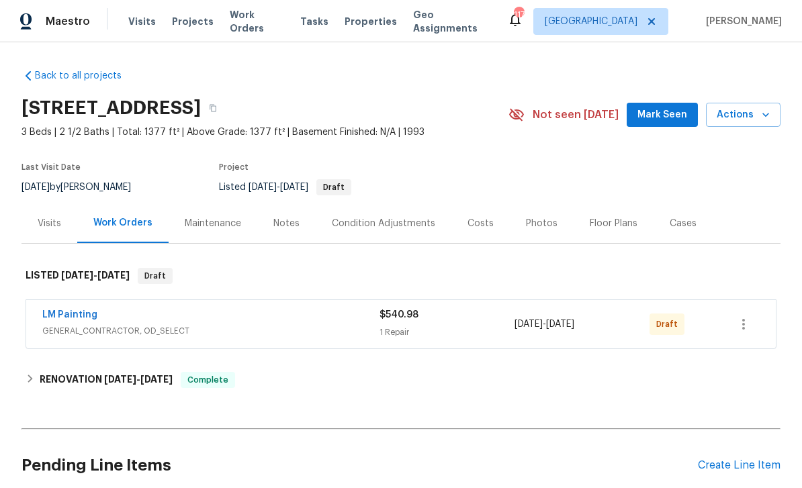
scroll to position [32, 0]
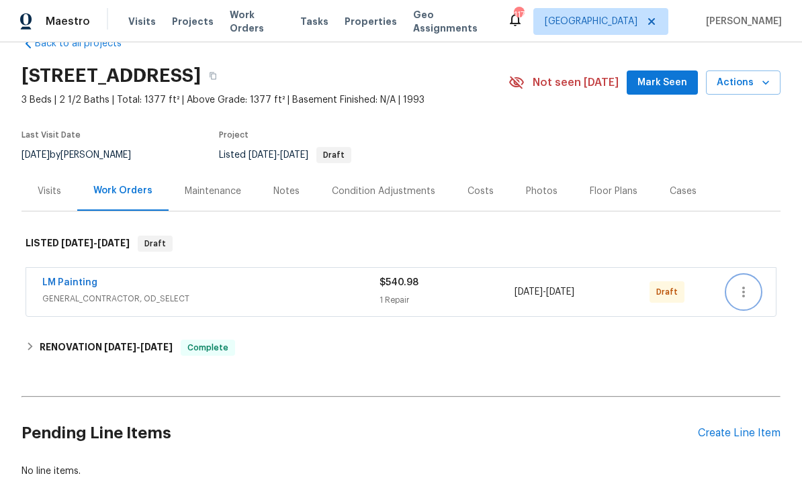
click at [745, 290] on icon "button" at bounding box center [744, 292] width 16 height 16
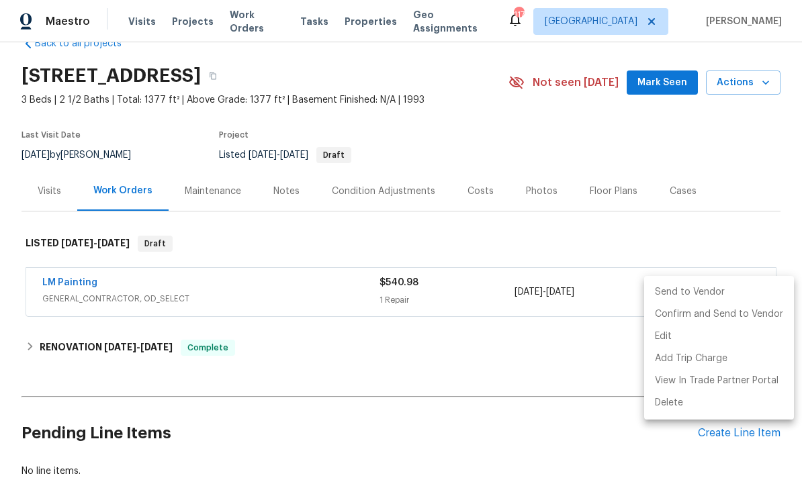
click at [725, 295] on li "Send to Vendor" at bounding box center [719, 292] width 150 height 22
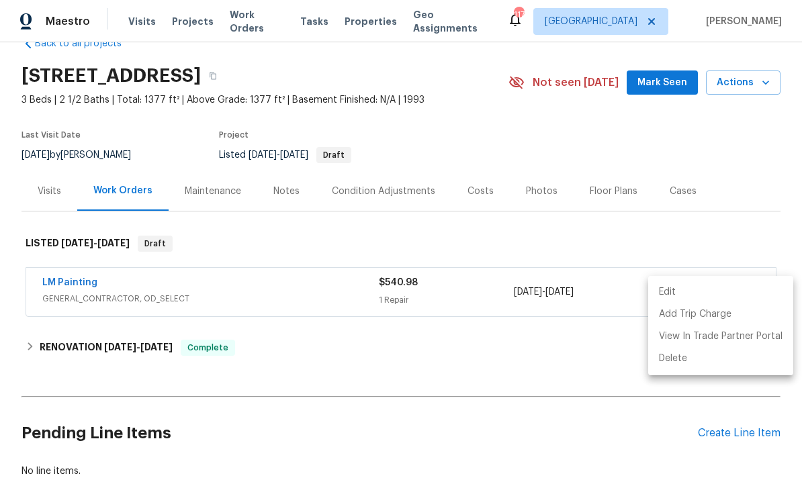
click at [705, 152] on div at bounding box center [401, 244] width 802 height 488
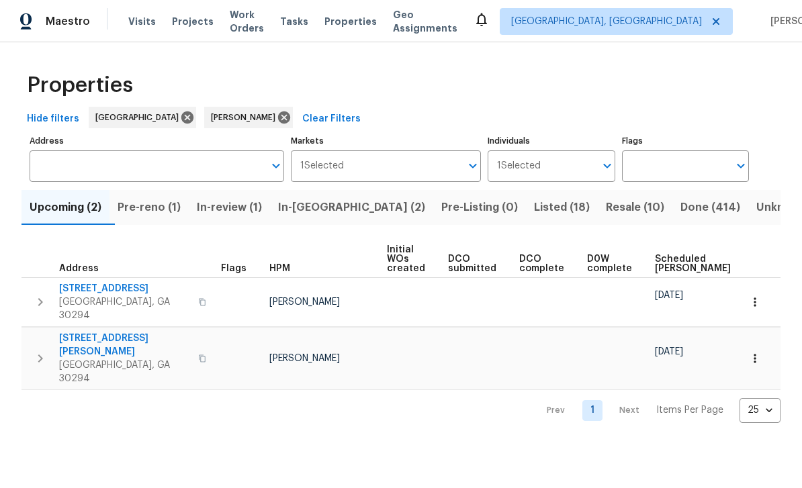
click at [345, 208] on span "In-[GEOGRAPHIC_DATA] (2)" at bounding box center [351, 207] width 147 height 19
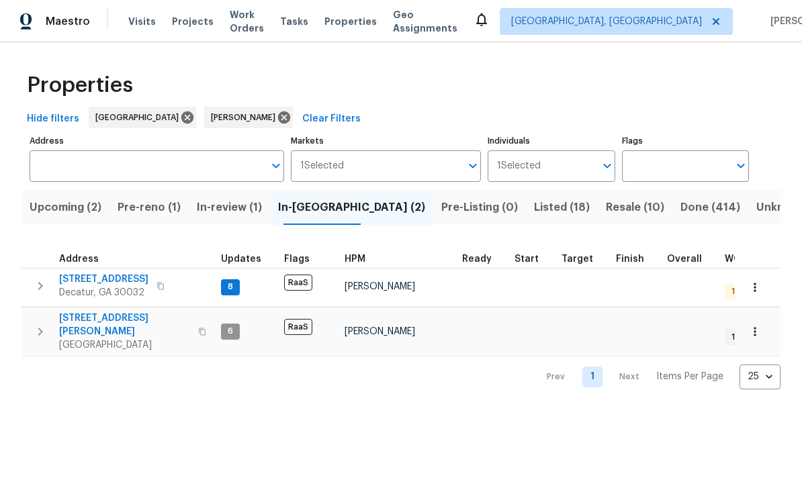
click at [606, 208] on span "Resale (10)" at bounding box center [635, 207] width 58 height 19
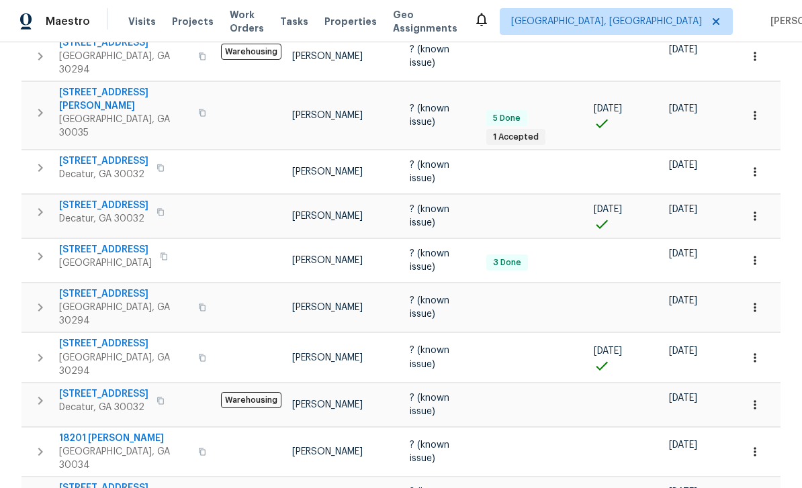
scroll to position [254, 0]
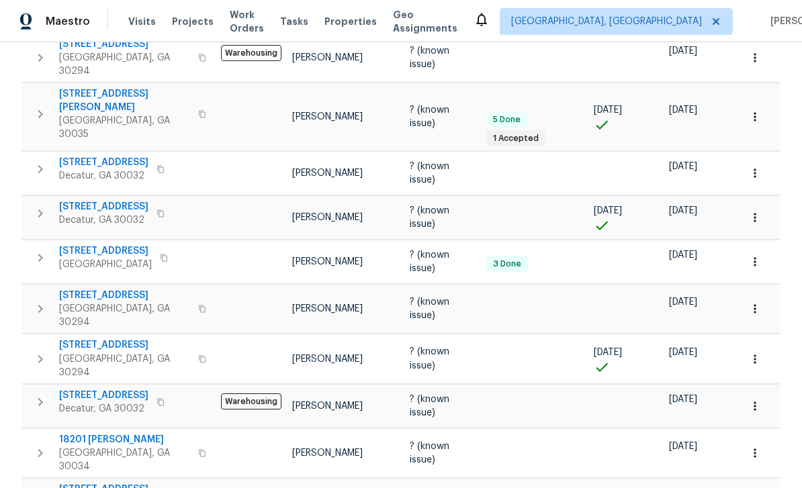
click at [157, 398] on icon "button" at bounding box center [161, 402] width 8 height 8
click at [135, 24] on span "Visits" at bounding box center [142, 21] width 28 height 13
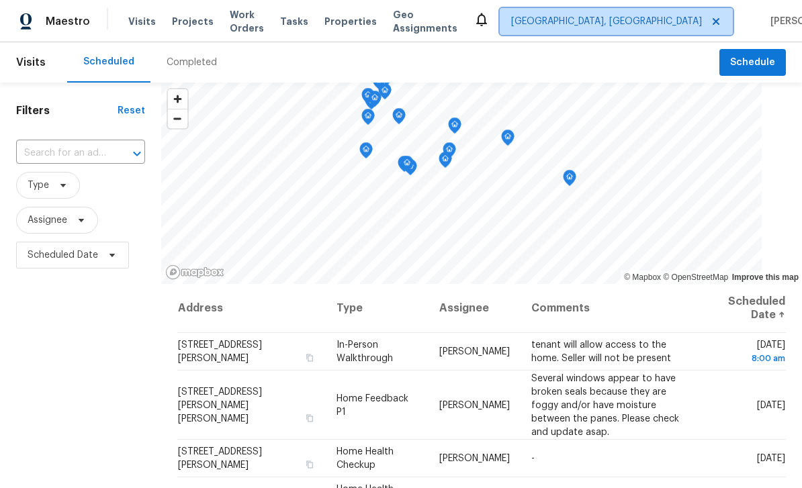
click at [627, 19] on span "[GEOGRAPHIC_DATA], [GEOGRAPHIC_DATA]" at bounding box center [606, 21] width 191 height 13
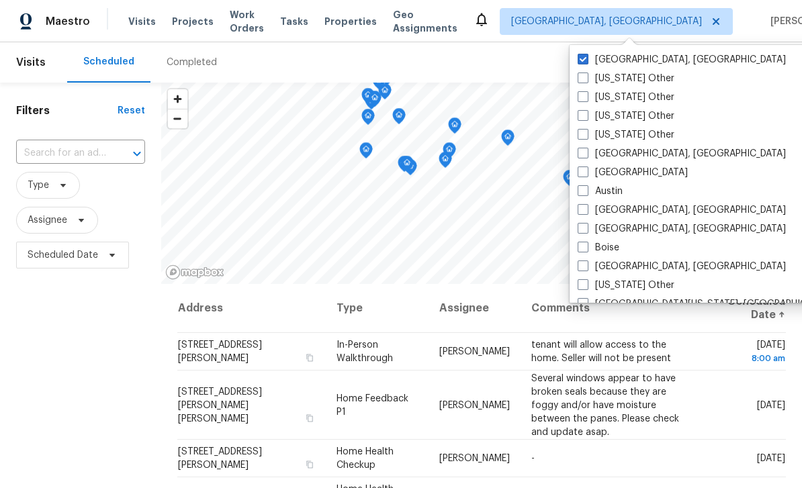
click at [588, 175] on label "[GEOGRAPHIC_DATA]" at bounding box center [633, 172] width 110 height 13
click at [586, 175] on input "[GEOGRAPHIC_DATA]" at bounding box center [582, 170] width 9 height 9
checkbox input "true"
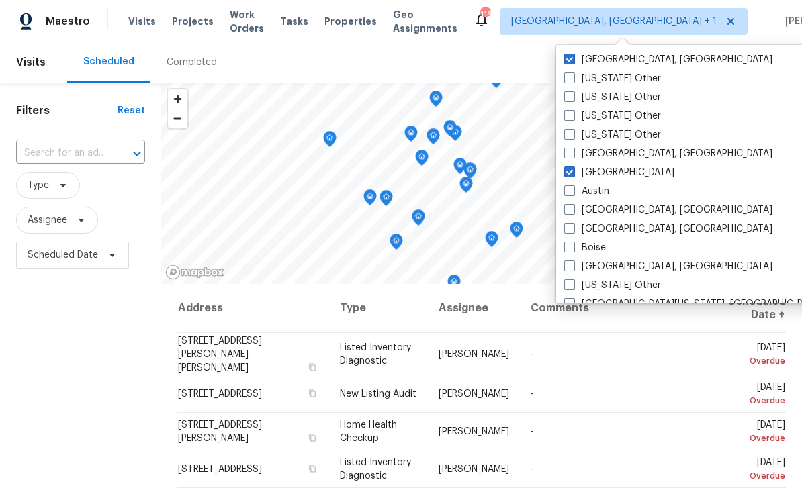
click at [572, 63] on span at bounding box center [569, 59] width 11 height 11
click at [572, 62] on input "[GEOGRAPHIC_DATA], [GEOGRAPHIC_DATA]" at bounding box center [568, 57] width 9 height 9
checkbox input "false"
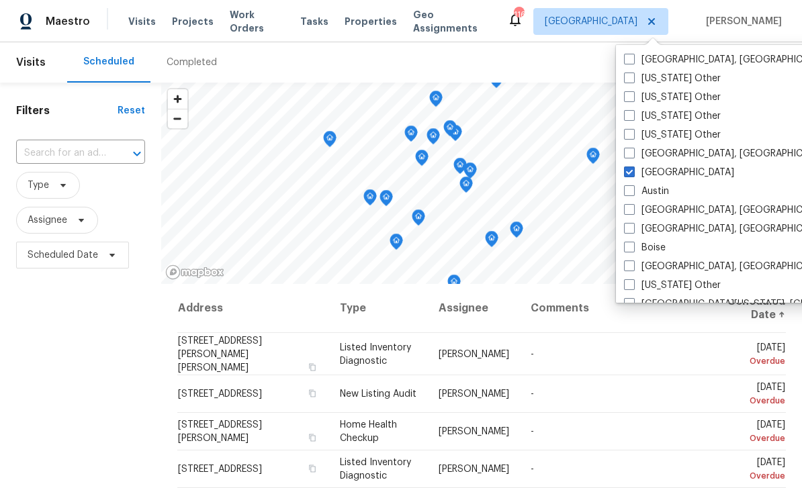
click at [65, 155] on input "text" at bounding box center [61, 153] width 91 height 21
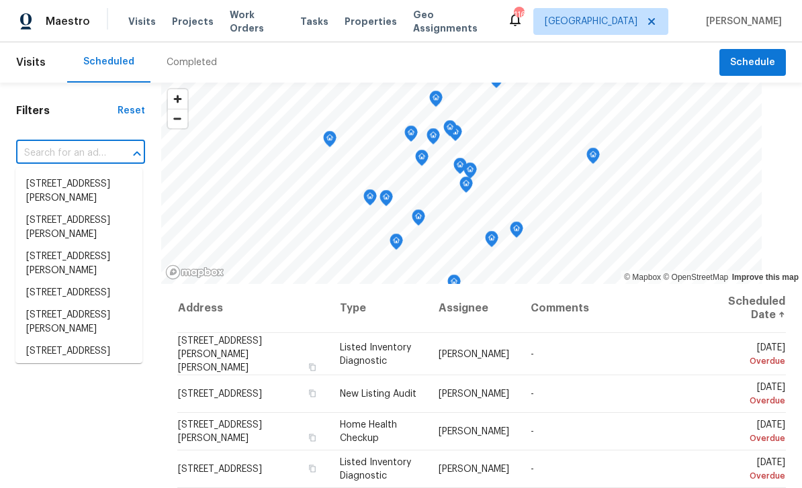
click at [56, 153] on input "text" at bounding box center [61, 153] width 91 height 21
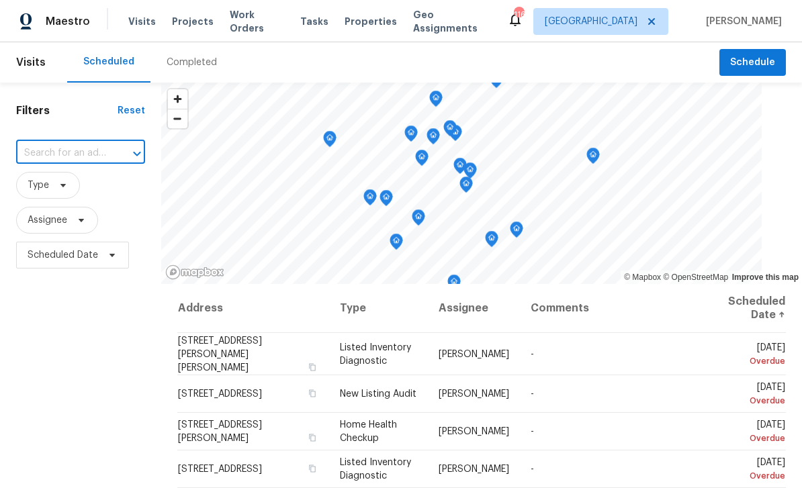
paste input "200 Renaissance Pkwy NE Apt 302, Atlanta, GA 30308"
type input "200 Renaissance Pkwy NE A"
click at [52, 187] on li "200 Renaissance Pkwy NE Apt 302, Atlanta, GA 30308" at bounding box center [78, 184] width 127 height 22
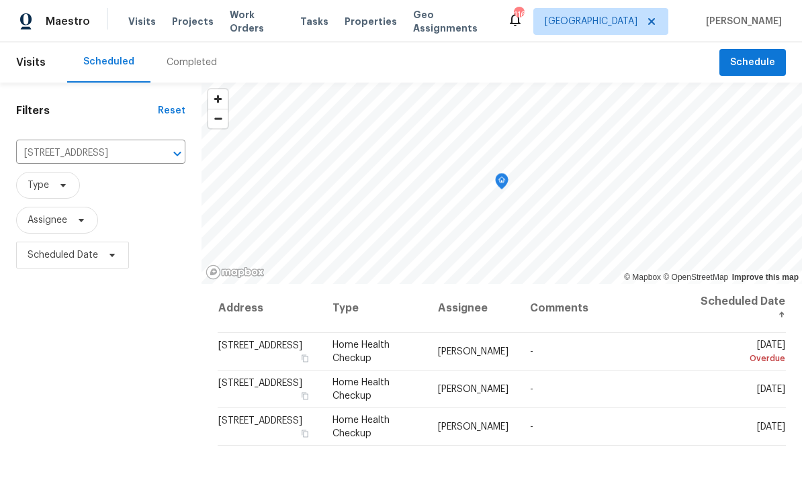
scroll to position [1, 0]
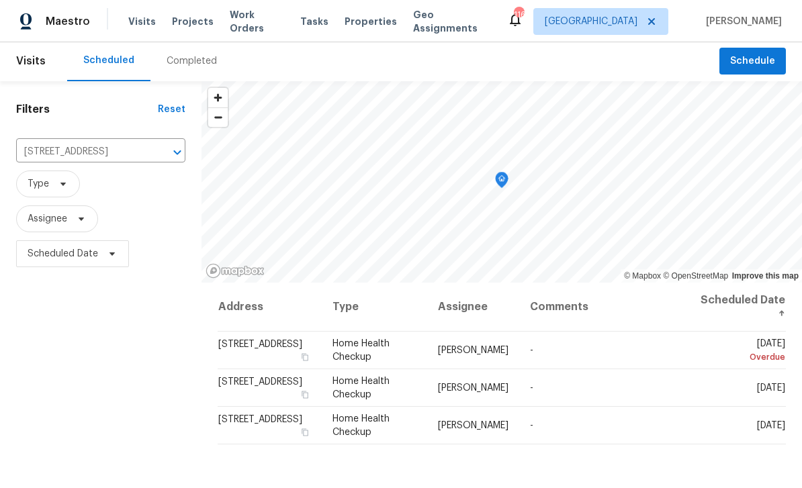
click at [0, 0] on icon at bounding box center [0, 0] width 0 height 0
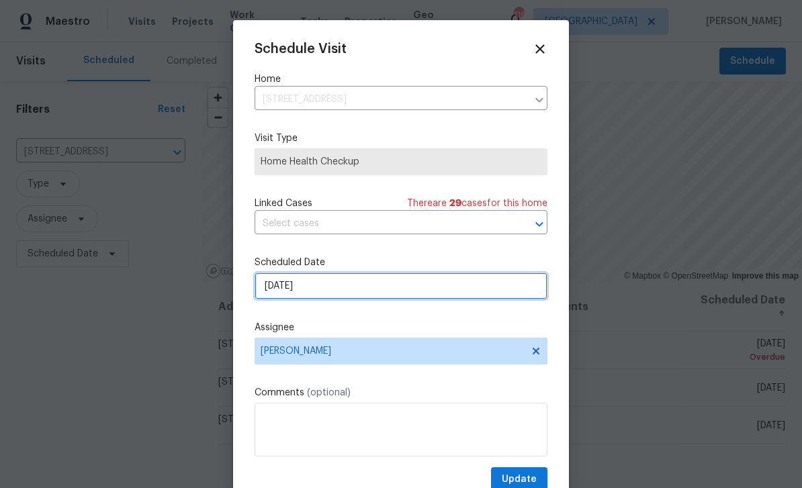
click at [439, 289] on input "9/28/2025" at bounding box center [401, 286] width 293 height 27
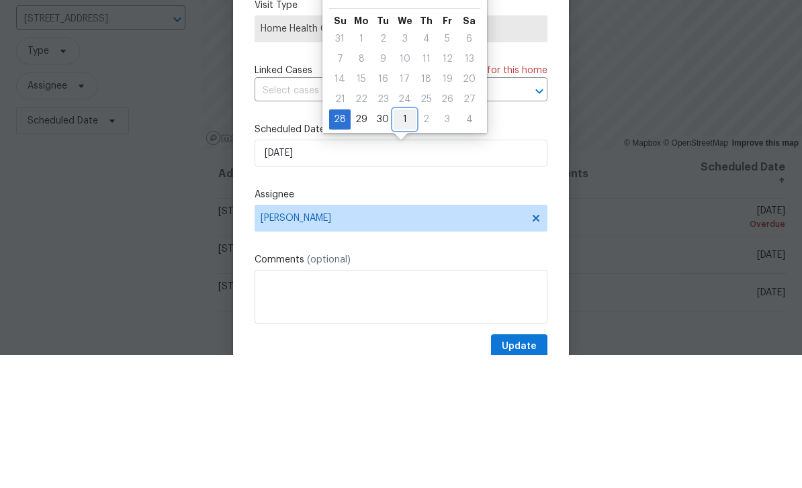
click at [404, 243] on div "1" at bounding box center [405, 252] width 22 height 19
type input "10/1/2025"
select select "9"
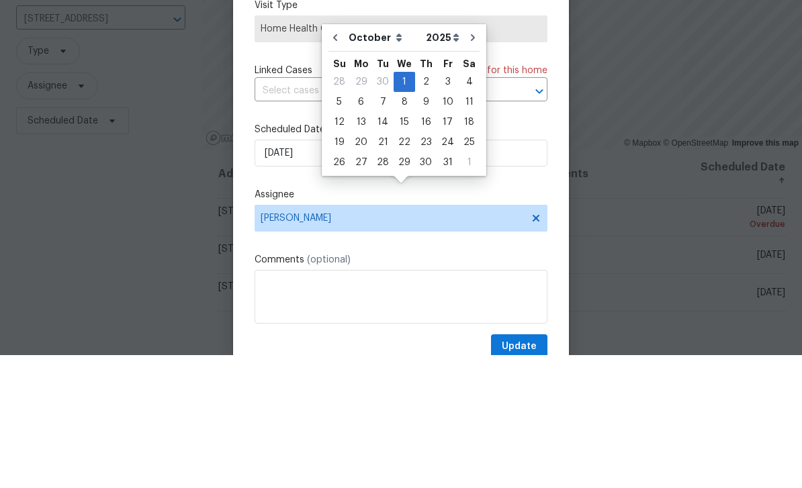
scroll to position [43, 0]
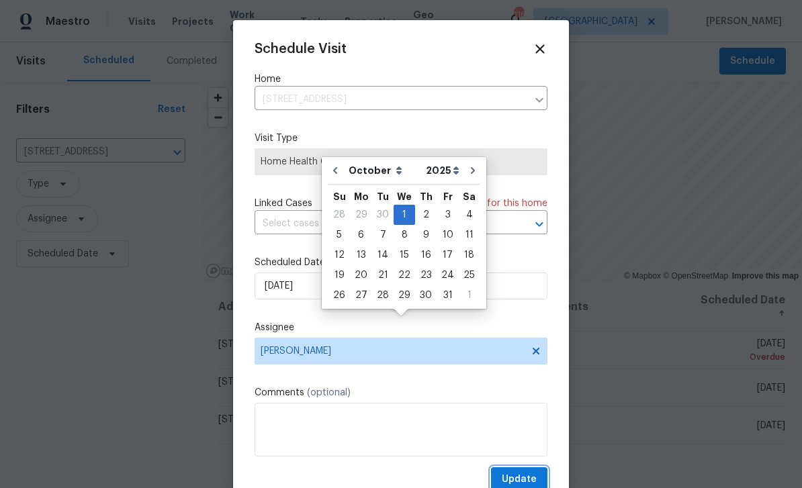
click at [532, 479] on span "Update" at bounding box center [519, 480] width 35 height 17
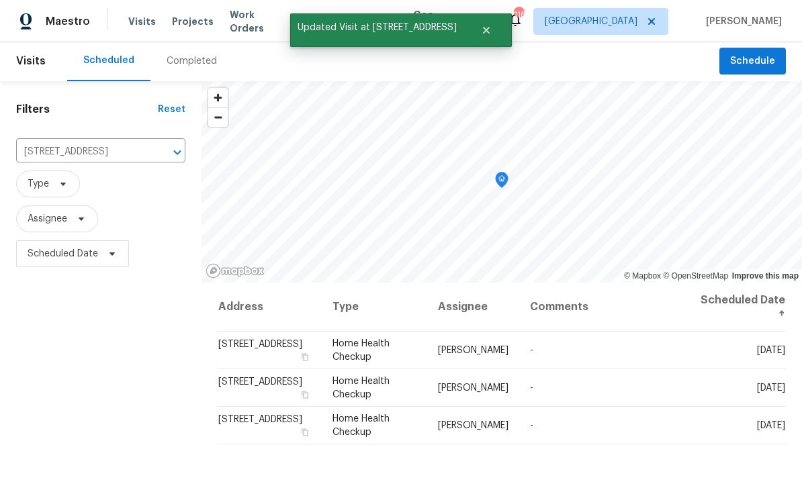
click at [153, 146] on icon "Clear" at bounding box center [159, 152] width 13 height 13
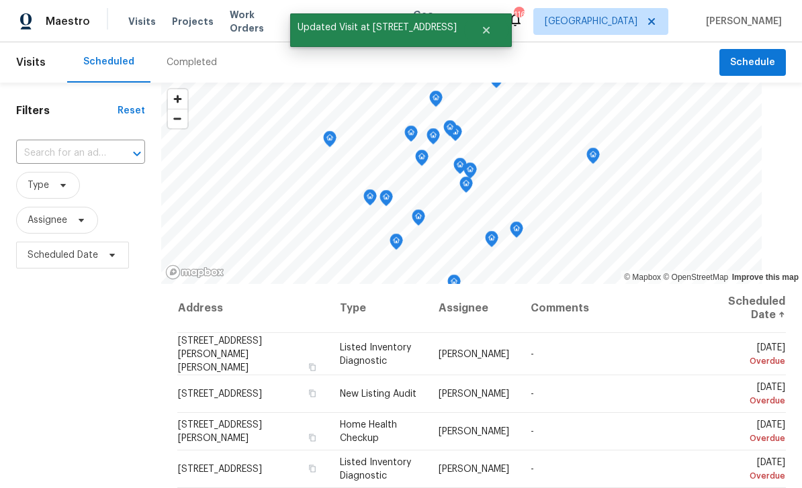
click at [60, 153] on input "text" at bounding box center [61, 153] width 91 height 21
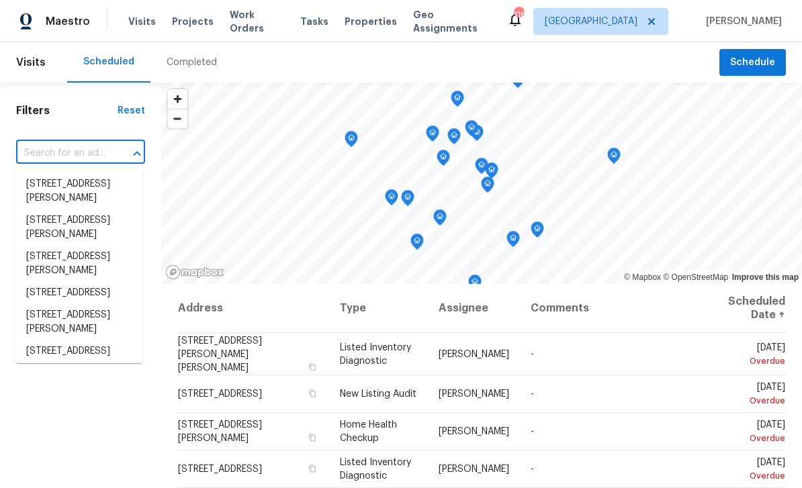
click at [61, 148] on input "text" at bounding box center [61, 153] width 91 height 21
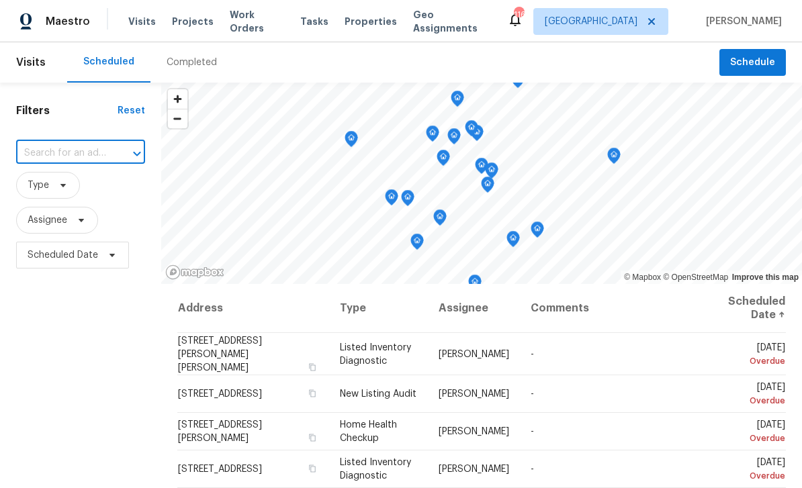
paste input "4128 Snapfinger Way, Decatur, GA 30035"
type input "4128 Snapfinger Way, Decatur, GA 30035"
click at [54, 186] on li "4128 Snapfinger Way, Decatur, GA 30035" at bounding box center [78, 184] width 127 height 22
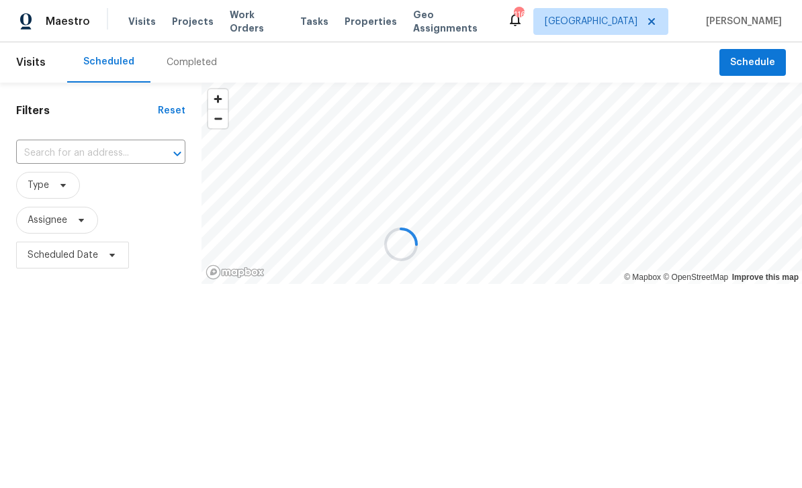
type input "4128 Snapfinger Way, Decatur, GA 30035"
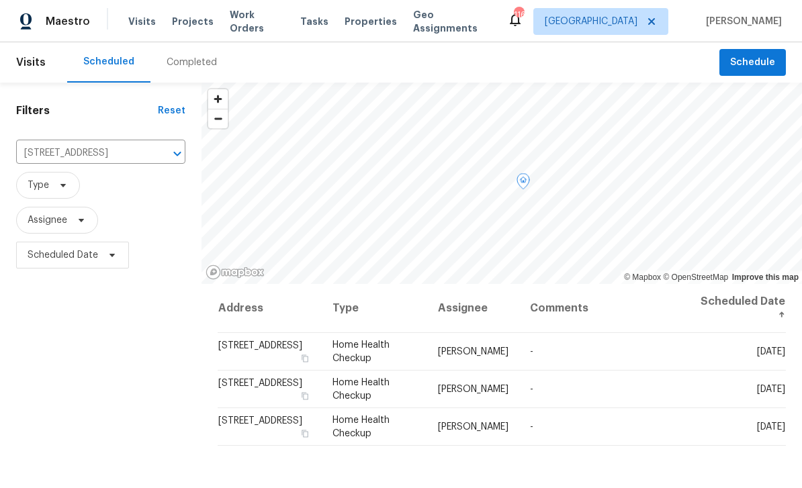
click at [0, 0] on icon at bounding box center [0, 0] width 0 height 0
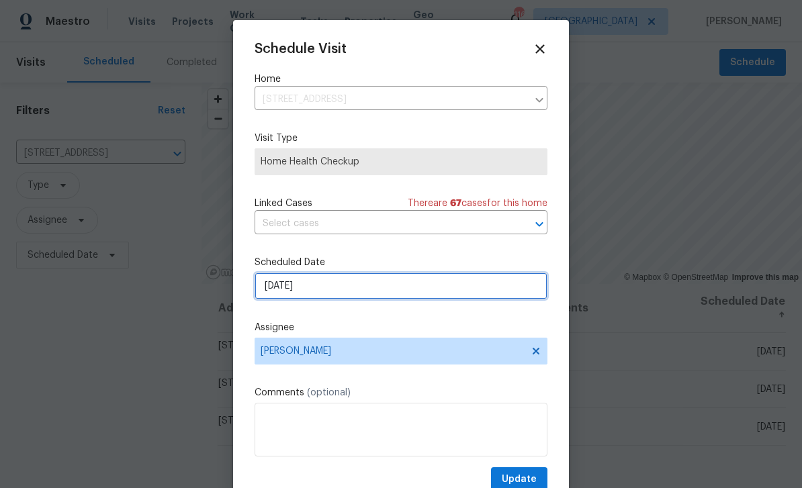
click at [453, 290] on input "9/29/2025" at bounding box center [401, 286] width 293 height 27
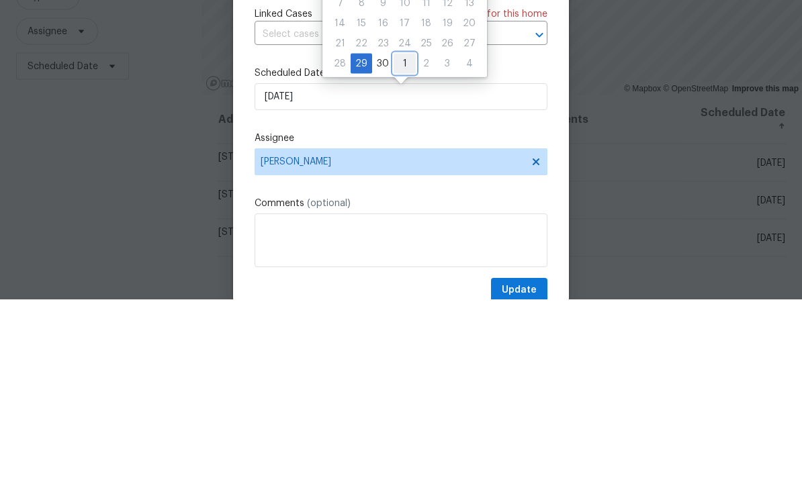
click at [403, 242] on div "1" at bounding box center [405, 252] width 22 height 20
type input "10/1/2025"
select select "9"
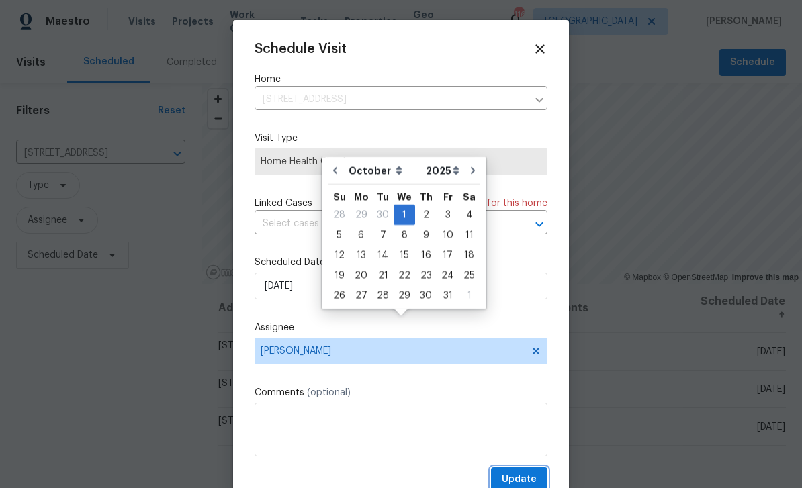
click at [532, 475] on span "Update" at bounding box center [519, 480] width 35 height 17
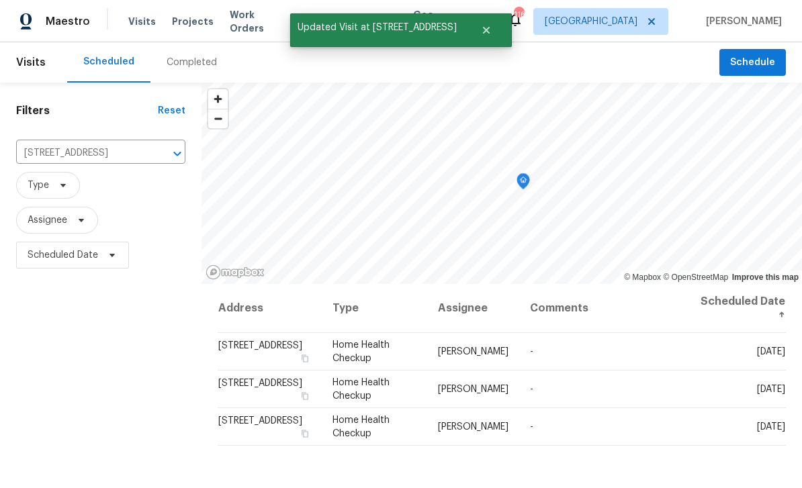
click at [153, 147] on icon "Clear" at bounding box center [159, 153] width 13 height 13
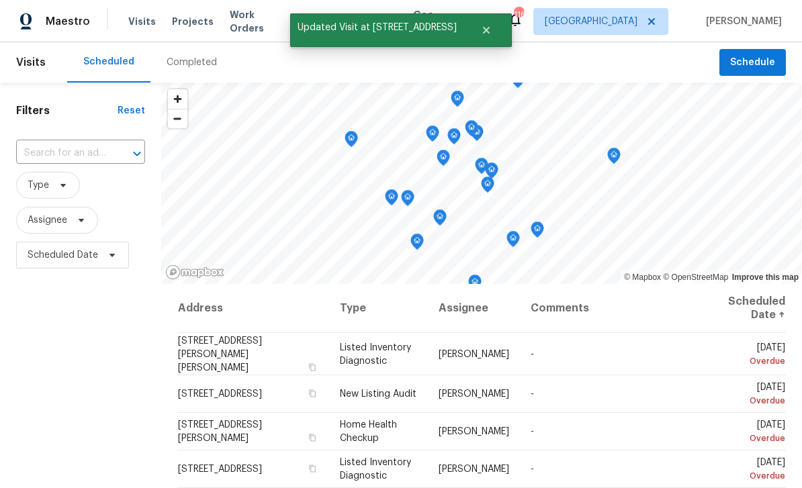
click at [61, 153] on input "text" at bounding box center [61, 153] width 91 height 21
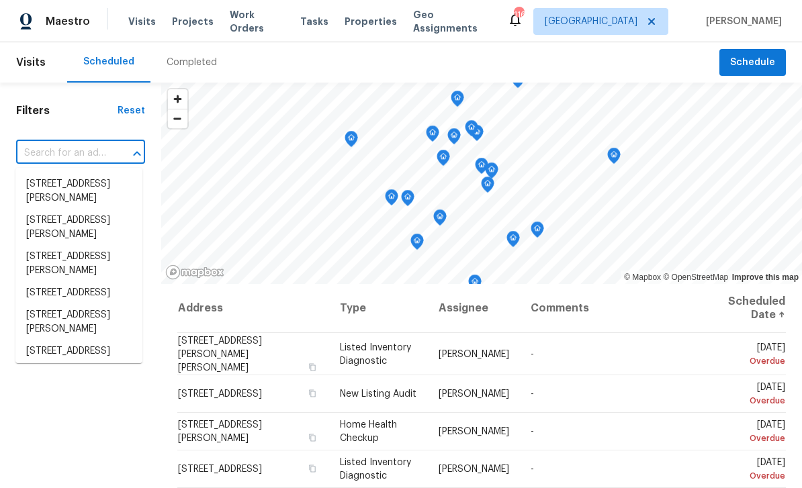
click at [52, 151] on input "text" at bounding box center [61, 153] width 91 height 21
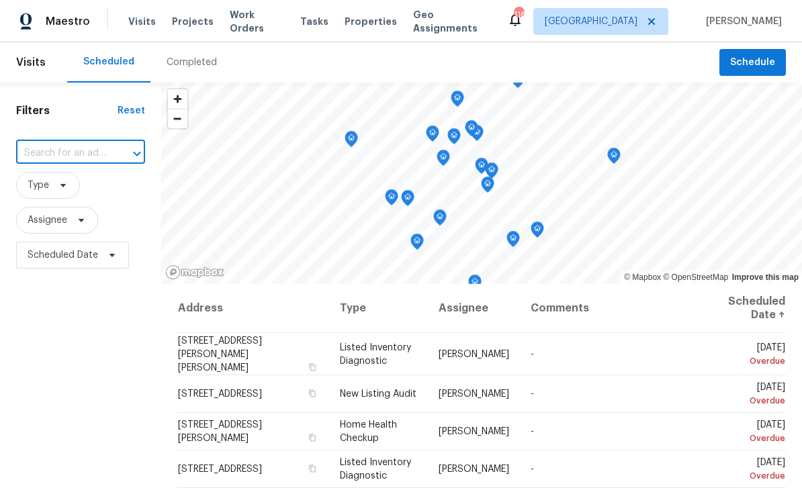
paste input "219 Cobblestone Trl, Avondale Estates, GA 30002"
type input "219 Cobblestone Trl, Avondale Estates, GA 30002"
click at [51, 187] on li "219 Cobblestone Trl, Avondale Estates, GA 30002" at bounding box center [78, 184] width 127 height 22
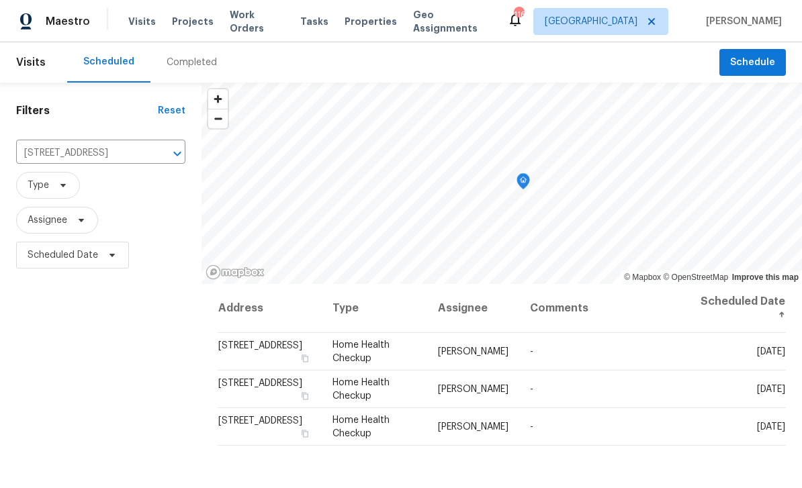
click at [0, 0] on icon at bounding box center [0, 0] width 0 height 0
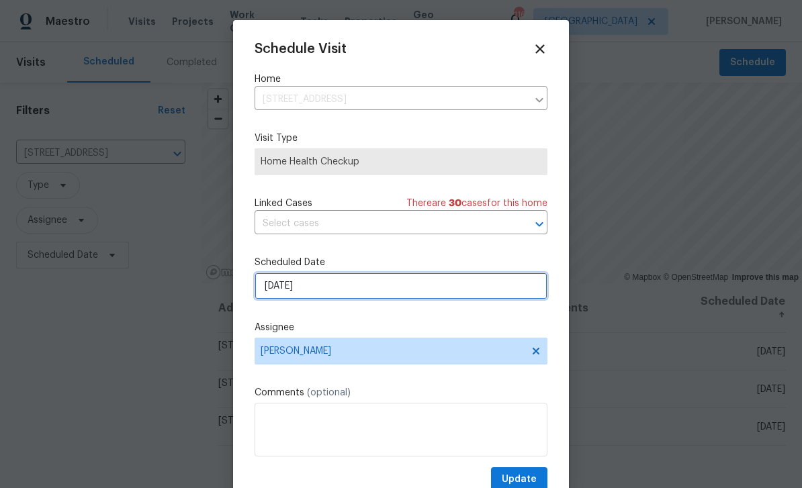
click at [444, 300] on input "9/29/2025" at bounding box center [401, 286] width 293 height 27
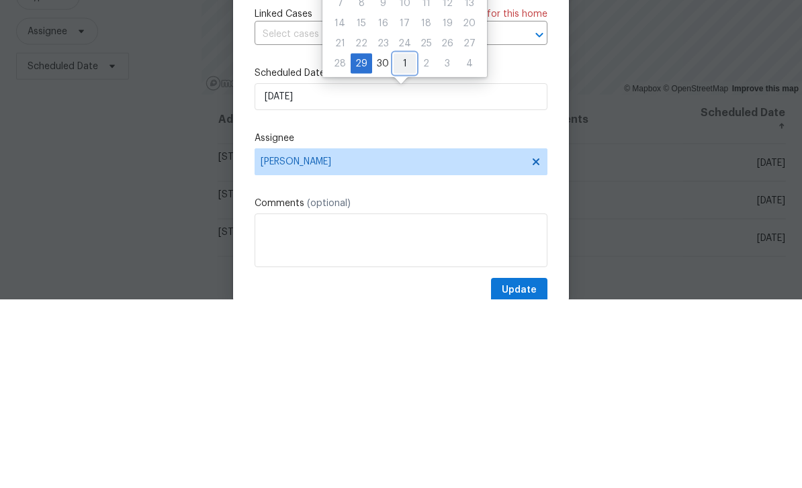
click at [402, 243] on div "1" at bounding box center [405, 252] width 22 height 19
type input "10/1/2025"
select select "9"
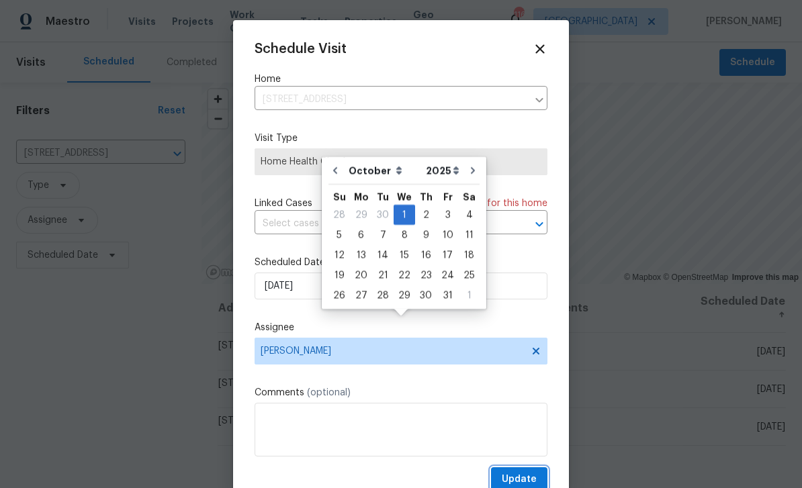
click at [527, 478] on span "Update" at bounding box center [519, 480] width 35 height 17
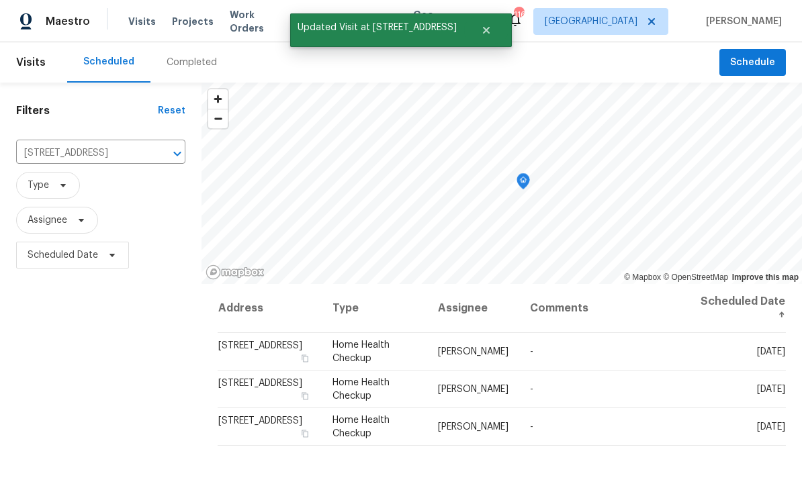
click at [153, 147] on icon "Clear" at bounding box center [159, 153] width 13 height 13
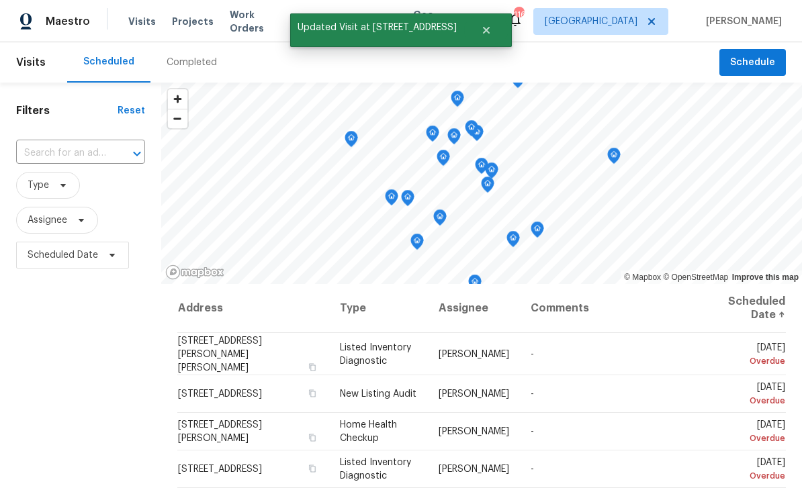
click at [65, 148] on input "text" at bounding box center [61, 153] width 91 height 21
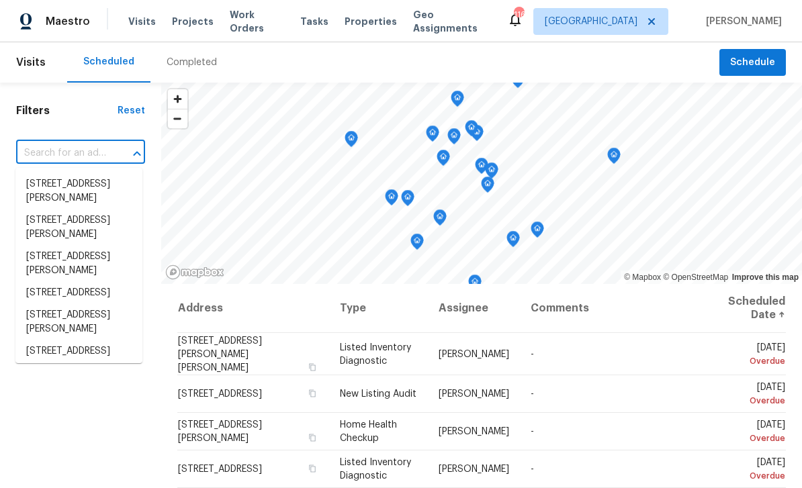
click at [58, 158] on input "text" at bounding box center [61, 153] width 91 height 21
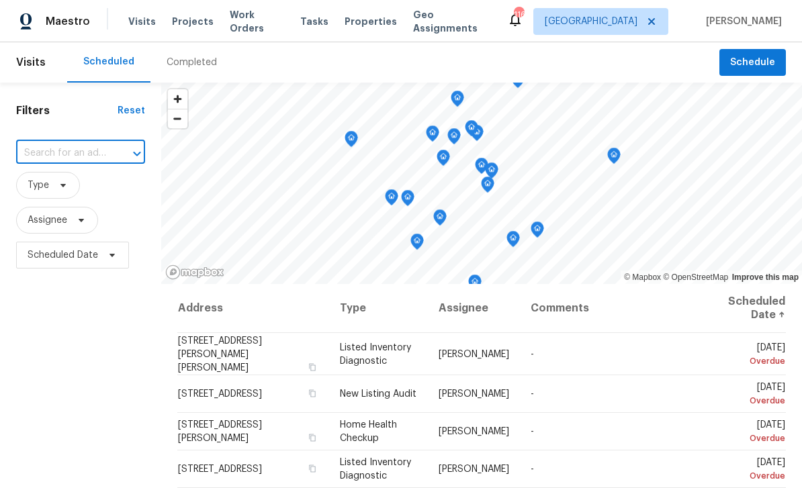
paste input "2693 Avanti Way, Decatur, GA 30035"
type input "2693 Avanti Way, Decatur, GA 30035"
click at [54, 180] on li "2693 Avanti Way, Decatur, GA 30035" at bounding box center [78, 184] width 127 height 22
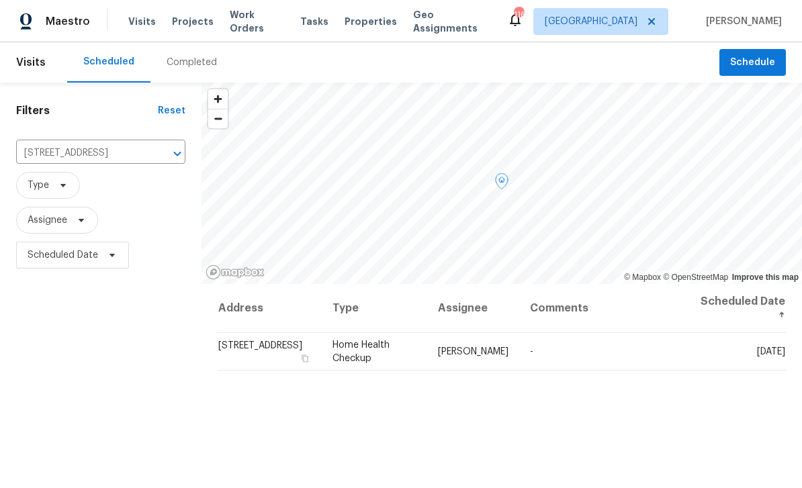
click at [0, 0] on icon at bounding box center [0, 0] width 0 height 0
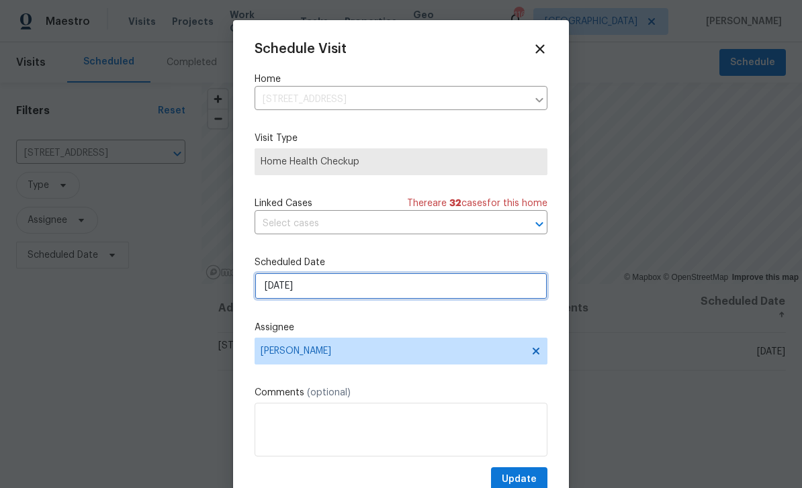
click at [404, 291] on input "9/29/2025" at bounding box center [401, 286] width 293 height 27
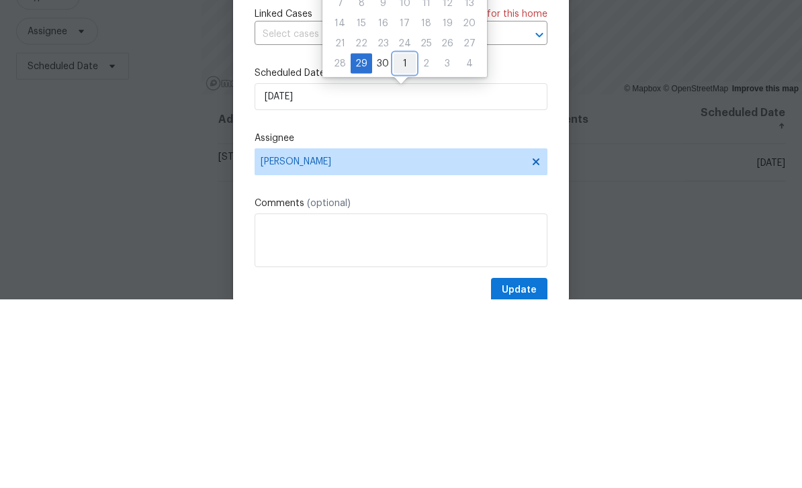
click at [401, 243] on div "1" at bounding box center [405, 252] width 22 height 19
type input "10/1/2025"
select select "9"
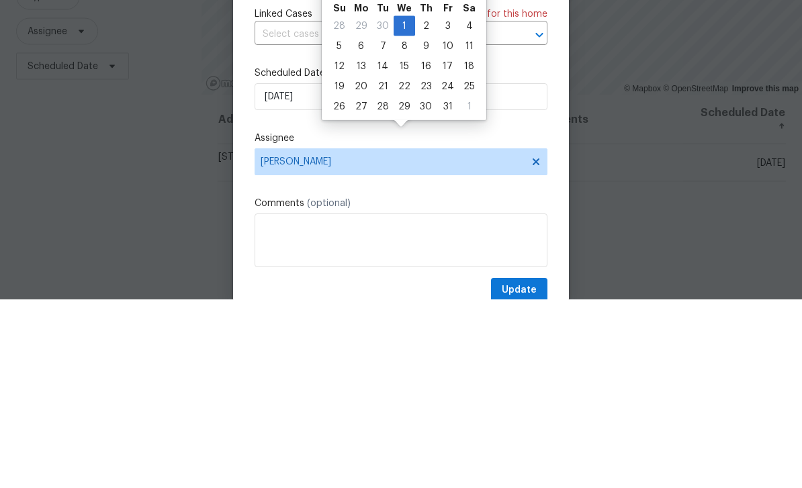
scroll to position [43, 0]
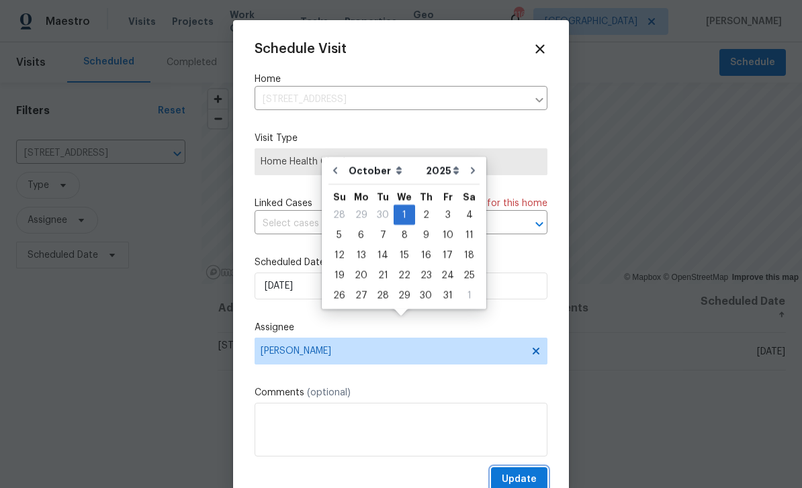
click at [532, 478] on span "Update" at bounding box center [519, 480] width 35 height 17
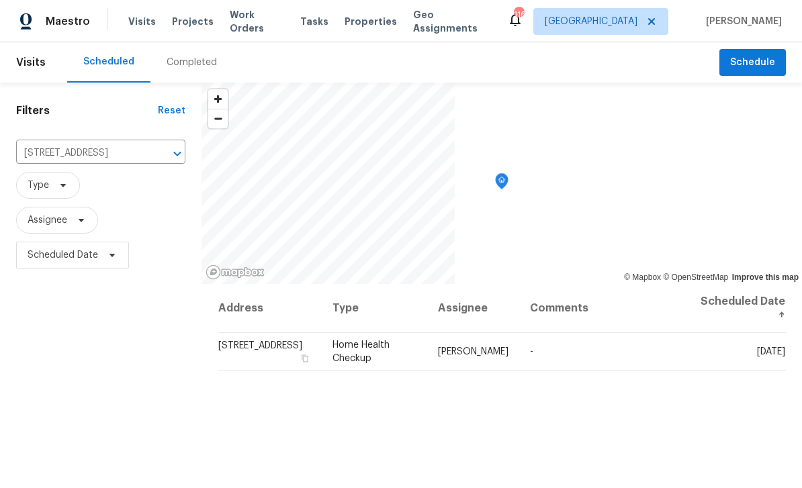
scroll to position [0, 0]
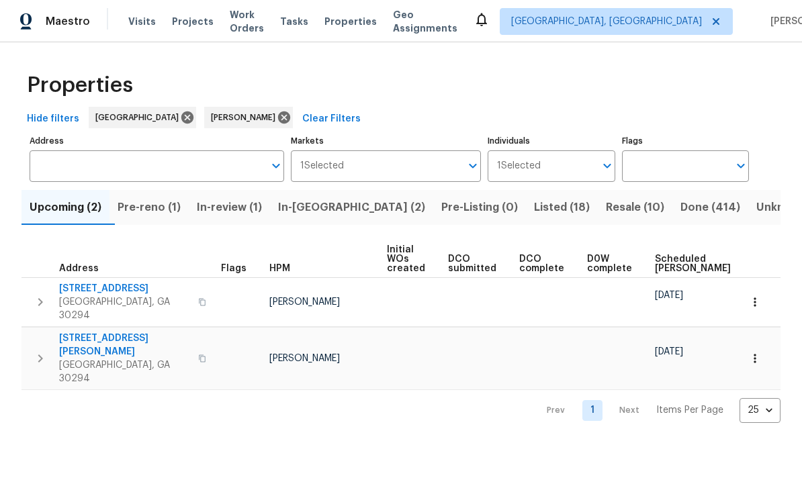
click at [339, 222] on button "In-[GEOGRAPHIC_DATA] (2)" at bounding box center [351, 207] width 163 height 35
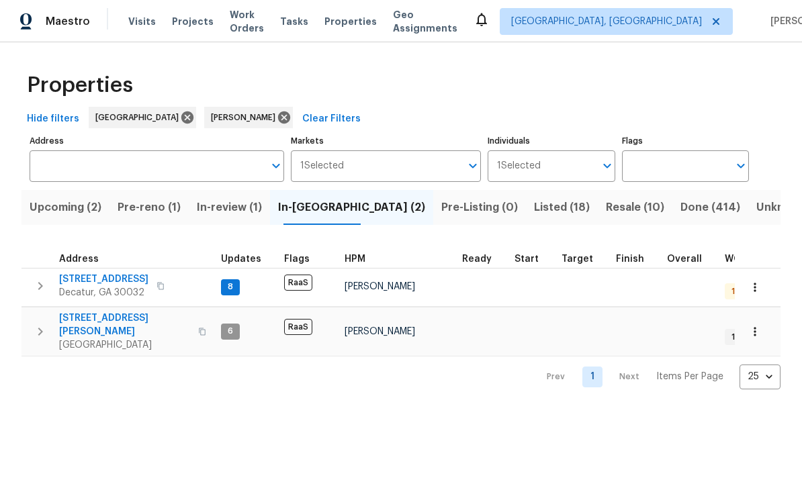
click at [225, 214] on span "In-review (1)" at bounding box center [229, 207] width 65 height 19
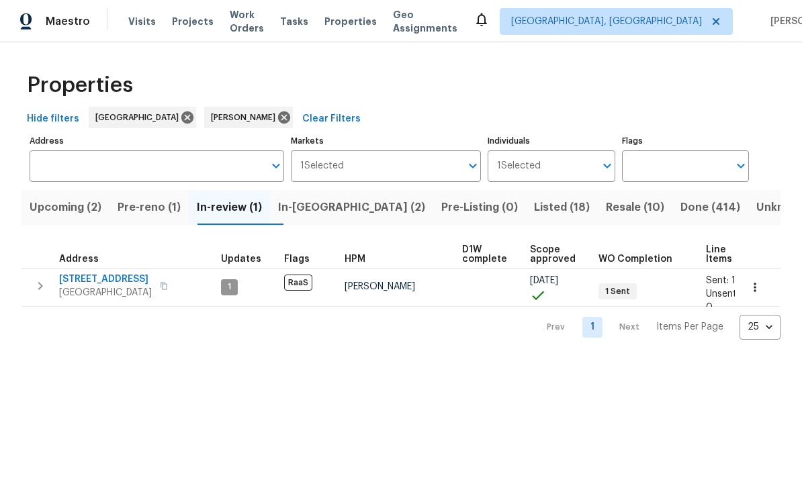
click at [94, 281] on span "[STREET_ADDRESS]" at bounding box center [105, 279] width 93 height 13
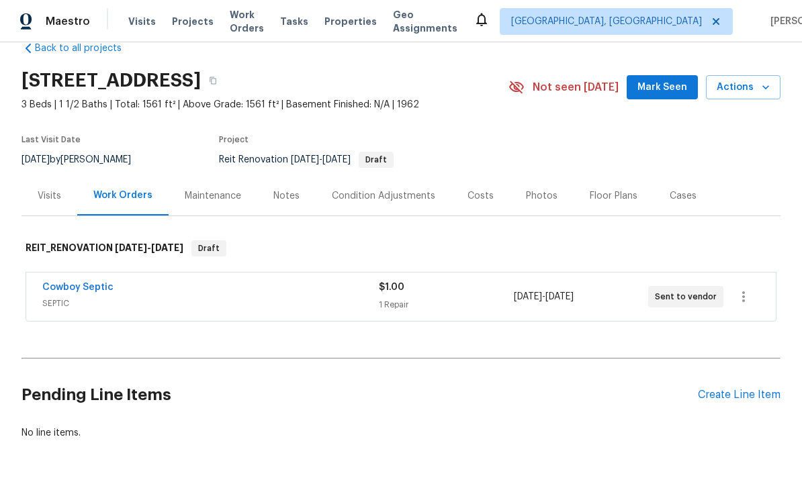
scroll to position [27, 0]
click at [73, 291] on link "Cowboy Septic" at bounding box center [77, 287] width 71 height 9
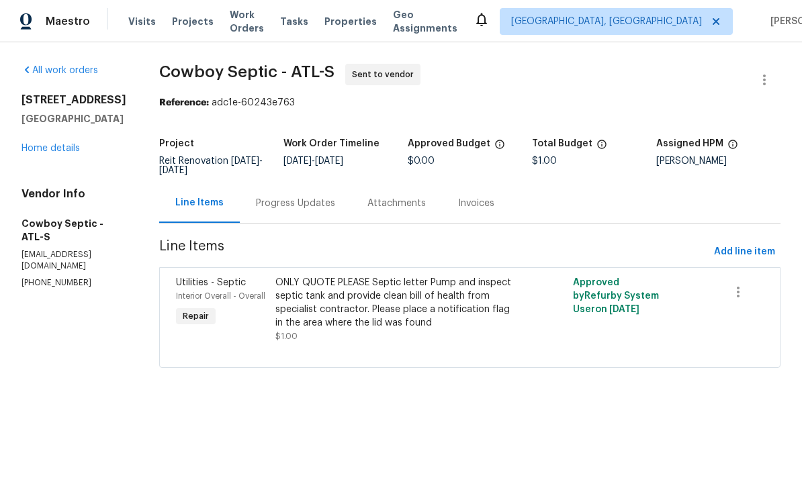
click at [324, 209] on div "Progress Updates" at bounding box center [295, 203] width 79 height 13
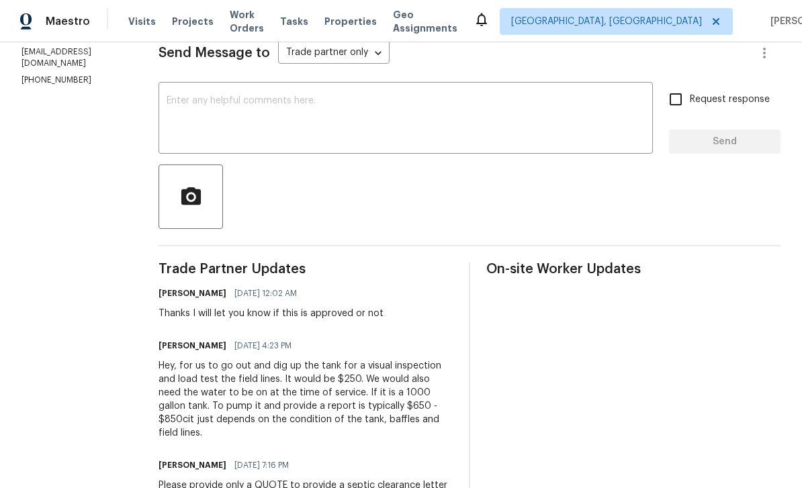
scroll to position [202, 0]
